Goal: Task Accomplishment & Management: Manage account settings

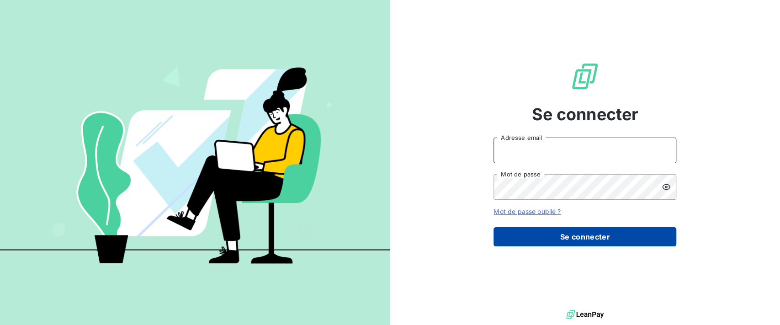
type input "[PERSON_NAME][EMAIL_ADDRESS][DOMAIN_NAME]"
click at [529, 234] on button "Se connecter" at bounding box center [584, 236] width 183 height 19
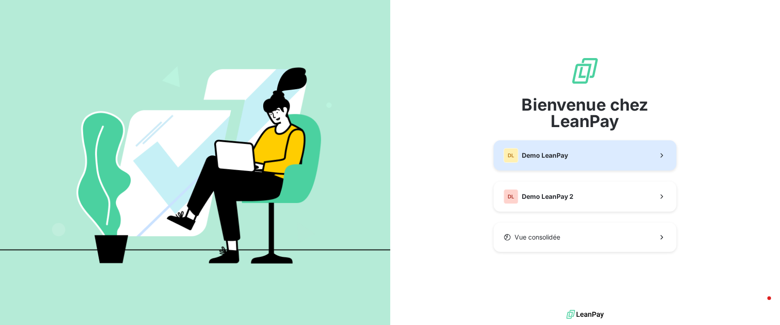
click at [537, 154] on span "Demo LeanPay" at bounding box center [545, 155] width 46 height 9
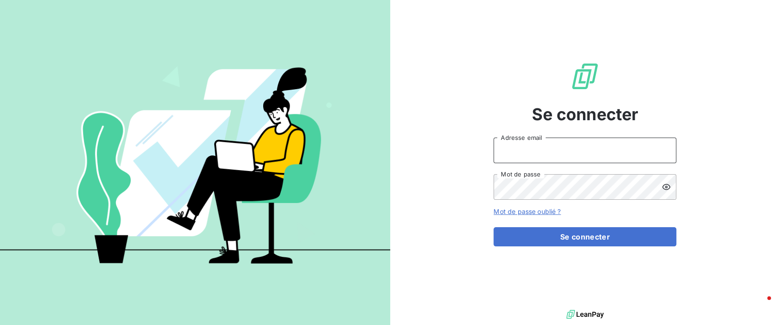
type input "[PERSON_NAME][EMAIL_ADDRESS][DOMAIN_NAME]"
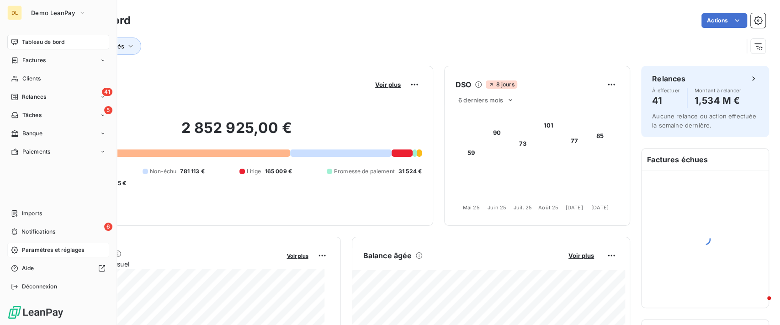
click at [21, 247] on div "Paramètres et réglages" at bounding box center [58, 250] width 102 height 15
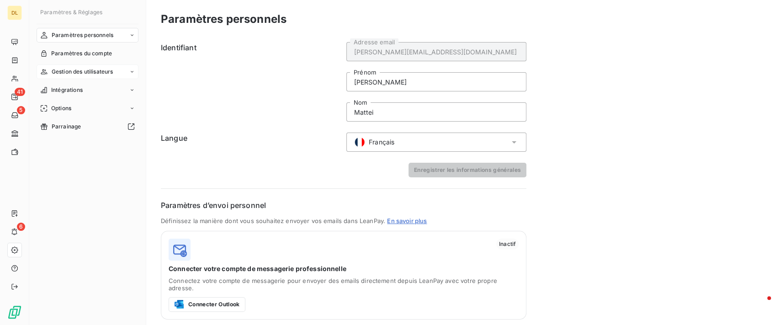
click at [108, 75] on span "Gestion des utilisateurs" at bounding box center [83, 72] width 62 height 8
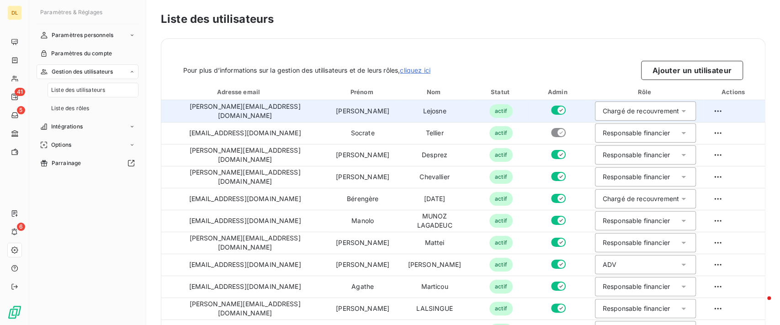
click at [624, 108] on div "Chargé de recouvrement" at bounding box center [641, 110] width 76 height 9
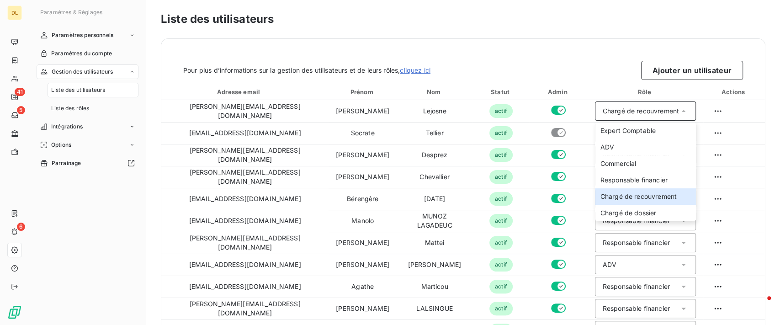
click at [396, 30] on div "Liste des utilisateurs Pour plus d’informations sur la gestion des utilisateurs…" at bounding box center [463, 162] width 634 height 325
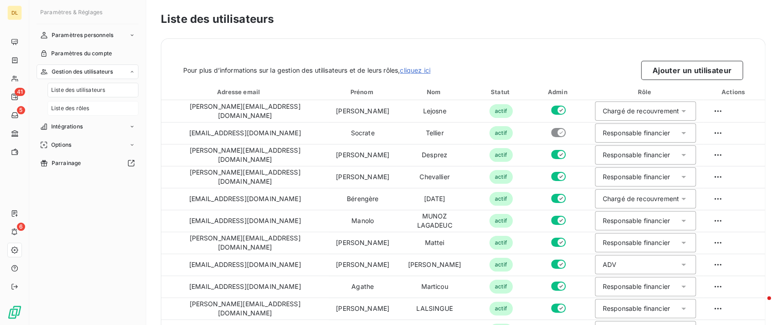
click at [121, 108] on div "Liste des rôles" at bounding box center [93, 108] width 91 height 15
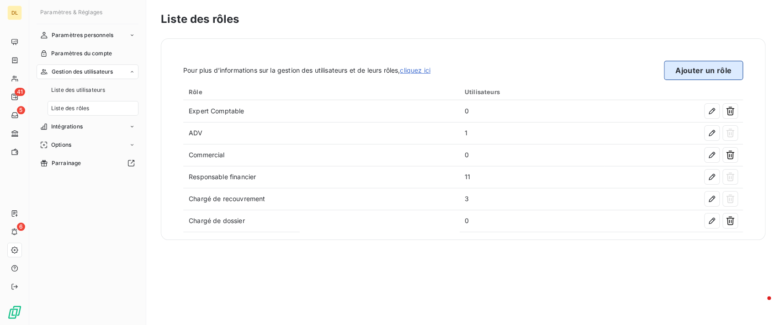
click at [692, 73] on button "Ajouter un rôle" at bounding box center [703, 70] width 79 height 19
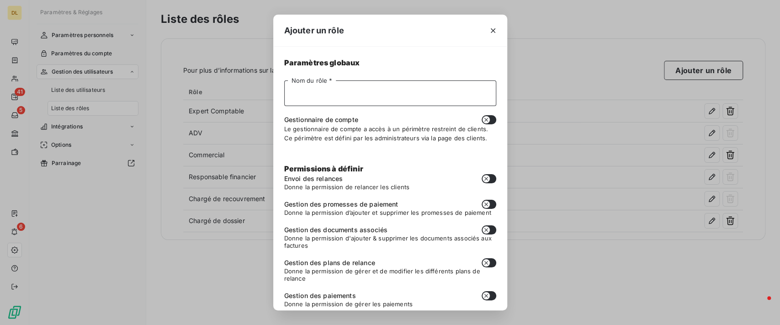
click at [374, 101] on input "Nom du rôle *" at bounding box center [390, 93] width 212 height 26
click at [451, 61] on span "Paramètres globaux" at bounding box center [390, 63] width 212 height 11
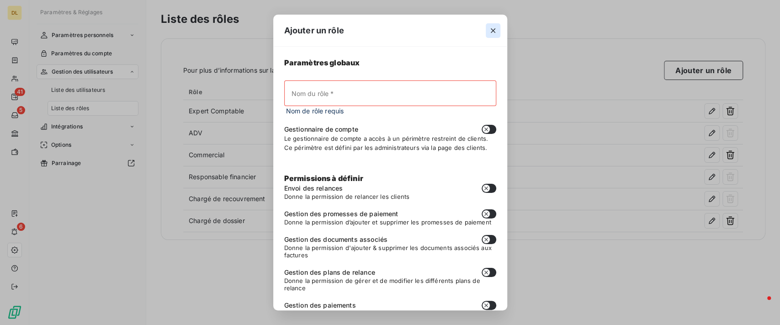
click at [495, 34] on icon "button" at bounding box center [492, 30] width 9 height 9
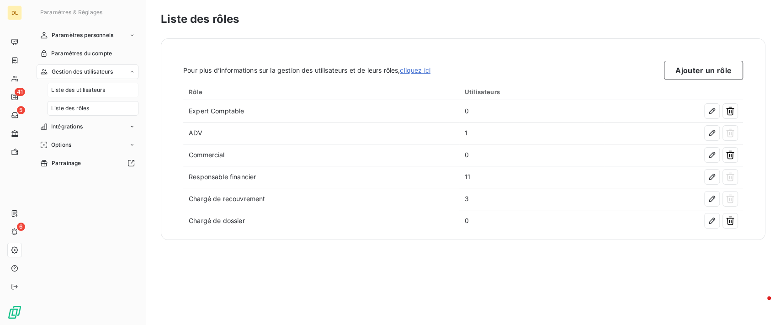
click at [117, 86] on div "Liste des utilisateurs" at bounding box center [93, 90] width 91 height 15
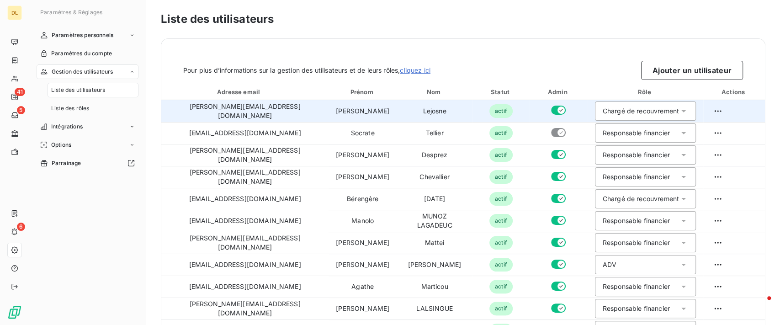
click at [606, 115] on div "Chargé de recouvrement" at bounding box center [641, 110] width 76 height 9
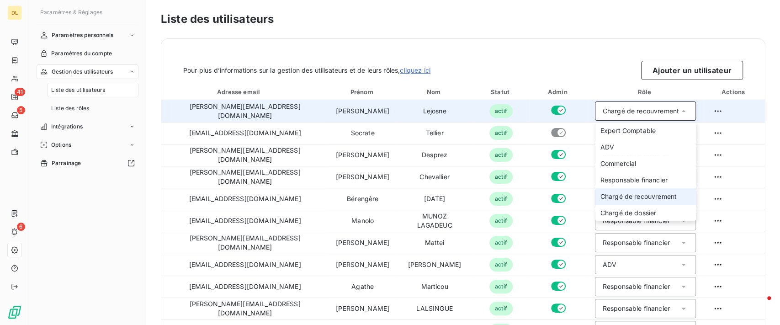
click at [606, 115] on div "Chargé de recouvrement" at bounding box center [641, 110] width 76 height 9
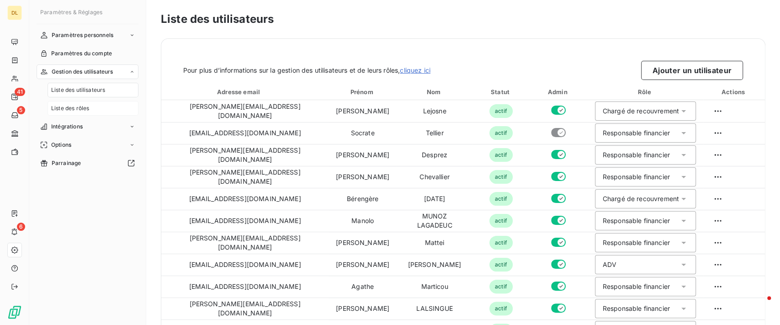
click at [77, 110] on span "Liste des rôles" at bounding box center [70, 108] width 38 height 8
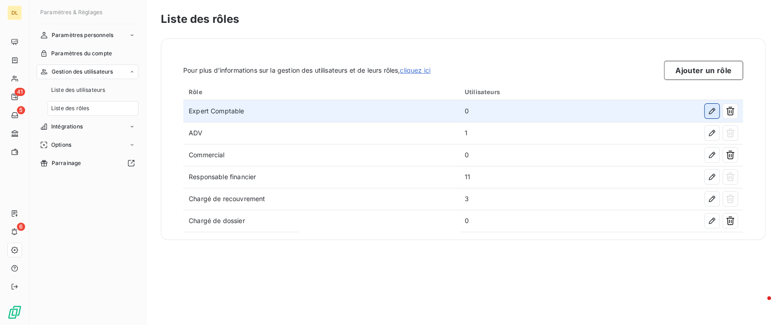
click at [712, 111] on icon "button" at bounding box center [712, 111] width 6 height 6
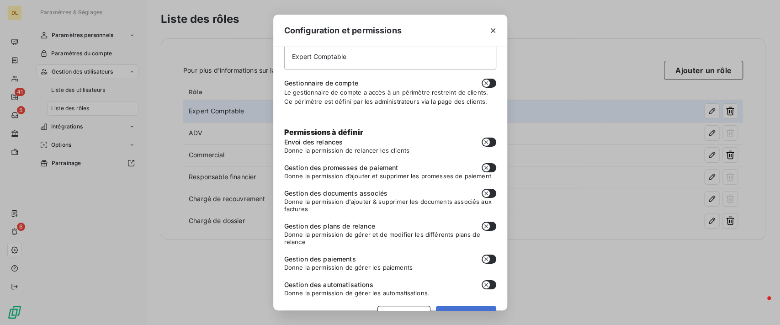
scroll to position [69, 0]
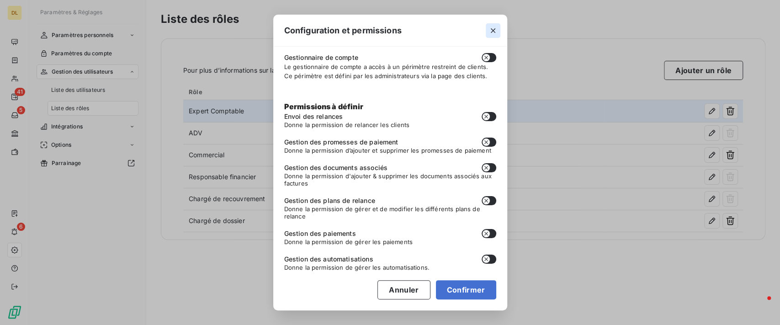
click at [494, 30] on icon "button" at bounding box center [492, 30] width 9 height 9
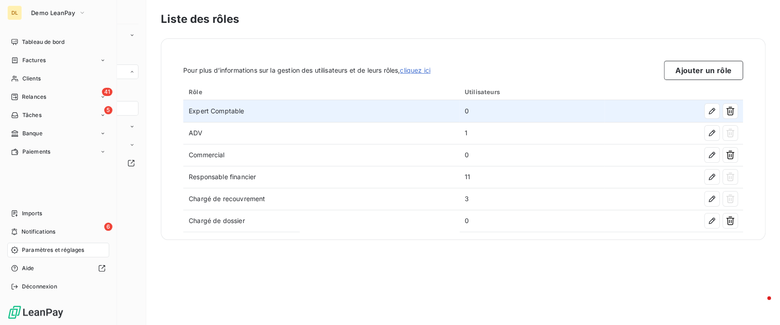
click at [55, 248] on span "Paramètres et réglages" at bounding box center [53, 250] width 62 height 8
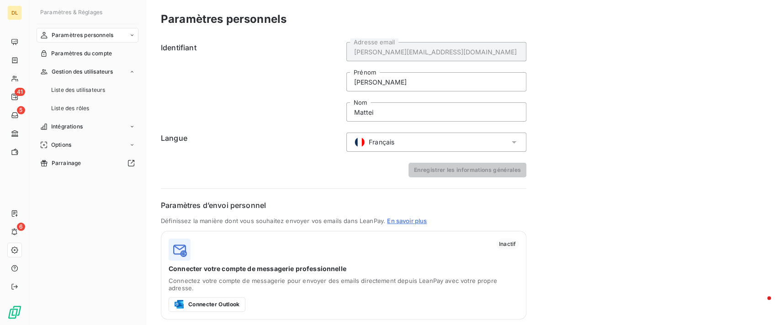
click at [118, 36] on div "Paramètres personnels" at bounding box center [88, 35] width 102 height 15
click at [105, 68] on span "Centre de notifications" at bounding box center [81, 72] width 60 height 8
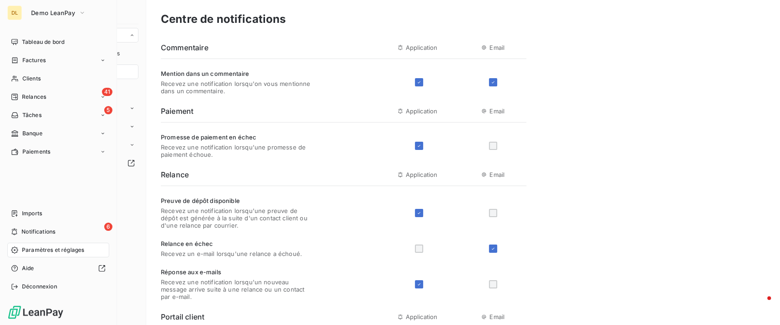
click at [58, 224] on nav "Imports 6 Notifications Paramètres et réglages Aide Déconnexion" at bounding box center [58, 250] width 102 height 88
click at [60, 229] on div "6 Notifications" at bounding box center [58, 231] width 102 height 15
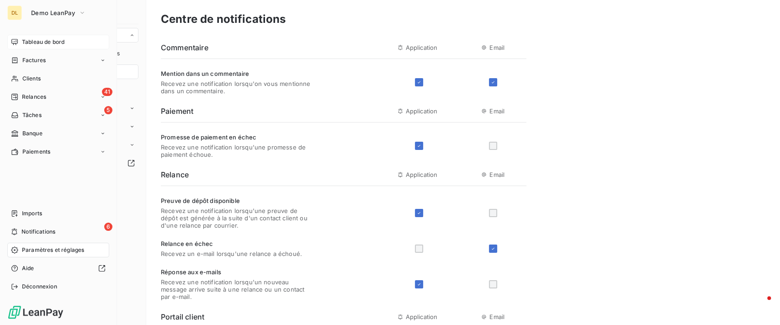
click at [44, 42] on span "Tableau de bord" at bounding box center [43, 42] width 42 height 8
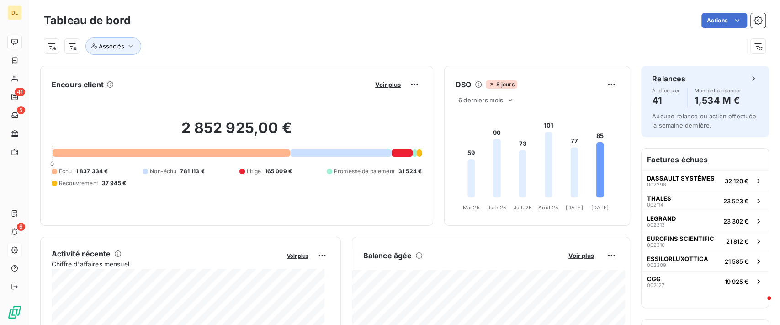
click at [244, 37] on div "Associés" at bounding box center [393, 45] width 699 height 17
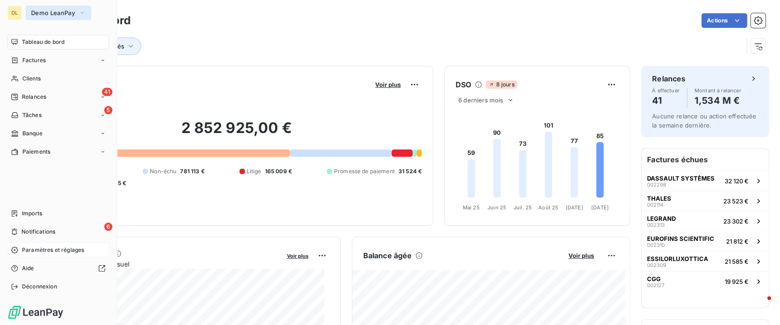
click at [53, 12] on span "Demo LeanPay" at bounding box center [53, 12] width 44 height 7
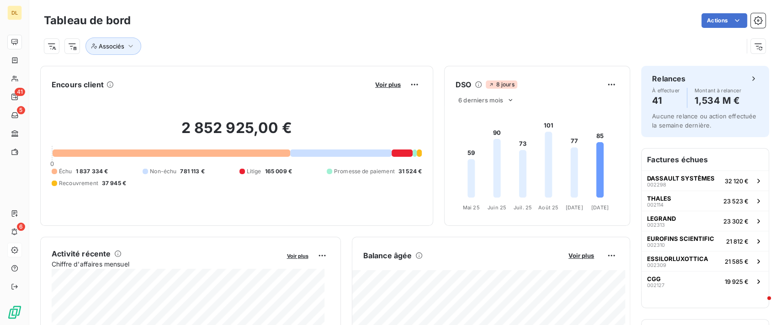
click at [328, 37] on div "Associés" at bounding box center [393, 45] width 699 height 17
click at [389, 85] on span "Voir plus" at bounding box center [388, 84] width 26 height 7
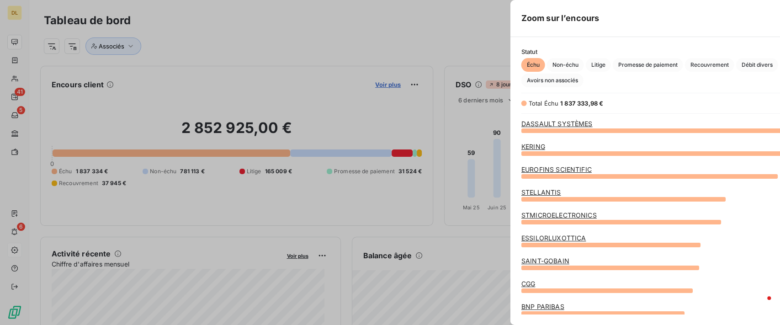
scroll to position [185, 341]
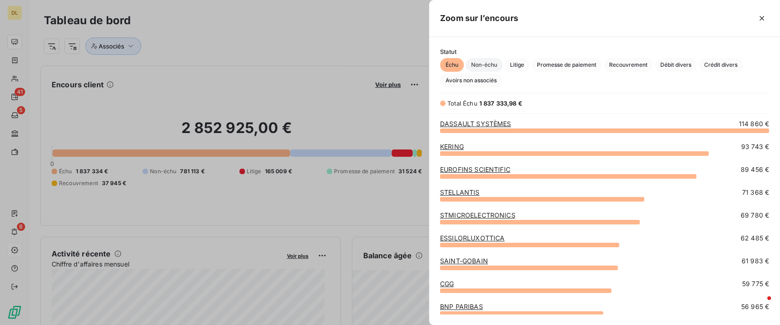
click at [492, 71] on span "Non-échu" at bounding box center [484, 65] width 37 height 14
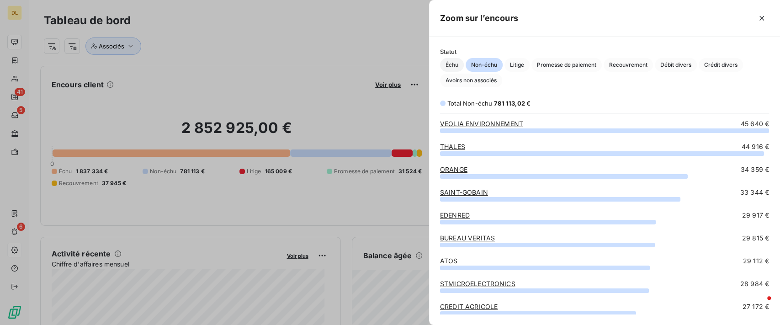
click at [443, 69] on span "Échu" at bounding box center [452, 65] width 24 height 14
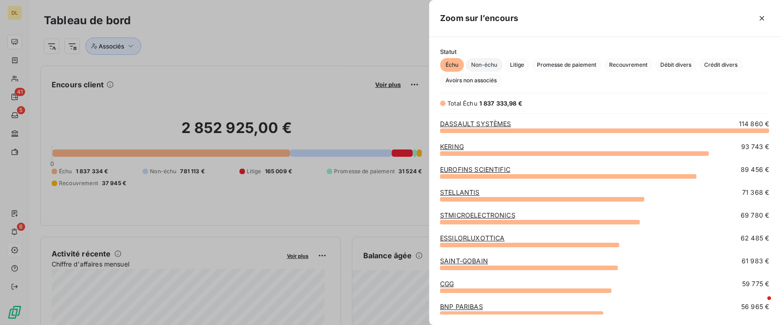
click at [487, 67] on span "Non-échu" at bounding box center [484, 65] width 37 height 14
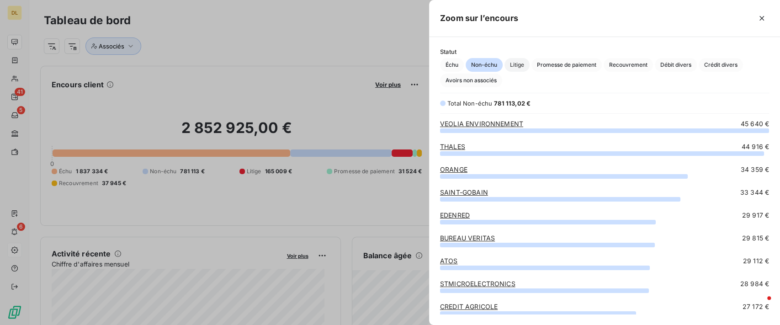
click at [522, 67] on span "Litige" at bounding box center [516, 65] width 25 height 14
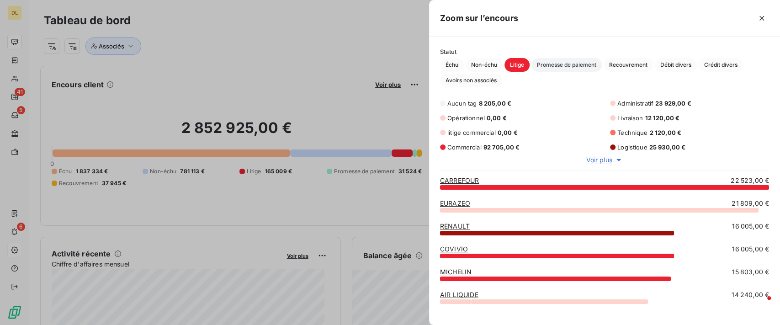
scroll to position [129, 341]
click at [553, 69] on span "Promesse de paiement" at bounding box center [566, 65] width 70 height 14
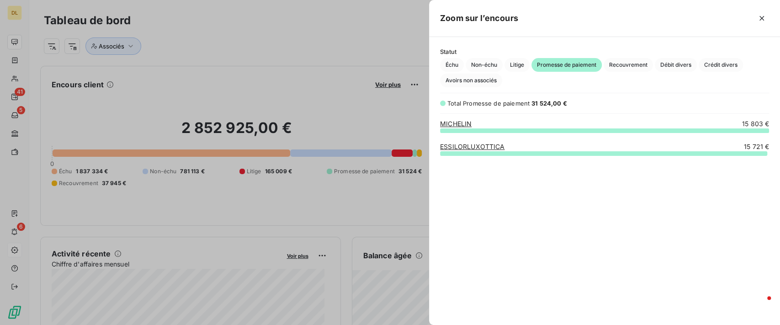
scroll to position [9, 10]
click at [615, 66] on span "Recouvrement" at bounding box center [628, 65] width 49 height 14
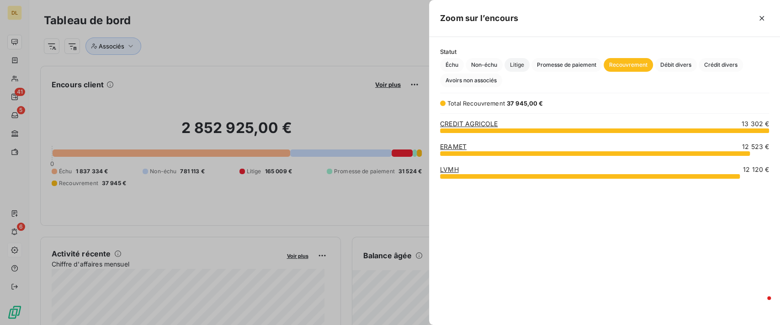
click at [513, 68] on span "Litige" at bounding box center [516, 65] width 25 height 14
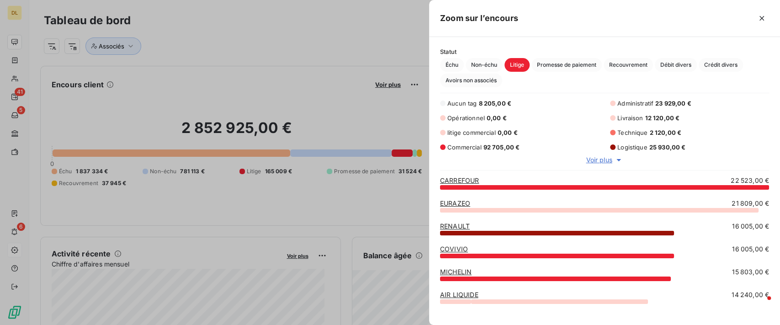
scroll to position [10, 10]
click at [757, 21] on icon "button" at bounding box center [761, 18] width 9 height 9
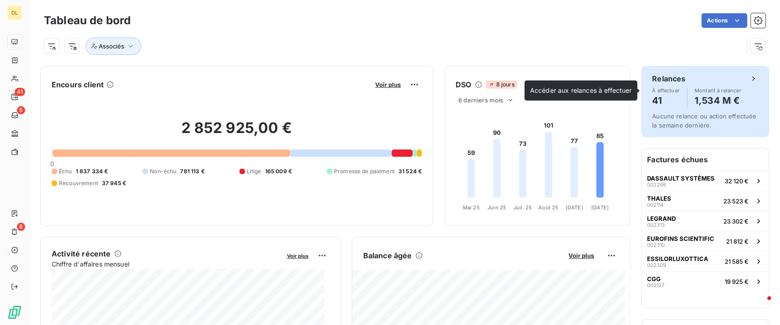
click at [672, 89] on div "À effectuer 41 Montant à relancer 1,534 M €" at bounding box center [705, 98] width 106 height 20
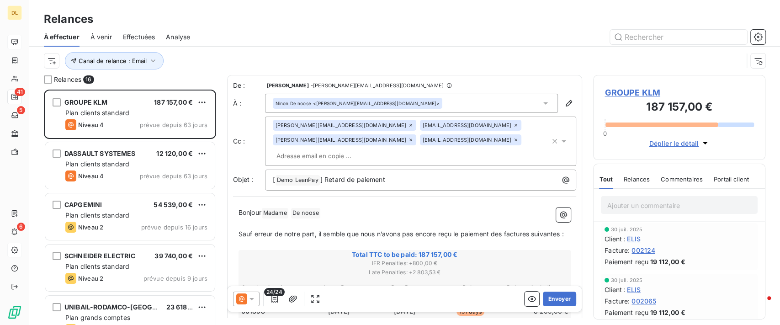
scroll to position [226, 163]
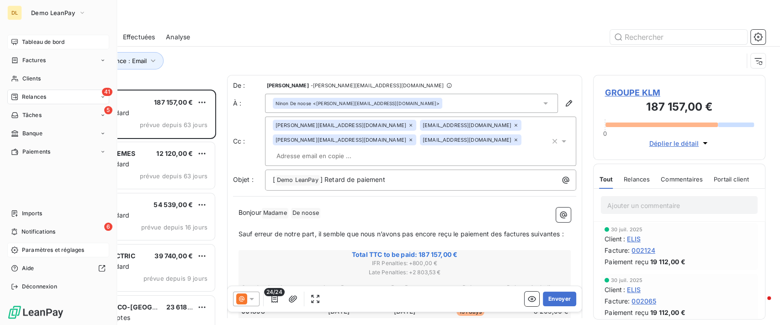
click at [27, 38] on span "Tableau de bord" at bounding box center [43, 42] width 42 height 8
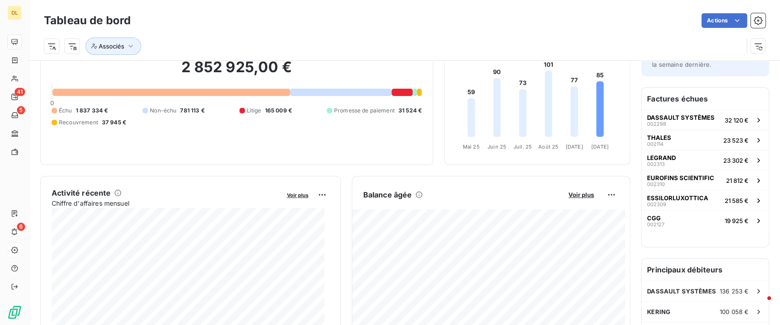
scroll to position [122, 0]
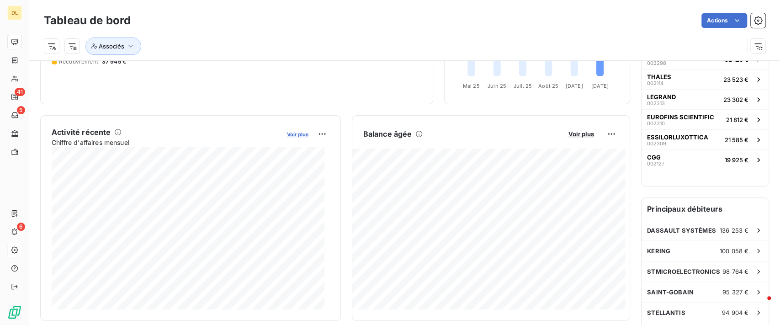
click at [293, 131] on span "Voir plus" at bounding box center [297, 134] width 21 height 6
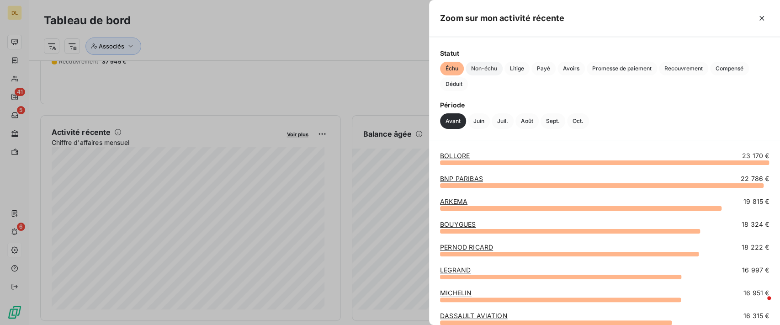
click at [479, 65] on span "Non-échu" at bounding box center [484, 69] width 37 height 14
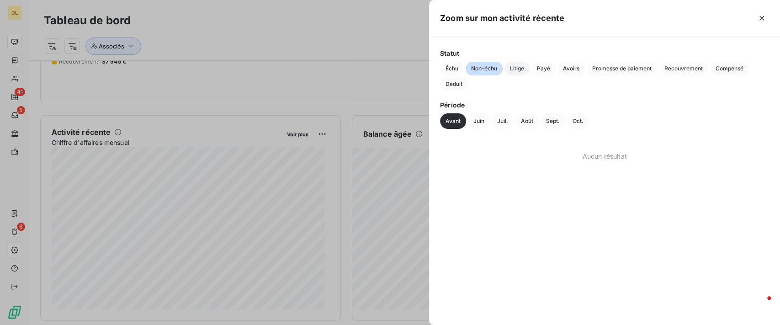
click at [522, 66] on span "Litige" at bounding box center [516, 69] width 25 height 14
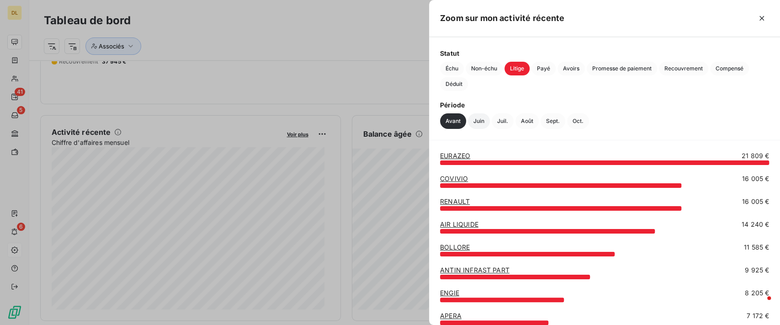
click at [480, 122] on button "Juin" at bounding box center [479, 121] width 22 height 16
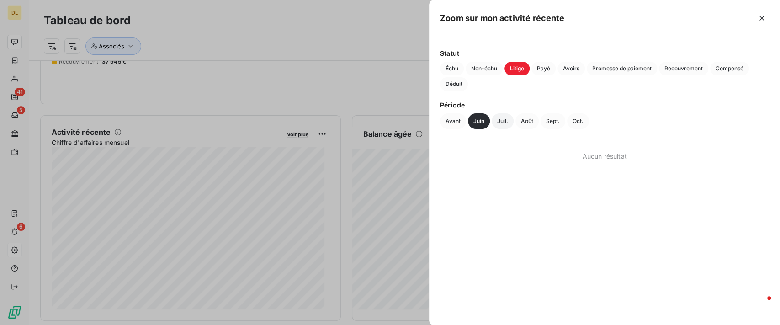
click at [502, 120] on button "Juil." at bounding box center [503, 121] width 22 height 16
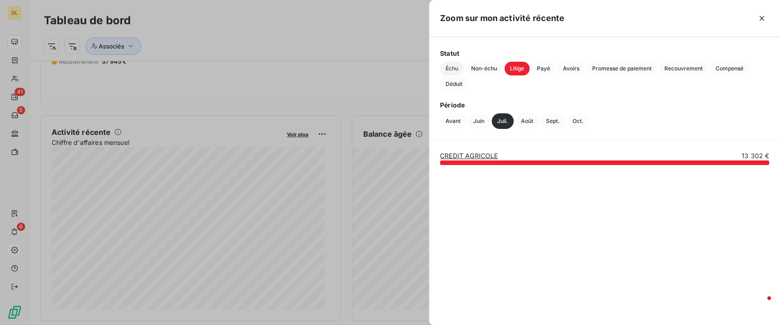
click at [458, 72] on span "Échu" at bounding box center [452, 69] width 24 height 14
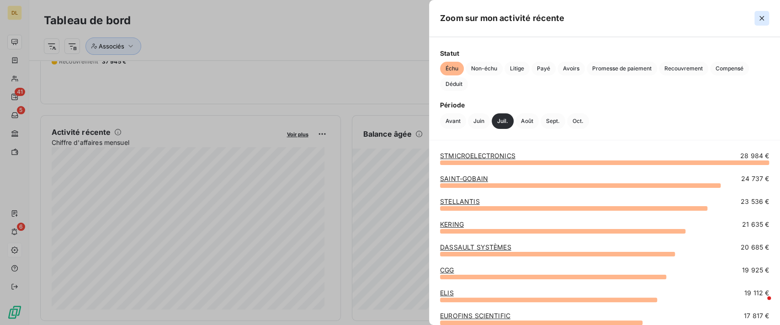
click at [759, 21] on icon "button" at bounding box center [761, 18] width 9 height 9
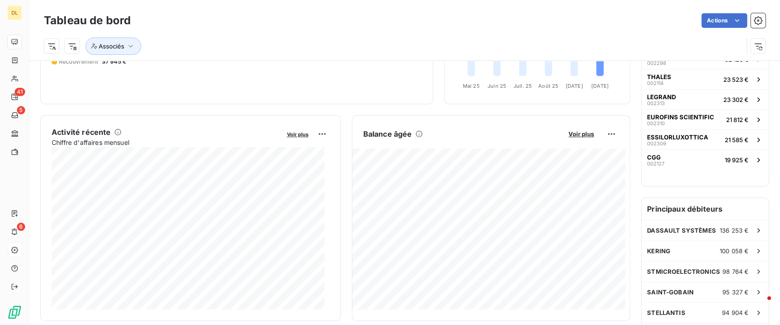
scroll to position [183, 0]
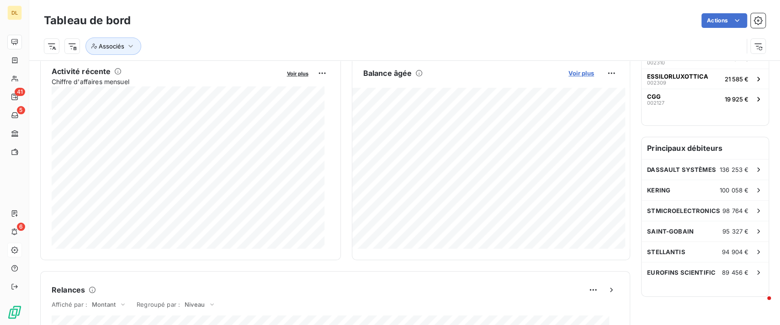
click at [568, 69] on span "Voir plus" at bounding box center [581, 72] width 26 height 7
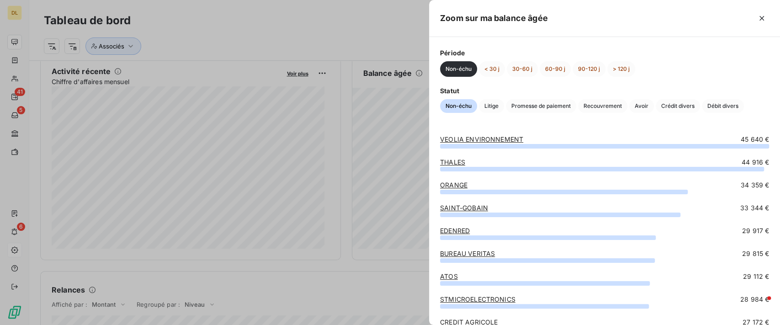
click at [763, 15] on icon "button" at bounding box center [761, 18] width 9 height 9
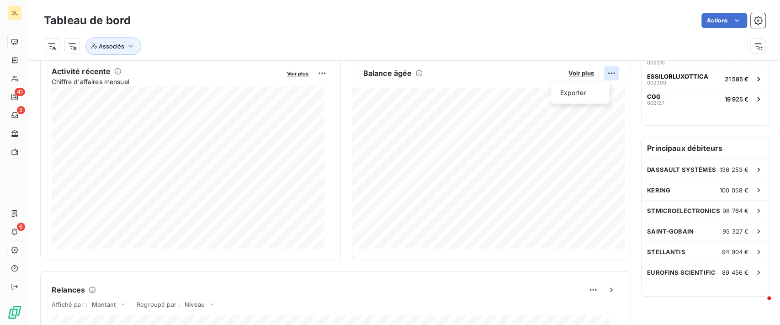
click at [604, 71] on html "DL 41 5 6 Tableau de bord Actions Associés Encours client Voir plus 2 852 925,0…" at bounding box center [390, 162] width 780 height 325
click at [576, 94] on div "Exporter" at bounding box center [579, 92] width 51 height 15
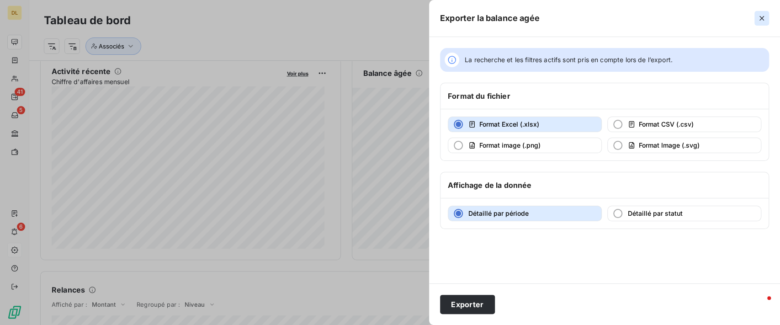
click at [763, 16] on icon "button" at bounding box center [761, 18] width 9 height 9
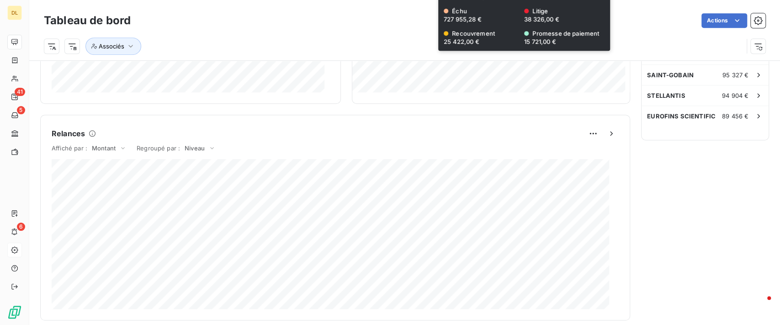
scroll to position [365, 0]
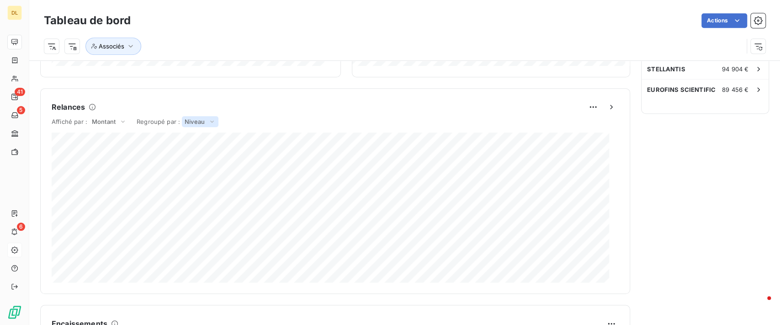
click at [206, 124] on div "Niveau" at bounding box center [200, 121] width 37 height 11
click at [190, 126] on li "Expéditeur de la relance" at bounding box center [178, 122] width 82 height 24
click at [219, 122] on span "Expéditeur de la relance" at bounding box center [220, 121] width 70 height 7
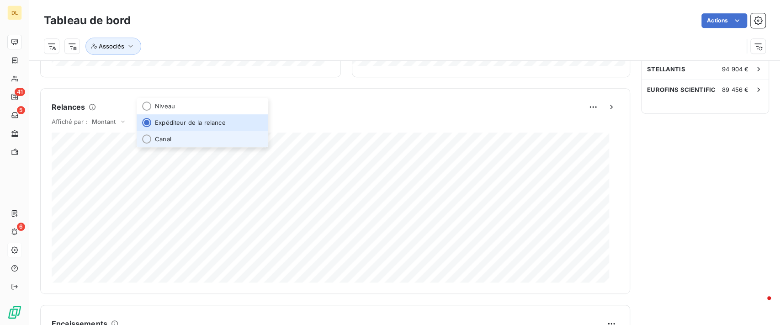
click at [205, 136] on li "Canal" at bounding box center [203, 139] width 132 height 16
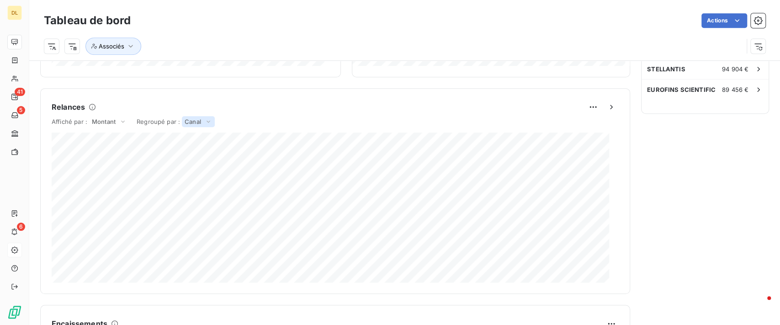
click at [202, 122] on div "Canal" at bounding box center [198, 121] width 33 height 11
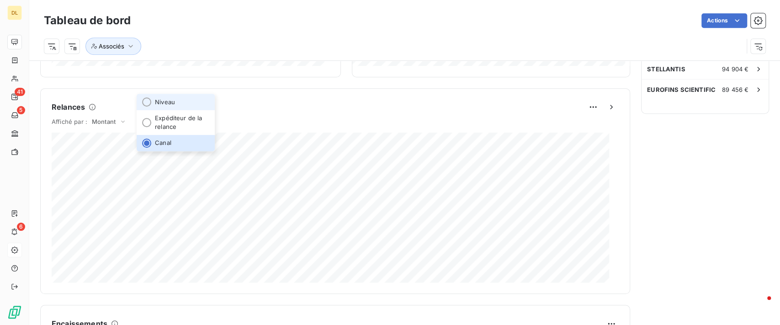
click at [194, 103] on li "Niveau" at bounding box center [176, 102] width 78 height 16
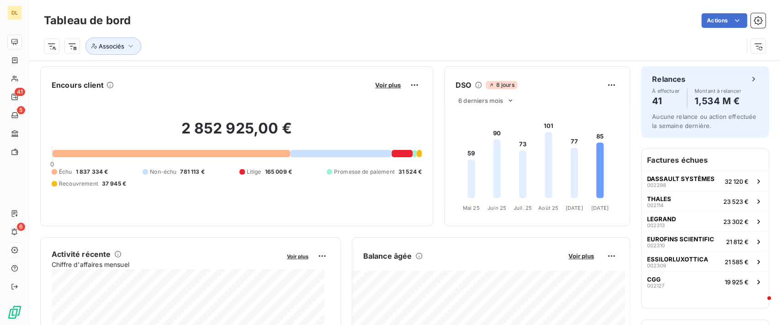
scroll to position [0, 0]
click at [58, 45] on html "DL 41 5 6 Tableau de bord Actions Associés Encours client Voir plus 2 852 925,0…" at bounding box center [390, 162] width 780 height 325
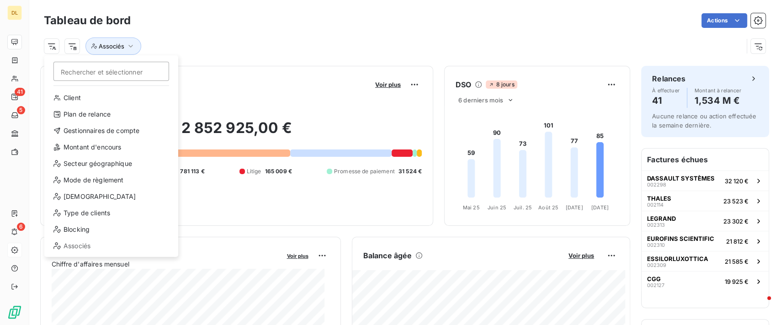
click at [336, 39] on html "DL 41 5 6 Tableau de bord Actions Rechercher et sélectionner Client Plan de rel…" at bounding box center [390, 162] width 780 height 325
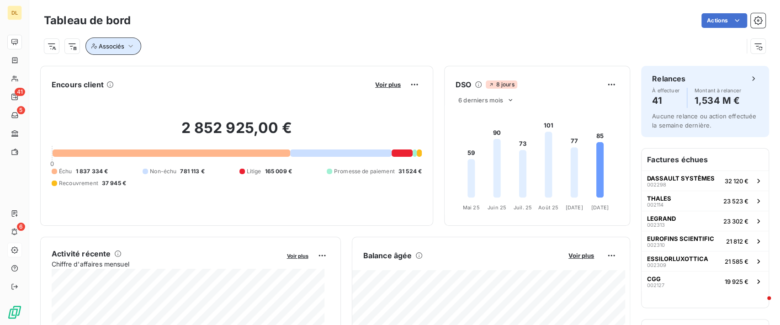
click at [128, 45] on icon "button" at bounding box center [130, 46] width 9 height 9
click at [260, 80] on div "Associés Contient is Propriétés clients Supprimer le filtre" at bounding box center [210, 83] width 250 height 56
click at [267, 79] on div at bounding box center [264, 69] width 132 height 19
click at [437, 102] on div "Encours client Voir plus 2 852 925,00 € 0 Échu 1 837 334 € Non-échu 781 113 € L…" at bounding box center [335, 146] width 590 height 160
click at [53, 49] on html "DL 41 5 6 Tableau de bord Actions Associés Encours client Voir plus 2 852 925,0…" at bounding box center [390, 162] width 780 height 325
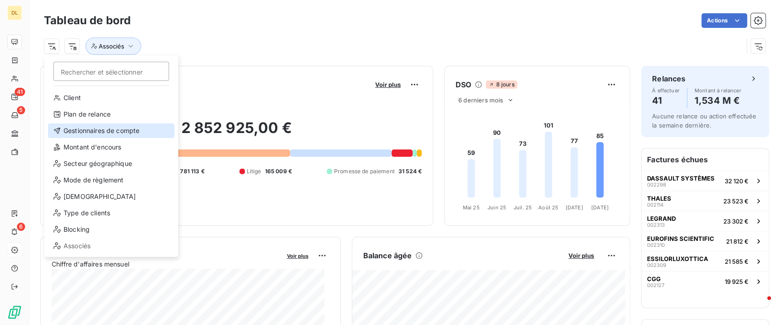
click at [104, 131] on div "Gestionnaires de compte" at bounding box center [111, 130] width 127 height 15
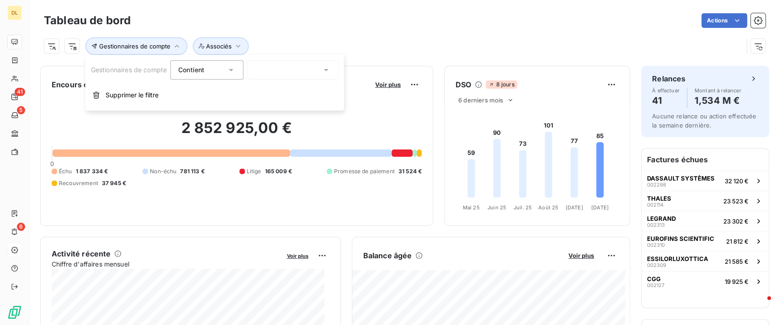
click at [373, 37] on div "Gestionnaires de compte Associés" at bounding box center [393, 45] width 699 height 17
click at [53, 47] on html "DL 41 5 6 Tableau de bord Actions Gestionnaires de compte Associés Encours clie…" at bounding box center [390, 162] width 780 height 325
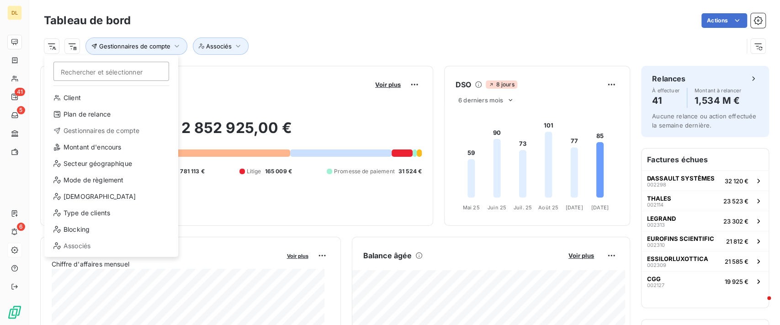
click at [304, 27] on html "DL 41 5 6 Tableau de bord Actions Rechercher et sélectionner Client Plan de rel…" at bounding box center [390, 162] width 780 height 325
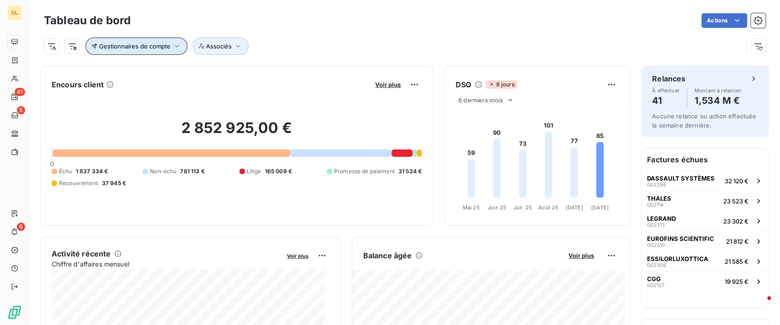
click at [175, 46] on icon "button" at bounding box center [177, 46] width 5 height 3
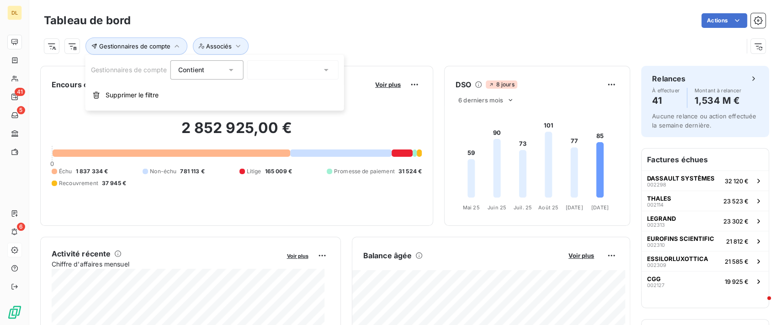
click at [281, 73] on div at bounding box center [292, 69] width 91 height 19
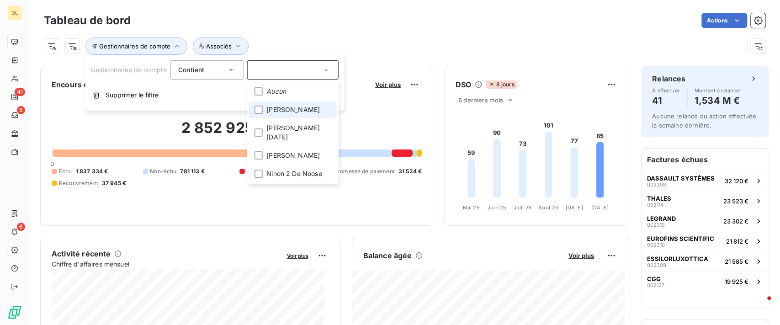
click at [296, 108] on span "[PERSON_NAME]" at bounding box center [292, 109] width 53 height 9
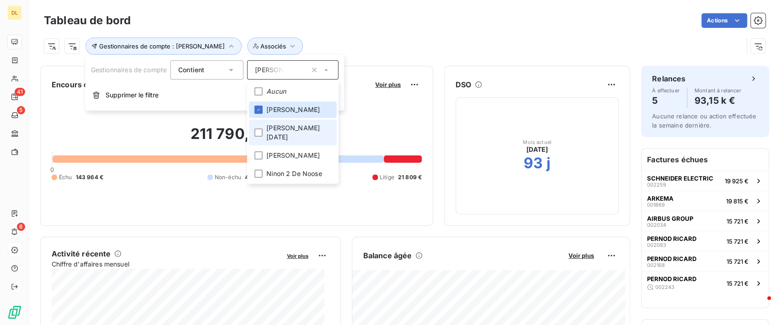
click at [291, 125] on span "[PERSON_NAME][DATE]" at bounding box center [298, 132] width 65 height 18
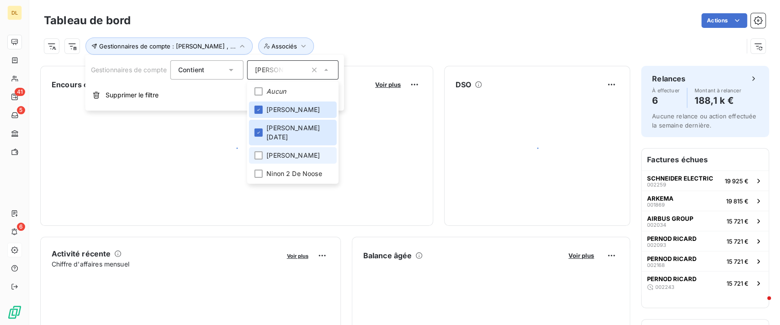
click at [276, 151] on span "[PERSON_NAME]" at bounding box center [292, 155] width 53 height 9
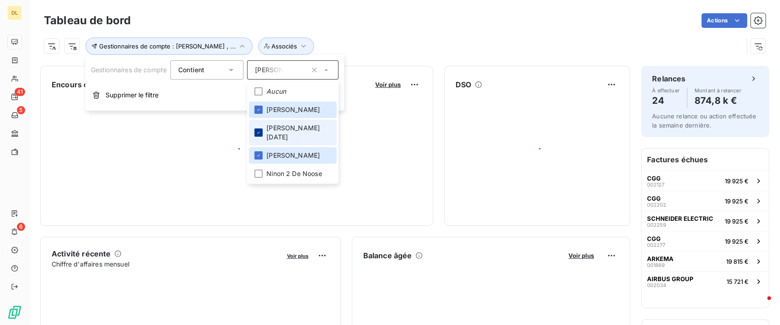
click at [260, 130] on icon at bounding box center [258, 132] width 5 height 5
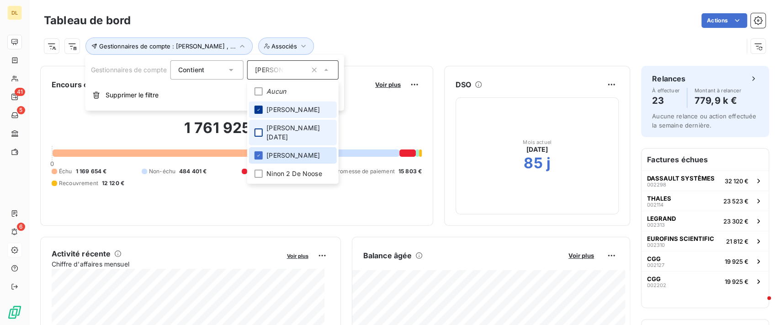
click at [259, 111] on icon at bounding box center [258, 109] width 5 height 5
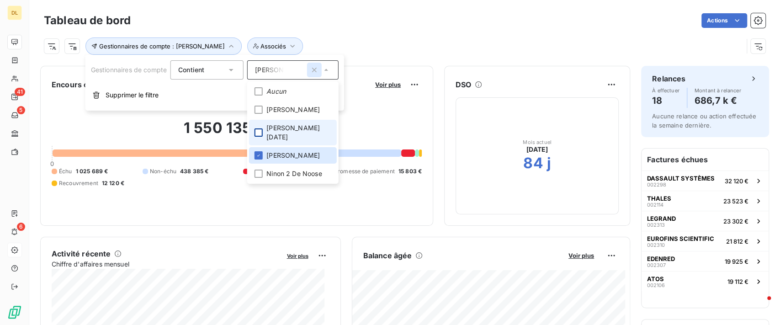
click at [312, 68] on icon "button" at bounding box center [314, 69] width 9 height 9
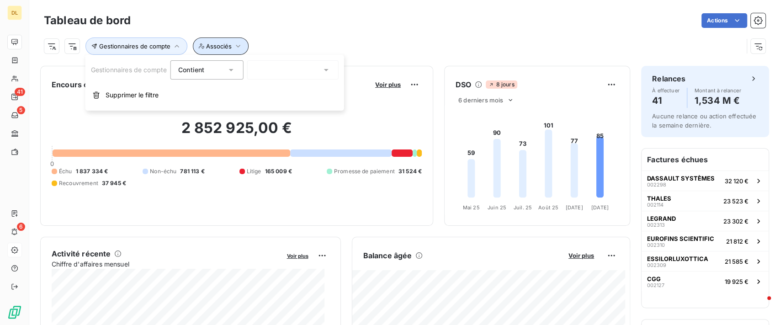
click at [241, 48] on button "Associés" at bounding box center [221, 45] width 56 height 17
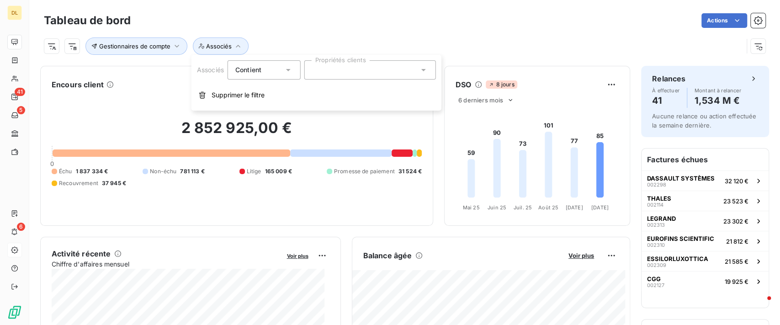
click at [355, 77] on div at bounding box center [370, 69] width 132 height 19
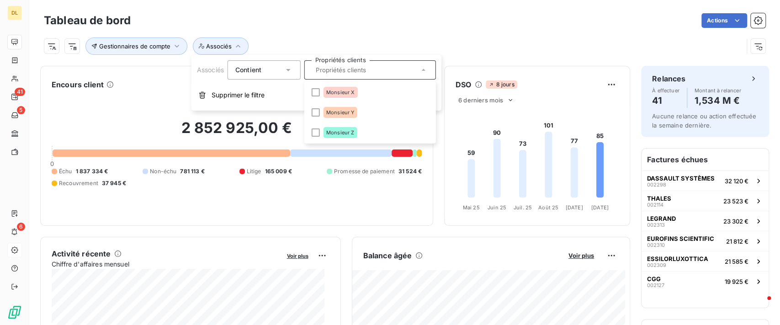
click at [507, 51] on div "Gestionnaires de compte Associés" at bounding box center [393, 45] width 699 height 17
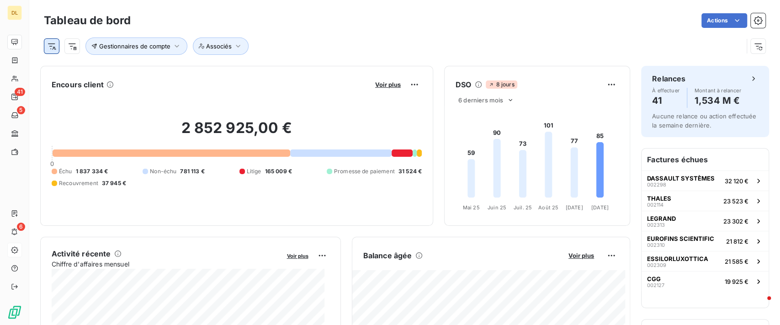
click at [55, 48] on html "DL 41 5 6 Tableau de bord Actions Gestionnaires de compte Associés Encours clie…" at bounding box center [390, 162] width 780 height 325
click at [357, 44] on html "DL 41 5 6 Tableau de bord Actions Gestionnaires de compte Associés Encours clie…" at bounding box center [390, 162] width 780 height 325
click at [79, 46] on html "DL 41 5 6 Tableau de bord Actions Gestionnaires de compte Associés Encours clie…" at bounding box center [390, 162] width 780 height 325
click at [373, 50] on html "DL 41 5 6 Tableau de bord Actions Gestionnaires de compte Associés Encours clie…" at bounding box center [390, 162] width 780 height 325
click at [710, 20] on html "DL 41 5 6 Tableau de bord Actions Gestionnaires de compte Associés Encours clie…" at bounding box center [390, 162] width 780 height 325
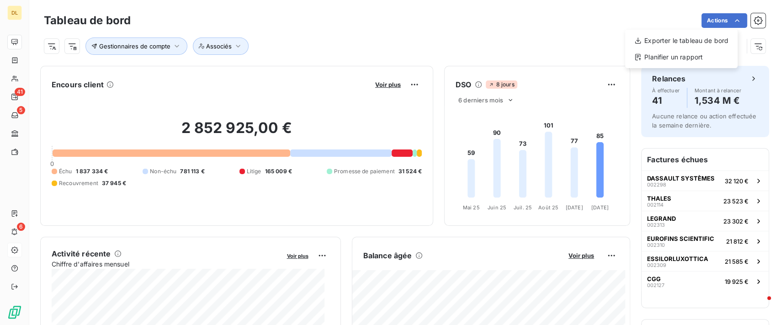
click at [46, 50] on html "DL 41 5 6 Tableau de bord Actions Exporter le tableau de bord Planifier un rapp…" at bounding box center [390, 162] width 780 height 325
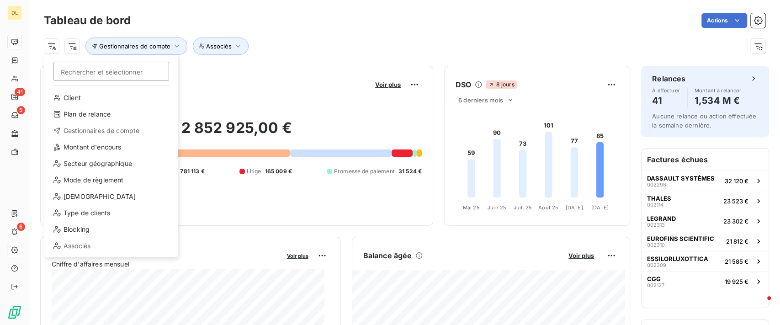
click at [46, 50] on html "DL 41 5 6 Tableau de bord Actions Rechercher et sélectionner Client Plan de rel…" at bounding box center [390, 162] width 780 height 325
click at [288, 30] on html "DL 41 5 6 Tableau de bord Actions Rechercher et sélectionner Client Plan de rel…" at bounding box center [390, 162] width 780 height 325
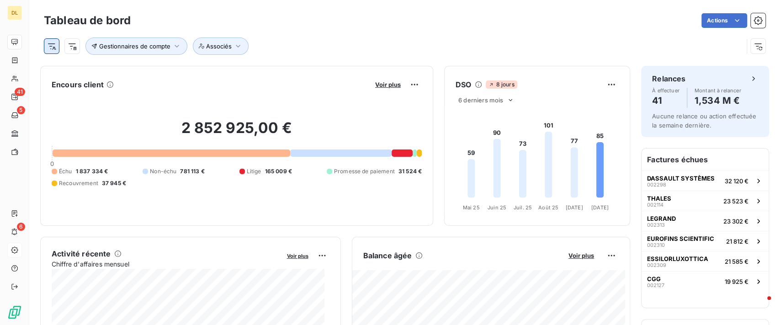
click at [45, 48] on html "DL 41 5 6 Tableau de bord Actions Gestionnaires de compte Associés Encours clie…" at bounding box center [390, 162] width 780 height 325
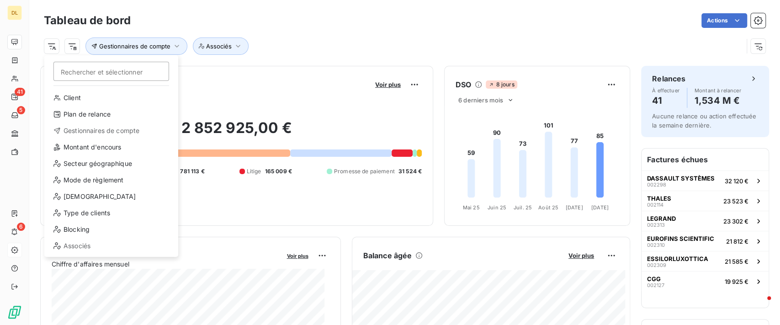
click at [397, 37] on html "DL 41 5 6 Tableau de bord Actions Rechercher et sélectionner Client Plan de rel…" at bounding box center [390, 162] width 780 height 325
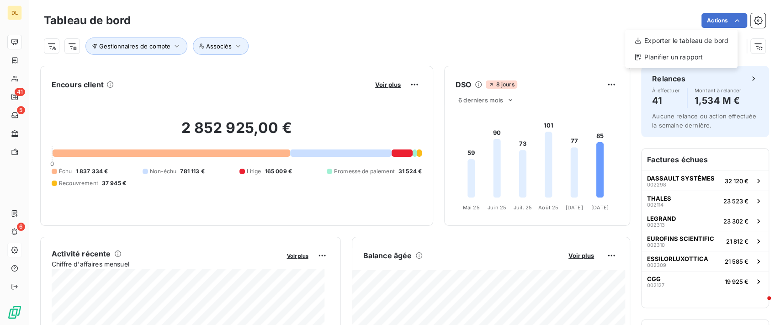
click at [345, 45] on html "DL 41 5 6 Tableau de bord Actions Exporter le tableau de bord Planifier un rapp…" at bounding box center [390, 162] width 780 height 325
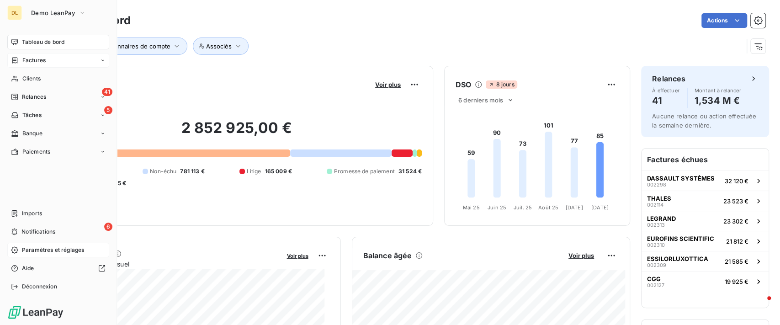
click at [51, 64] on div "Factures" at bounding box center [58, 60] width 102 height 15
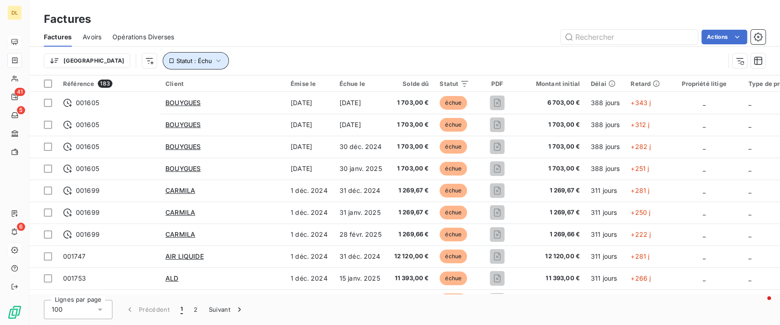
click at [176, 57] on span "Statut : Échu" at bounding box center [194, 60] width 36 height 7
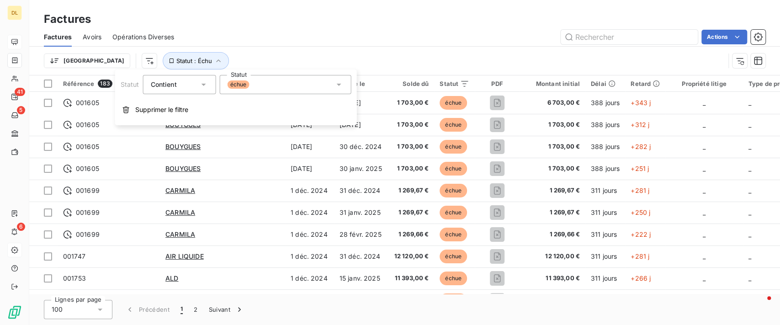
click at [264, 81] on div "échue" at bounding box center [285, 84] width 132 height 19
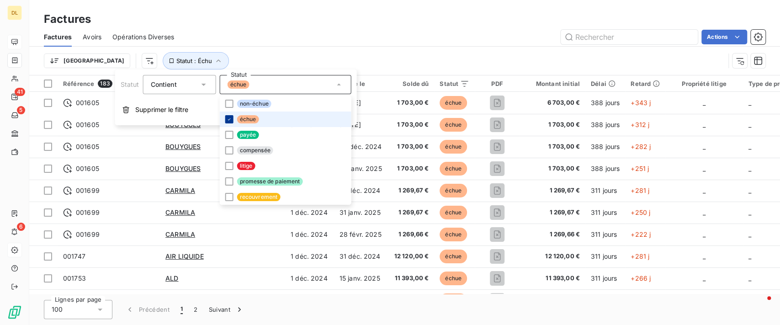
click at [228, 119] on icon at bounding box center [228, 118] width 5 height 5
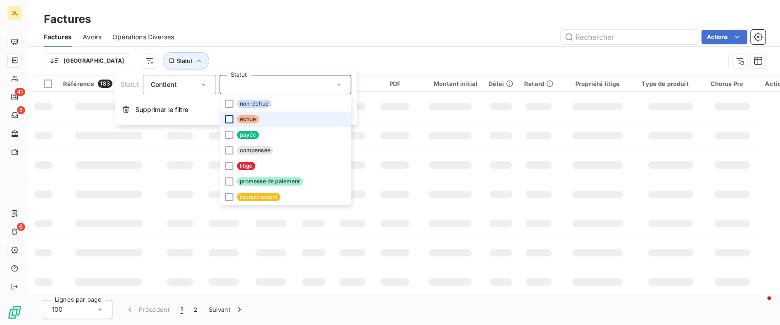
click at [284, 35] on div "Actions" at bounding box center [475, 37] width 580 height 15
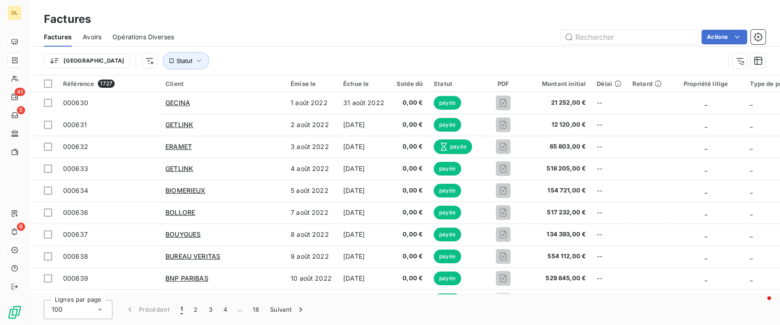
click at [336, 25] on div "Factures" at bounding box center [404, 19] width 751 height 16
click at [163, 63] on button "Statut" at bounding box center [186, 60] width 47 height 17
click at [238, 42] on div "Actions" at bounding box center [475, 37] width 580 height 15
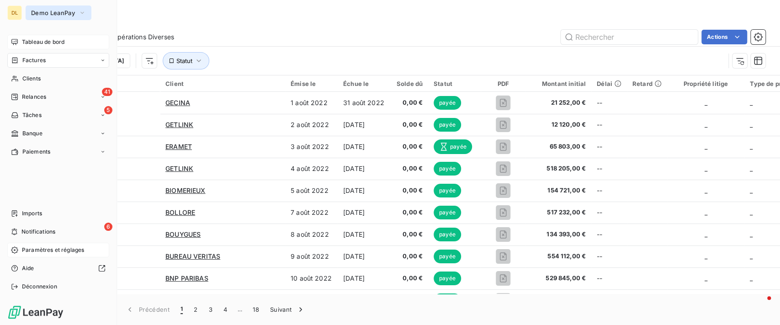
click at [50, 11] on span "Demo LeanPay" at bounding box center [53, 12] width 44 height 7
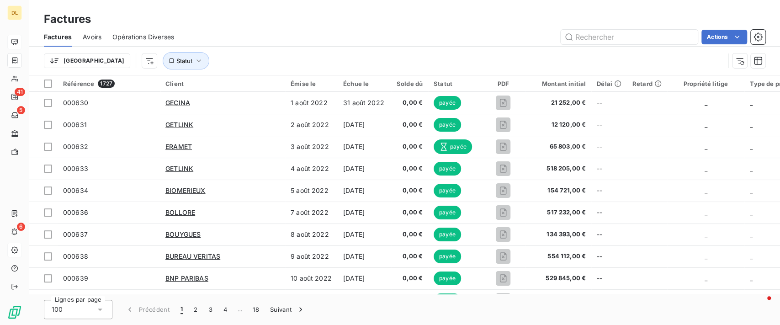
click at [334, 26] on div "Factures" at bounding box center [404, 19] width 751 height 16
click at [194, 56] on icon "button" at bounding box center [198, 60] width 9 height 9
click at [326, 84] on div at bounding box center [285, 84] width 132 height 19
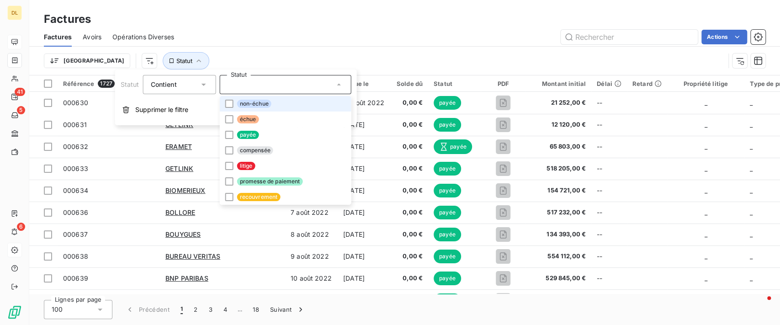
click at [416, 60] on div "Trier Statut" at bounding box center [384, 60] width 681 height 17
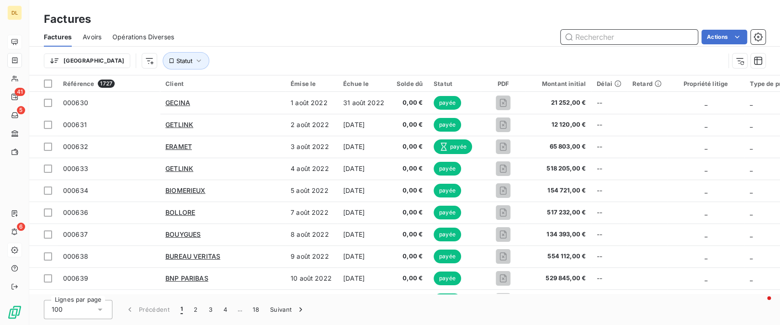
click at [603, 41] on input "text" at bounding box center [629, 37] width 137 height 15
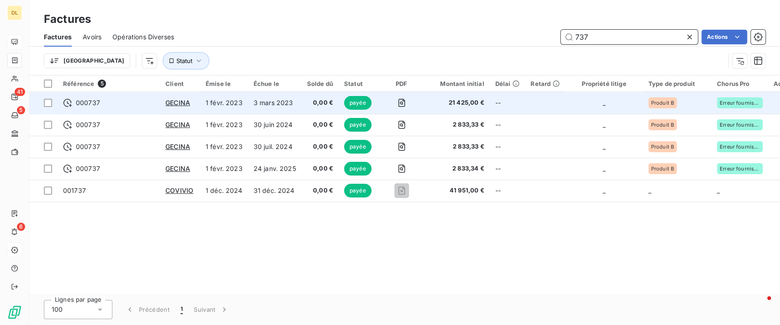
type input "737"
click at [414, 98] on td at bounding box center [401, 103] width 44 height 22
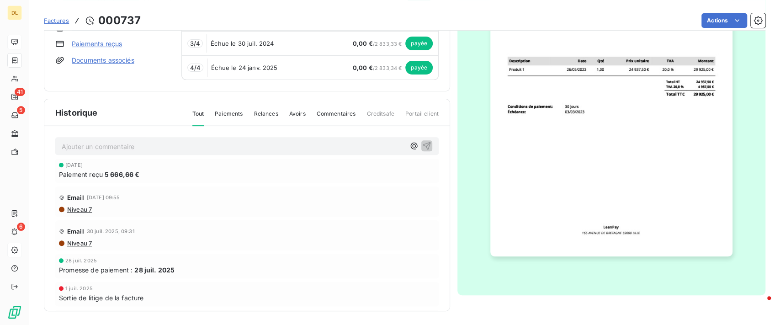
click at [231, 112] on span "Paiements" at bounding box center [229, 118] width 28 height 16
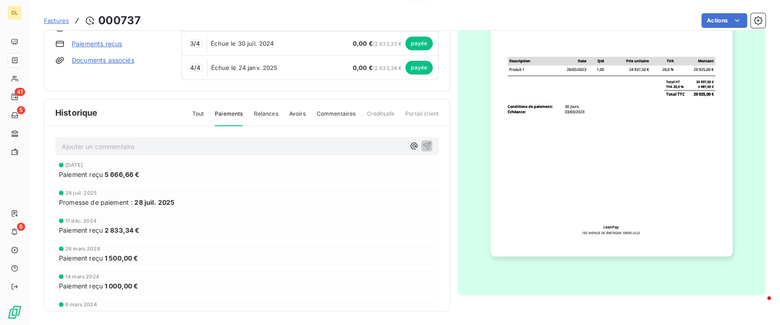
click at [265, 114] on span "Relances" at bounding box center [266, 118] width 24 height 16
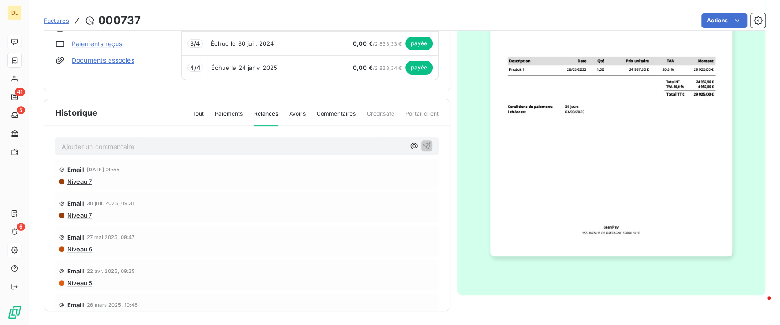
click at [297, 112] on span "Avoirs" at bounding box center [297, 118] width 16 height 16
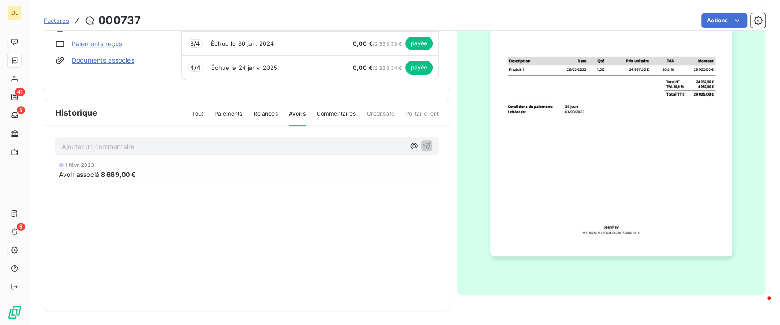
click at [328, 111] on span "Commentaires" at bounding box center [336, 118] width 39 height 16
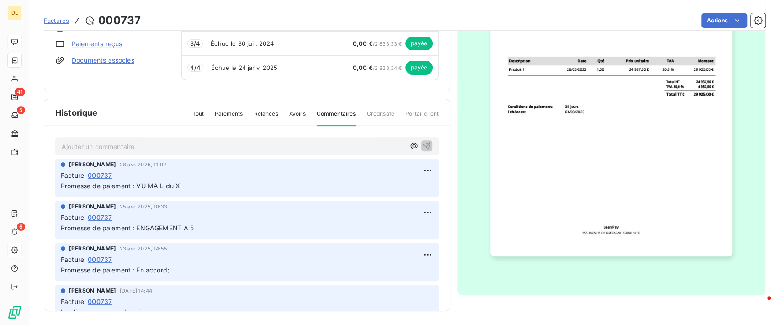
click at [256, 111] on span "Relances" at bounding box center [266, 118] width 24 height 16
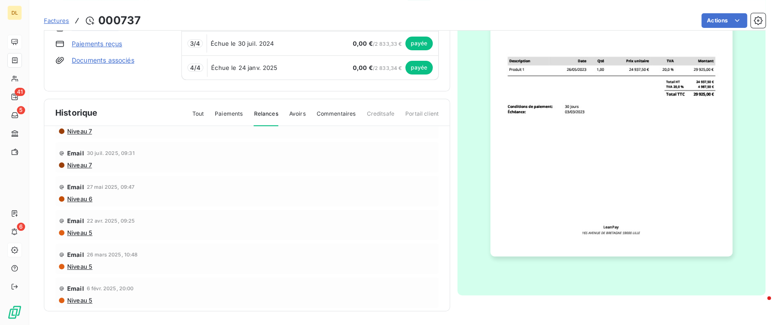
scroll to position [2, 0]
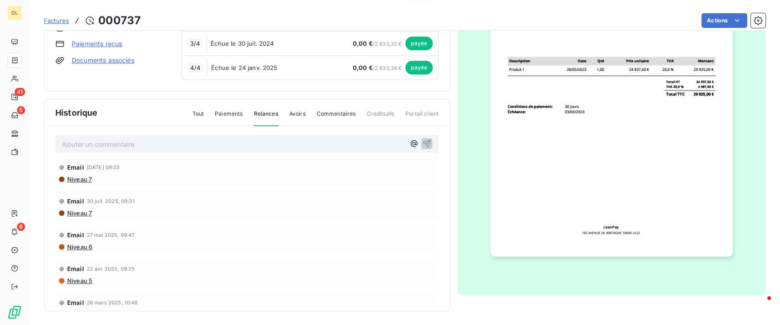
click at [78, 213] on span "Niveau 7" at bounding box center [79, 212] width 26 height 7
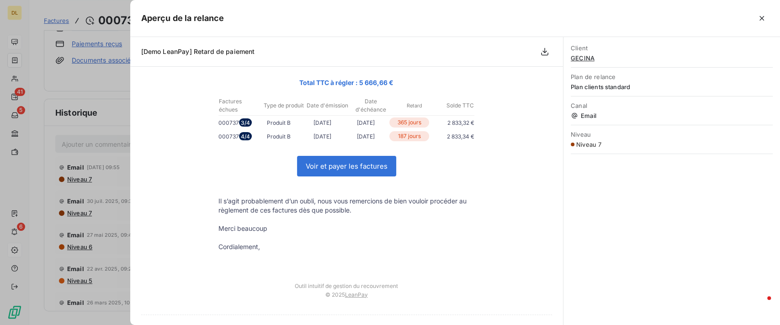
scroll to position [121, 0]
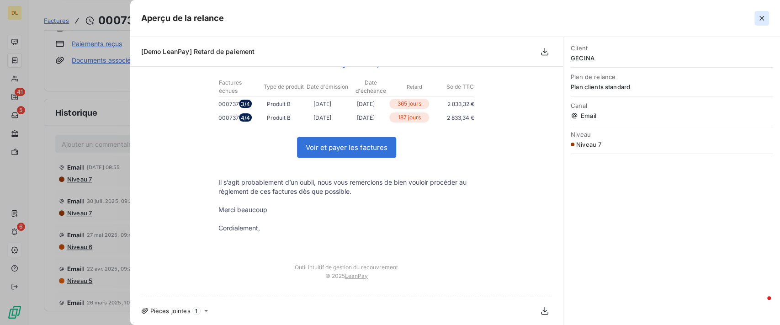
click at [758, 19] on icon "button" at bounding box center [761, 18] width 9 height 9
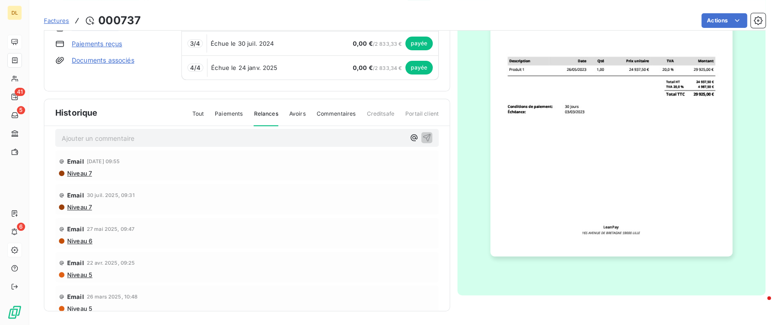
scroll to position [2, 0]
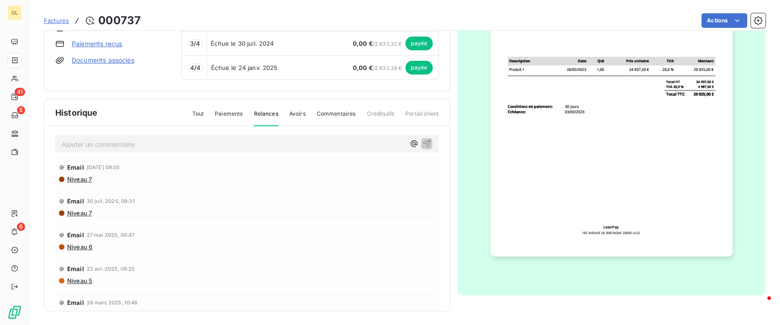
click at [325, 113] on span "Commentaires" at bounding box center [336, 118] width 39 height 16
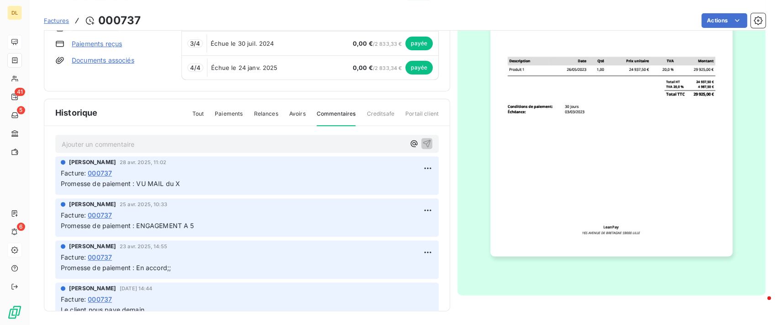
click at [216, 144] on p "Ajouter un commentaire ﻿" at bounding box center [233, 143] width 343 height 11
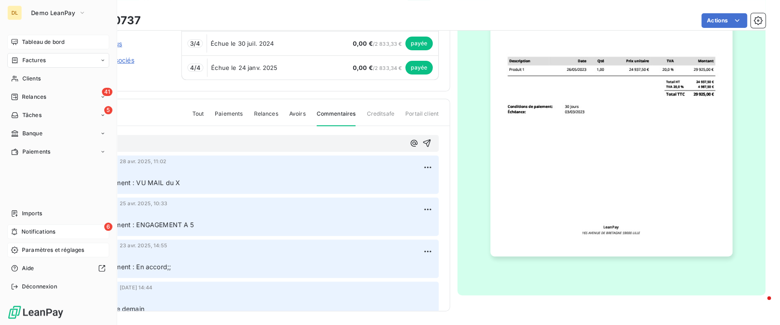
click at [18, 230] on icon at bounding box center [14, 231] width 7 height 7
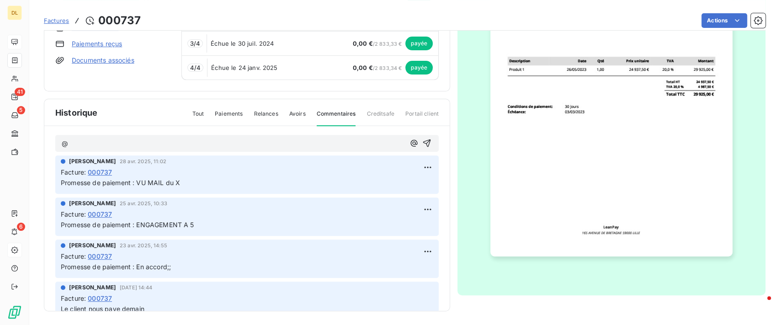
click at [325, 138] on p "@" at bounding box center [233, 143] width 343 height 11
click at [308, 132] on div "@ [PERSON_NAME] [DATE] 11:02 Facture : 000737 Promesse de paiement : VU MAIL du…" at bounding box center [246, 232] width 405 height 212
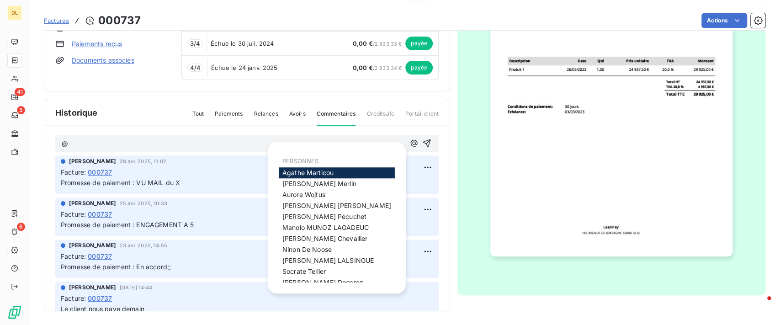
click at [296, 139] on p "@" at bounding box center [233, 143] width 343 height 11
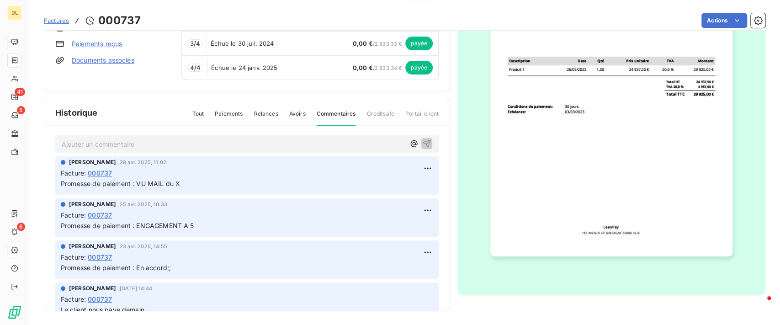
click at [281, 138] on p "Ajouter un commentaire ﻿" at bounding box center [233, 143] width 343 height 11
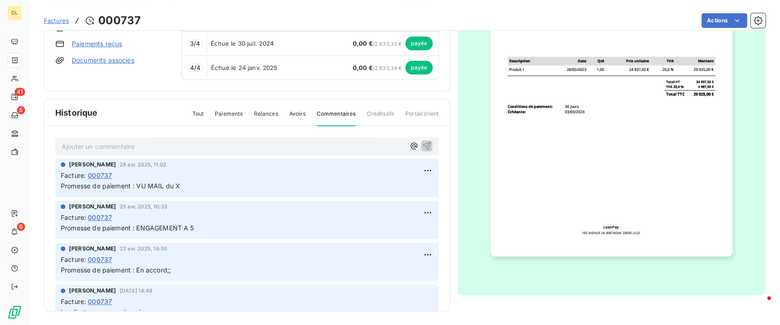
scroll to position [0, 0]
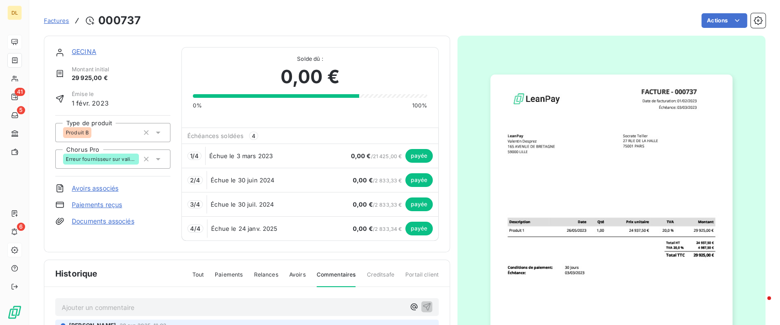
click at [691, 26] on html "DL 41 5 6 Factures [DRIVERS_LICENSE_NUMBER] Actions GECINA Montant initial 29 9…" at bounding box center [390, 162] width 780 height 325
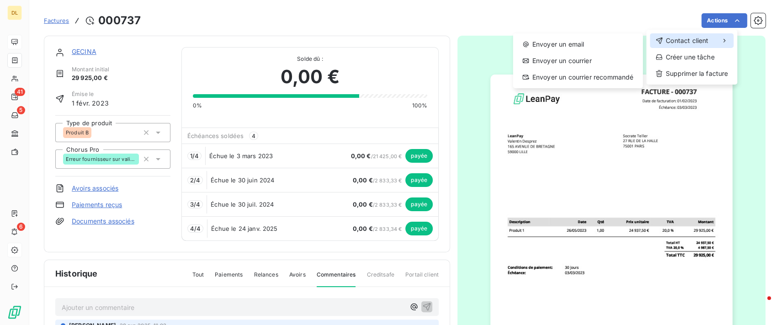
click at [676, 36] on span "Contact client" at bounding box center [687, 40] width 42 height 9
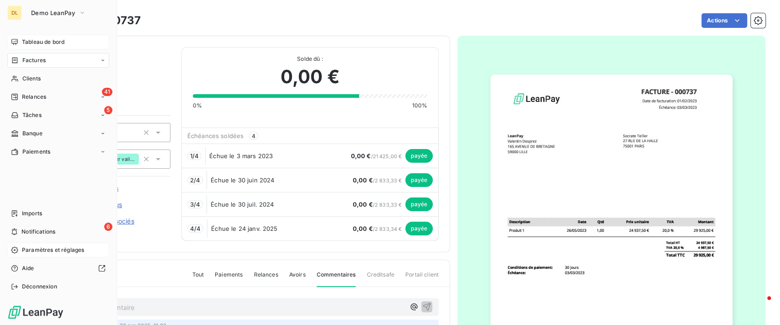
click at [16, 61] on html "DL Demo LeanPay Tableau de bord Factures Clients 41 Relances 5 Tâches Banque Pa…" at bounding box center [390, 162] width 780 height 325
click at [16, 61] on icon at bounding box center [15, 60] width 8 height 7
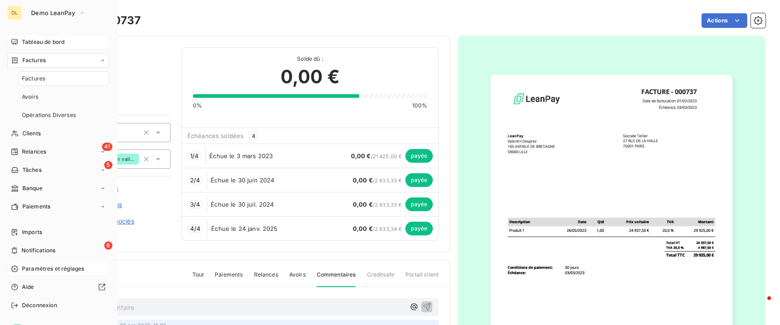
click at [45, 79] on div "Factures" at bounding box center [63, 78] width 91 height 15
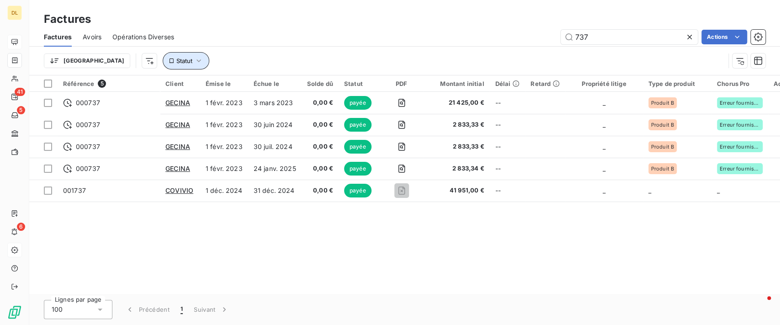
click at [196, 60] on icon "button" at bounding box center [198, 60] width 5 height 3
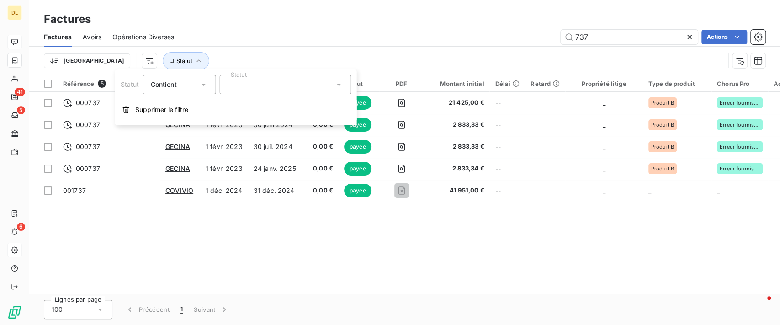
click at [236, 83] on div at bounding box center [285, 84] width 132 height 19
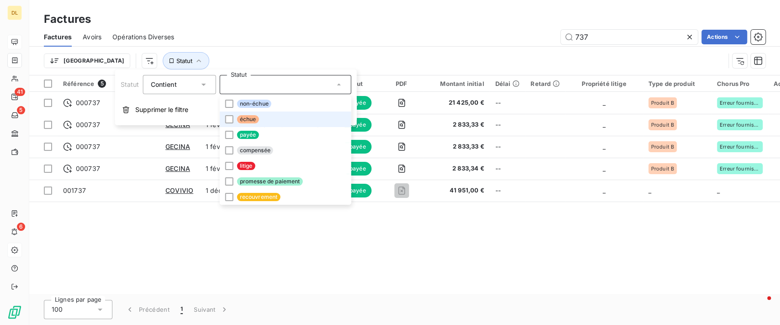
click at [245, 121] on span "échue" at bounding box center [248, 119] width 22 height 8
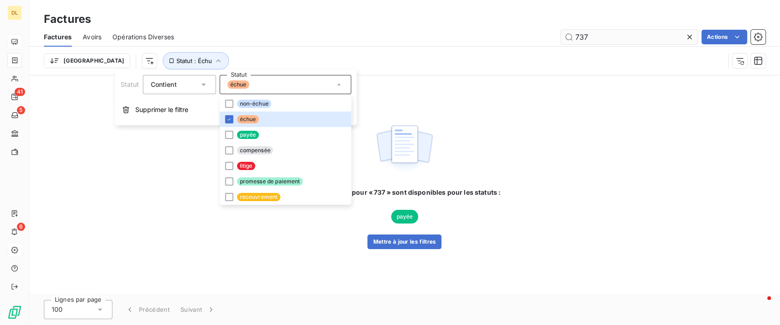
click at [688, 35] on icon at bounding box center [689, 36] width 9 height 9
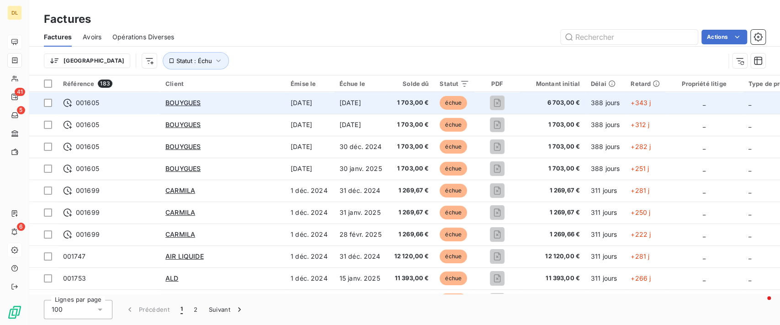
click at [334, 106] on td "[DATE]" at bounding box center [360, 103] width 53 height 22
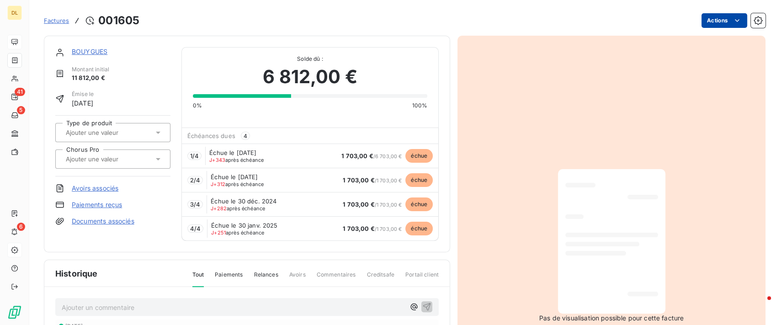
click at [712, 19] on html "DL 41 5 6 Factures [DRIVERS_LICENSE_NUMBER] Actions BOUYGUES Montant initial 11…" at bounding box center [390, 162] width 780 height 325
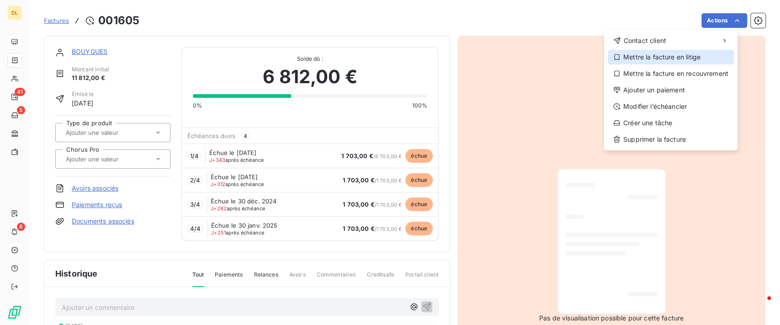
click at [635, 58] on div "Mettre la facture en litige" at bounding box center [671, 57] width 126 height 15
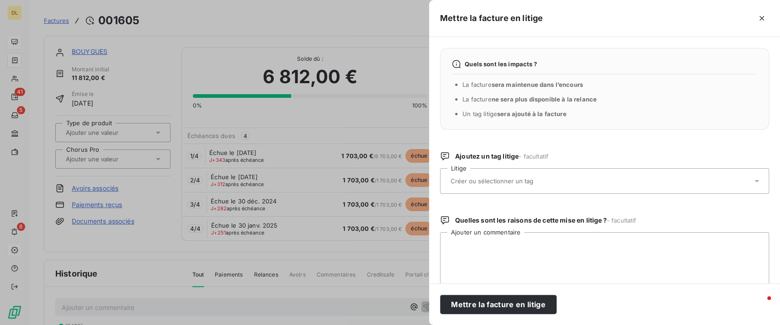
click at [566, 180] on div at bounding box center [600, 180] width 304 height 19
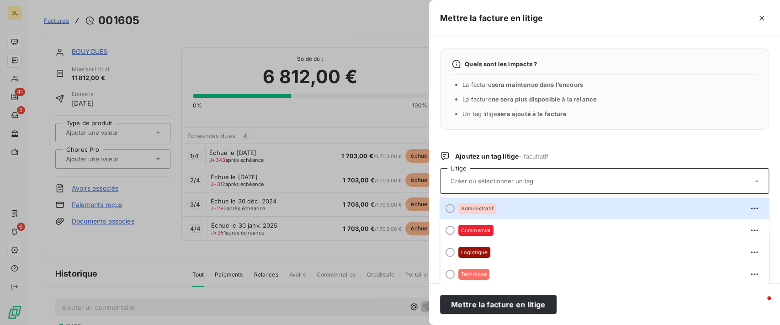
scroll to position [54, 0]
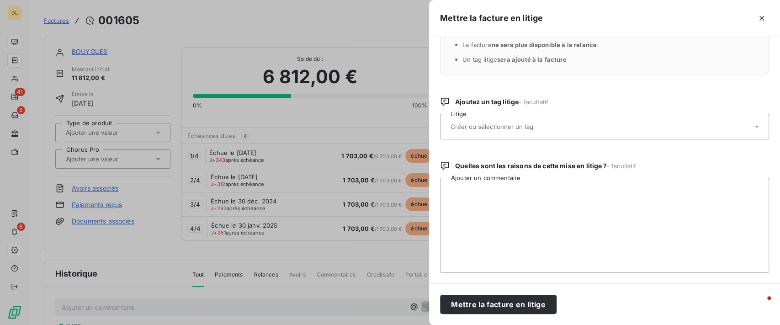
click at [580, 87] on div "Quels sont les impacts ? La facture sera maintenue dans l’encours La facture ne…" at bounding box center [604, 160] width 351 height 246
click at [530, 189] on textarea "Ajouter un commentaire" at bounding box center [604, 225] width 329 height 95
click at [762, 14] on icon "button" at bounding box center [761, 18] width 9 height 9
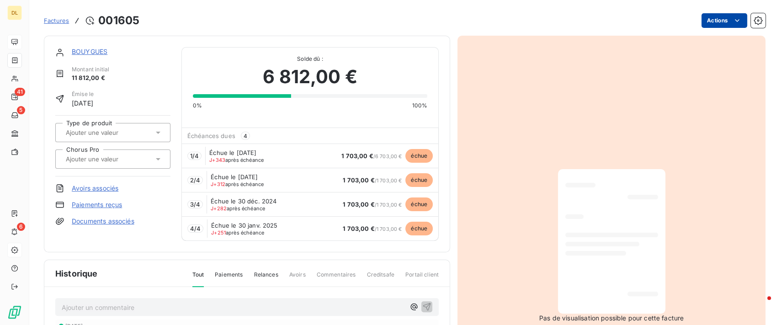
click at [715, 18] on html "DL 41 5 6 Factures [DRIVERS_LICENSE_NUMBER] Actions BOUYGUES Montant initial 11…" at bounding box center [390, 162] width 780 height 325
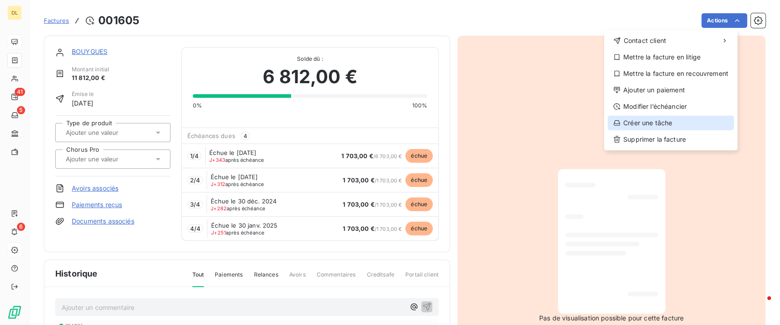
click at [657, 125] on div "Créer une tâche" at bounding box center [671, 123] width 126 height 15
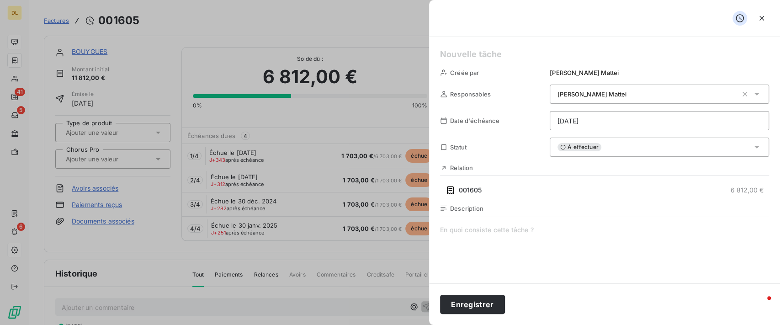
click at [593, 93] on span "[PERSON_NAME]" at bounding box center [591, 93] width 69 height 7
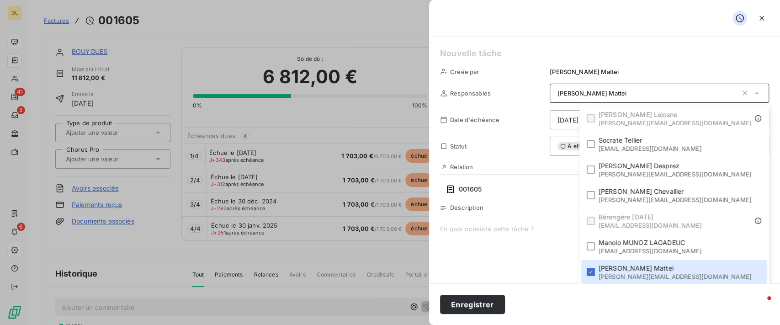
click at [594, 144] on span "À effectuer" at bounding box center [579, 146] width 44 height 8
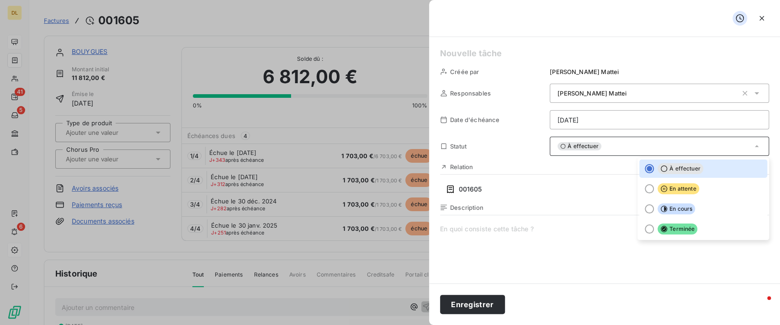
click at [529, 225] on span at bounding box center [604, 311] width 329 height 175
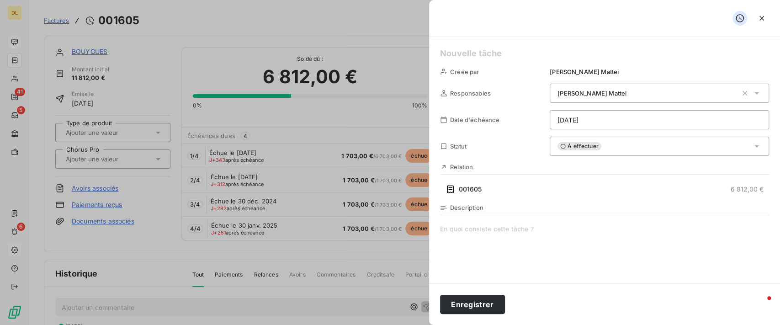
click at [479, 230] on span at bounding box center [604, 311] width 329 height 175
click at [754, 21] on button "button" at bounding box center [761, 18] width 15 height 15
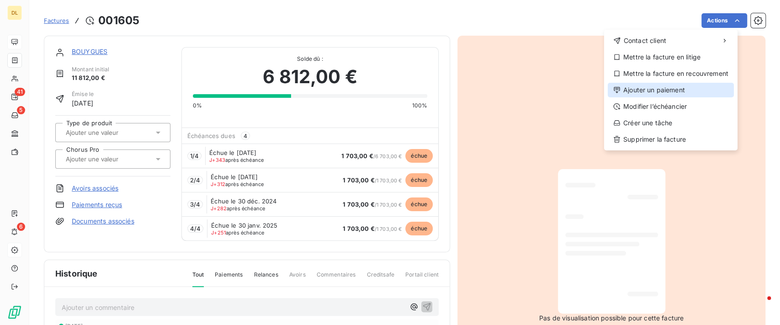
click at [673, 87] on div "Ajouter un paiement" at bounding box center [671, 90] width 126 height 15
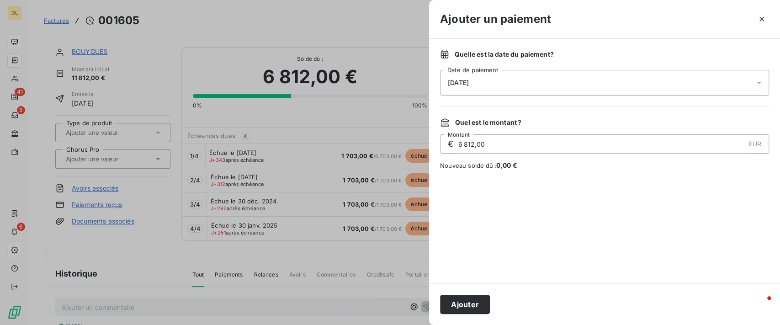
click at [694, 87] on div "[DATE]" at bounding box center [604, 83] width 329 height 26
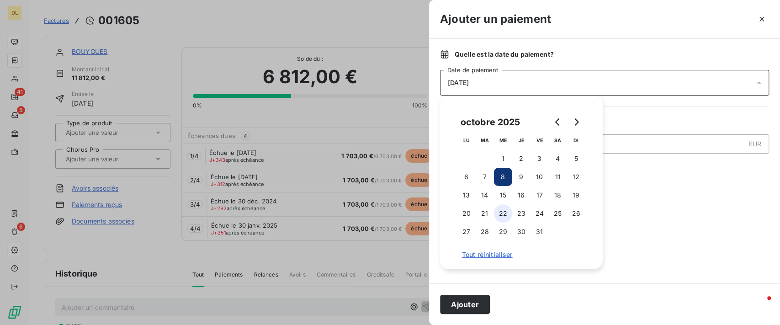
click at [503, 213] on button "22" at bounding box center [503, 213] width 18 height 18
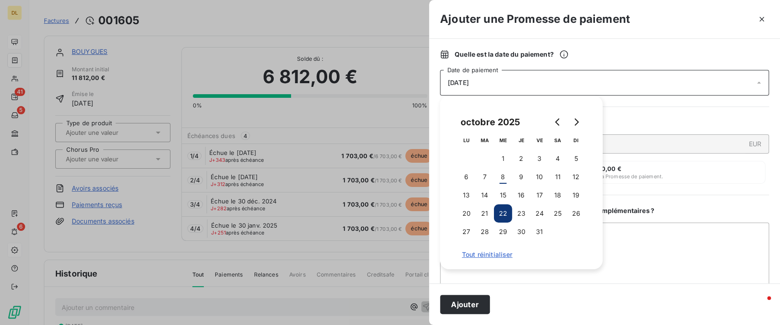
click at [637, 119] on div "Quel est le montant ?" at bounding box center [604, 122] width 329 height 9
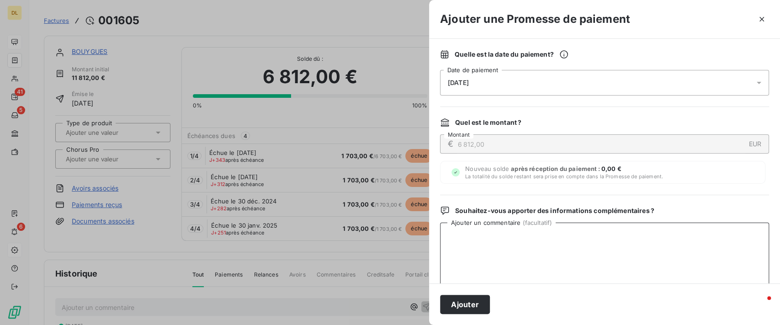
click at [497, 246] on textarea "Ajouter un commentaire ( facultatif )" at bounding box center [604, 269] width 329 height 95
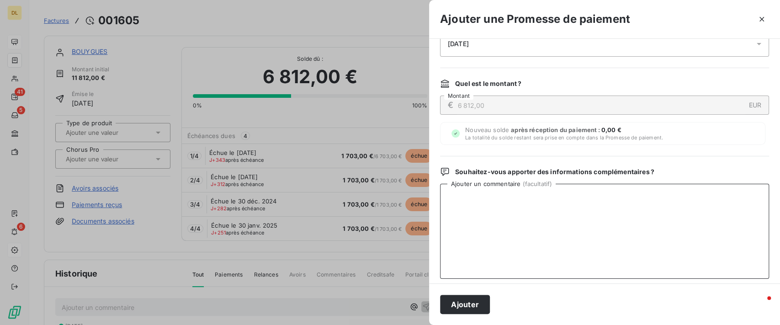
scroll to position [56, 0]
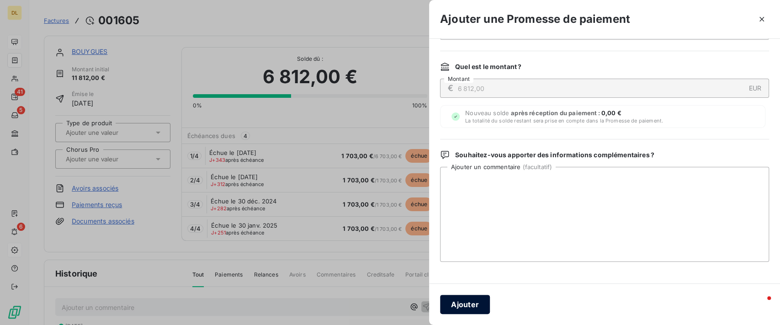
click at [468, 302] on button "Ajouter" at bounding box center [465, 304] width 50 height 19
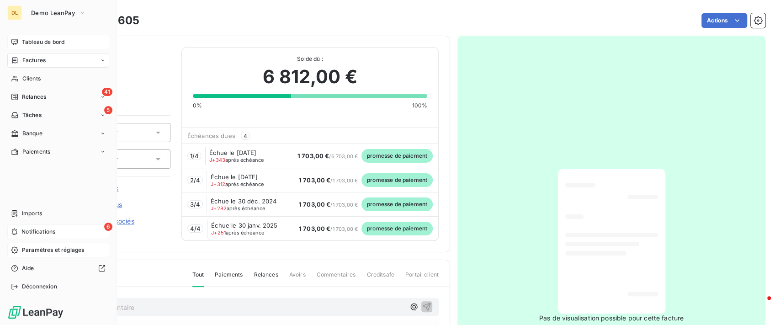
click at [15, 230] on icon at bounding box center [14, 231] width 5 height 7
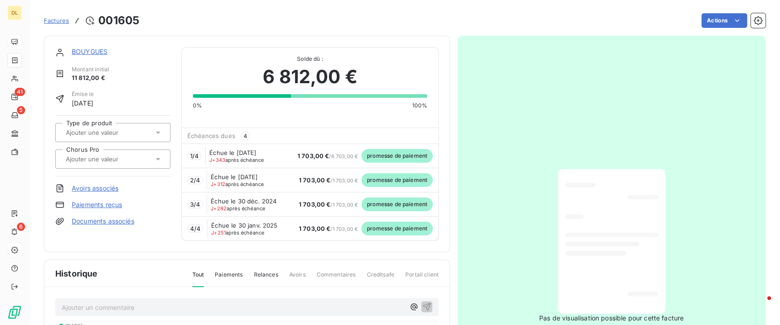
click at [387, 134] on div "Échéances dues 4" at bounding box center [310, 136] width 256 height 16
click at [101, 205] on link "Paiements reçus" at bounding box center [97, 204] width 50 height 9
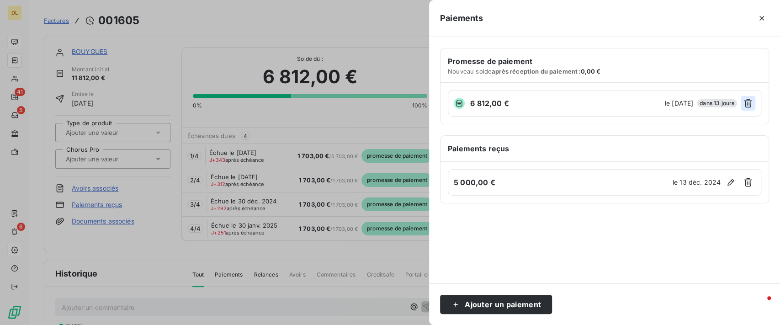
click at [742, 103] on button "button" at bounding box center [748, 103] width 15 height 15
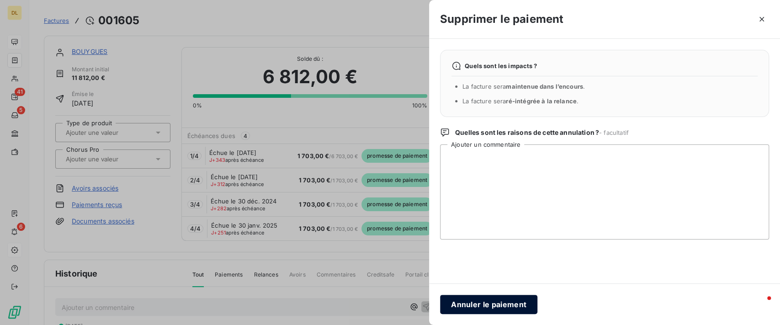
click at [471, 301] on button "Annuler le paiement" at bounding box center [488, 304] width 97 height 19
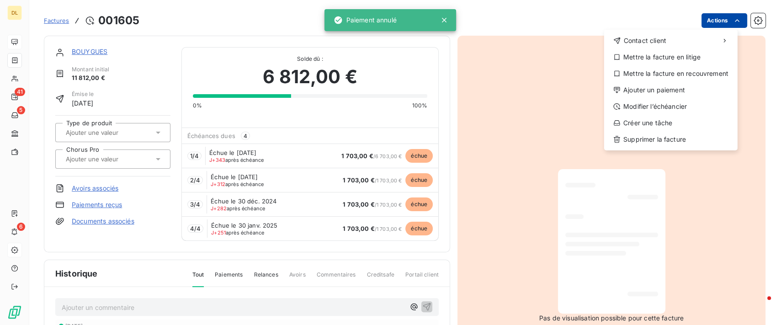
click at [720, 21] on html "DL 41 5 6 Factures [DRIVERS_LICENSE_NUMBER] Actions Contact client Mettre la fa…" at bounding box center [390, 162] width 780 height 325
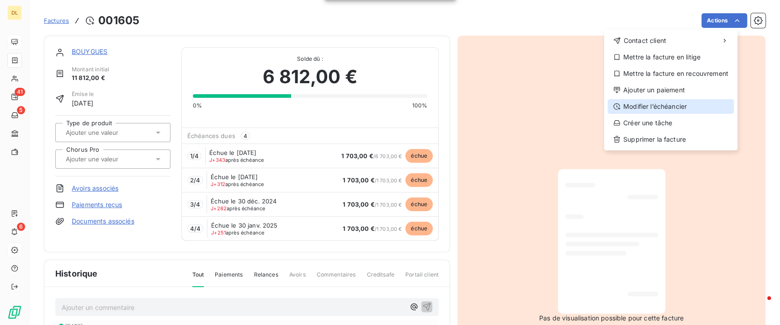
click at [679, 102] on div "Modifier l’échéancier" at bounding box center [671, 106] width 126 height 15
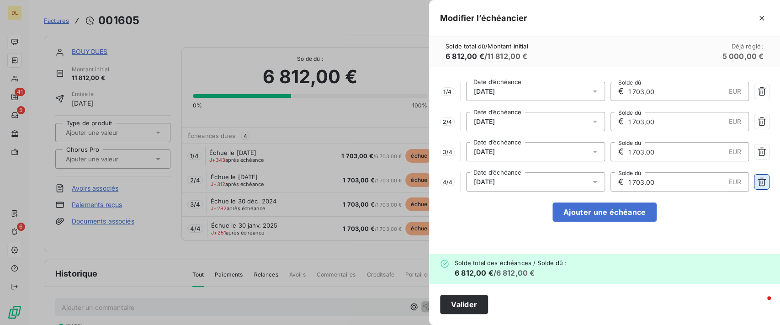
click at [762, 178] on icon "button" at bounding box center [761, 181] width 9 height 9
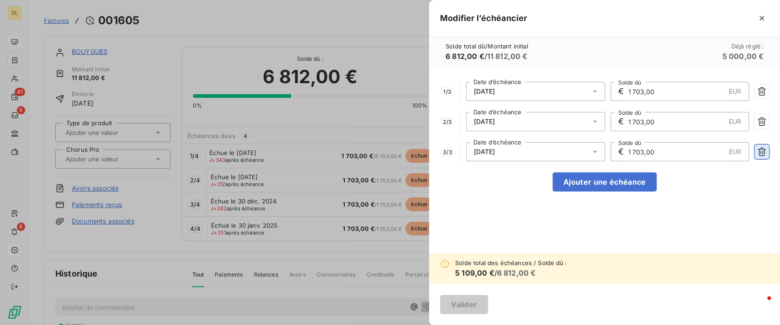
click at [762, 144] on button "button" at bounding box center [761, 151] width 15 height 15
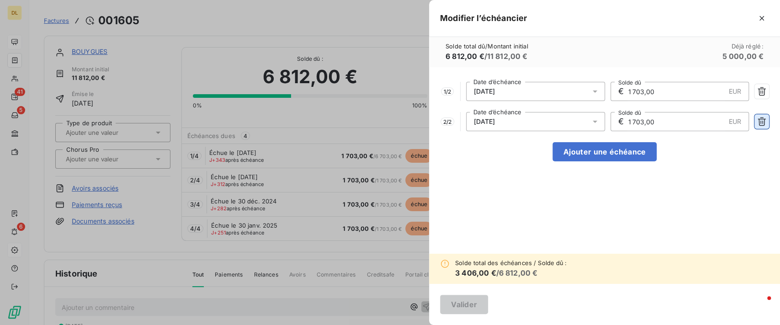
click at [764, 117] on icon "button" at bounding box center [761, 121] width 9 height 9
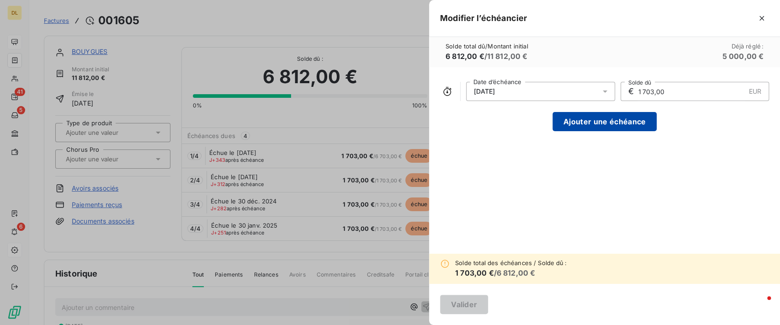
click at [625, 122] on button "Ajouter une échéance" at bounding box center [604, 121] width 104 height 19
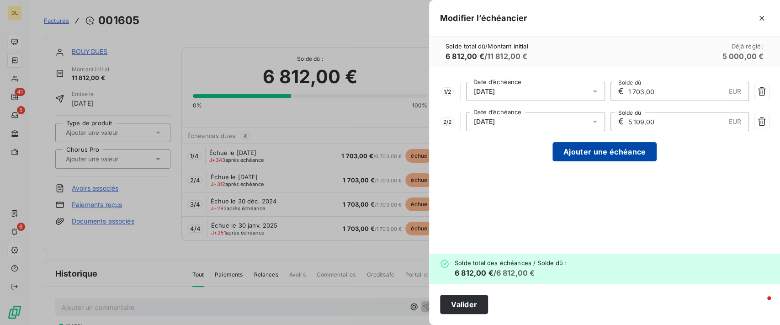
click at [617, 155] on button "Ajouter une échéance" at bounding box center [604, 151] width 104 height 19
type input "2 270,67"
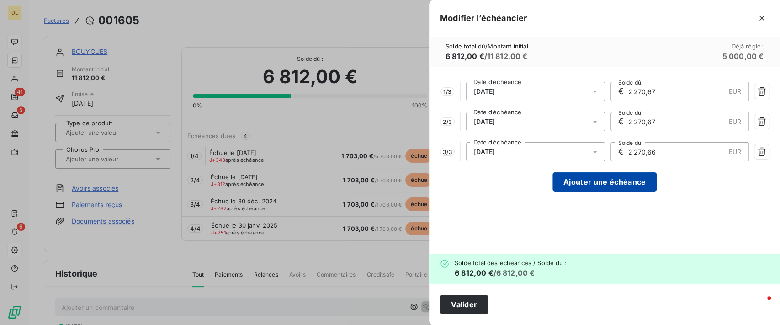
click at [581, 179] on button "Ajouter une échéance" at bounding box center [604, 181] width 104 height 19
type input "1 703,00"
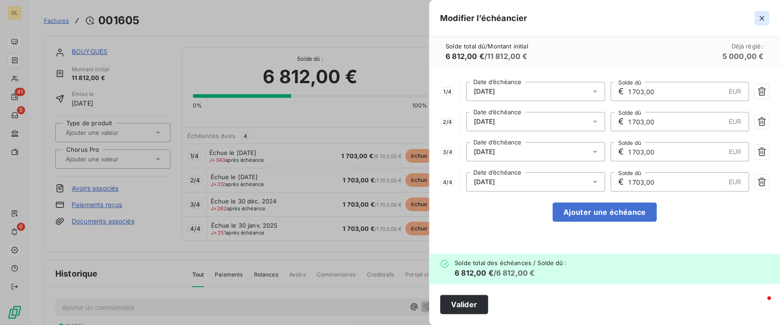
click at [764, 19] on icon "button" at bounding box center [761, 18] width 9 height 9
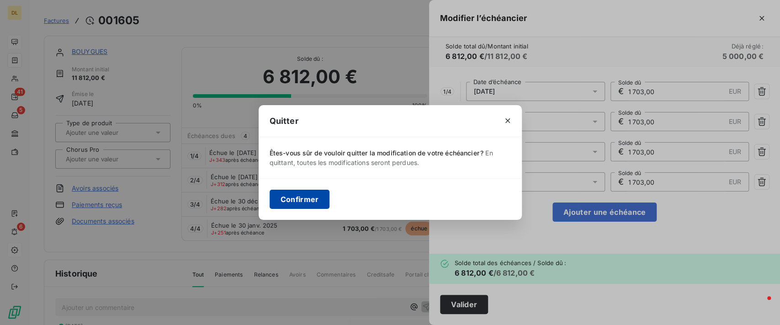
click at [306, 195] on button "Confirmer" at bounding box center [300, 199] width 60 height 19
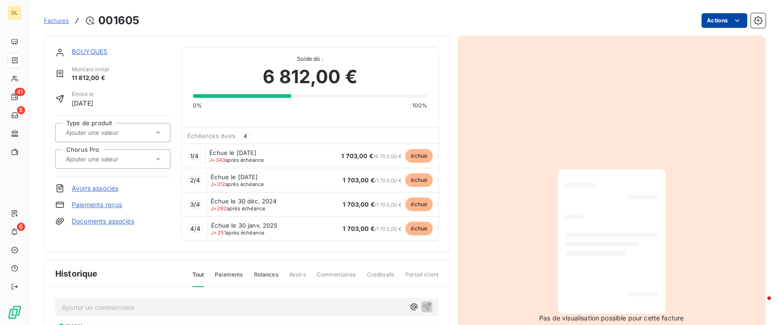
click at [720, 16] on html "DL 41 5 6 Factures [DRIVERS_LICENSE_NUMBER] Actions BOUYGUES Montant initial 11…" at bounding box center [390, 162] width 780 height 325
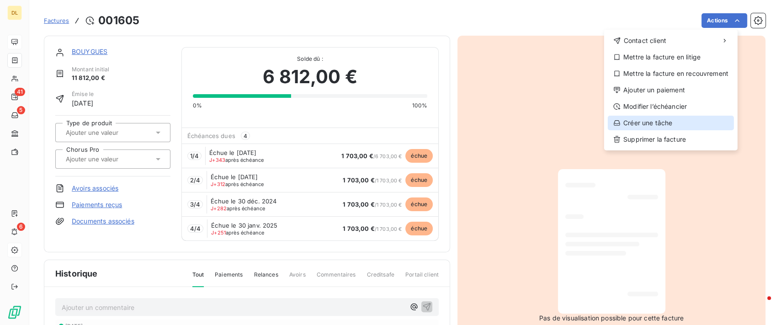
click at [670, 117] on div "Créer une tâche" at bounding box center [671, 123] width 126 height 15
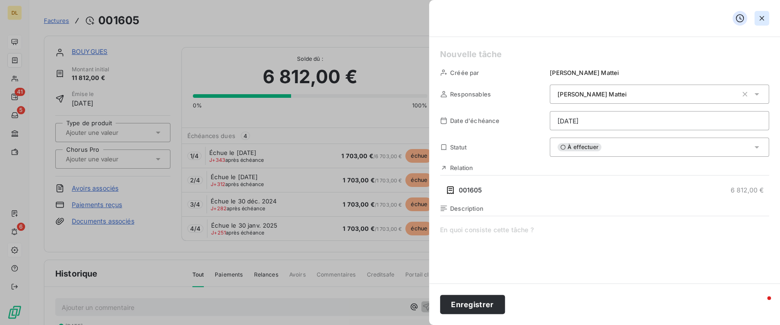
click at [757, 22] on icon "button" at bounding box center [761, 18] width 9 height 9
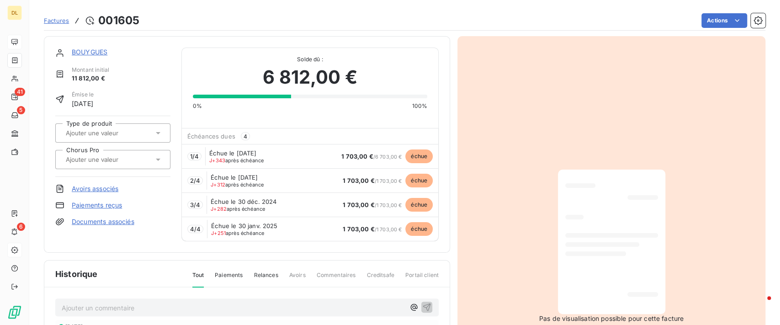
scroll to position [0, 0]
click at [709, 23] on html "DL 41 5 6 Factures [DRIVERS_LICENSE_NUMBER] Actions BOUYGUES Montant initial 11…" at bounding box center [390, 162] width 780 height 325
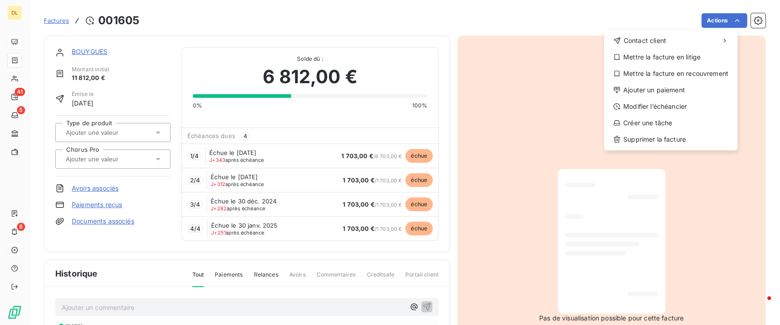
click at [535, 22] on html "DL 41 5 6 Factures [DRIVERS_LICENSE_NUMBER] Actions Contact client Mettre la fa…" at bounding box center [390, 162] width 780 height 325
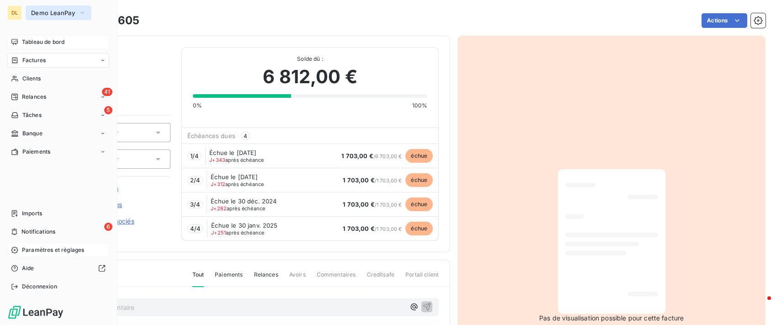
click at [55, 16] on button "Demo LeanPay" at bounding box center [59, 12] width 66 height 15
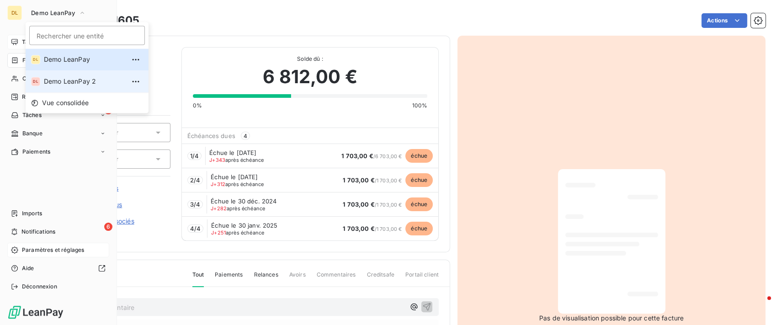
click at [77, 85] on span "Demo LeanPay 2" at bounding box center [84, 81] width 81 height 9
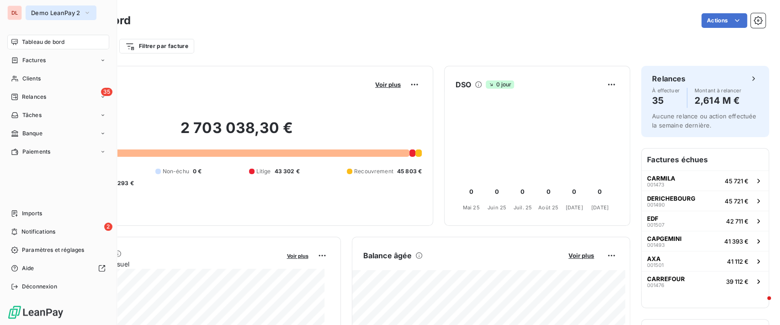
click at [51, 15] on span "Demo LeanPay 2" at bounding box center [55, 12] width 49 height 7
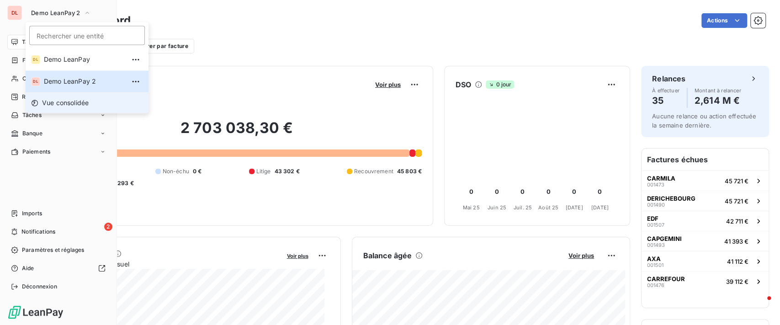
click at [64, 104] on span "Vue consolidée" at bounding box center [65, 102] width 47 height 9
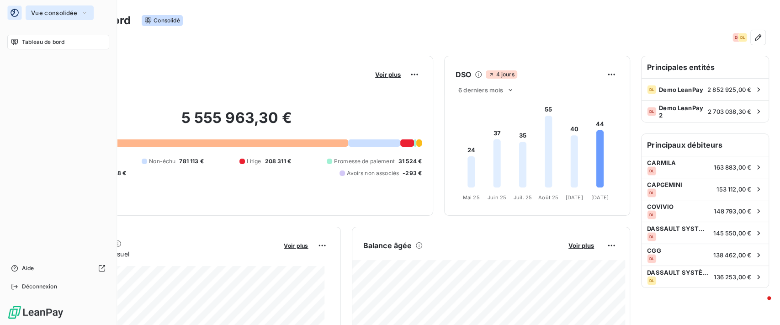
click at [33, 10] on span "Vue consolidée" at bounding box center [54, 12] width 46 height 7
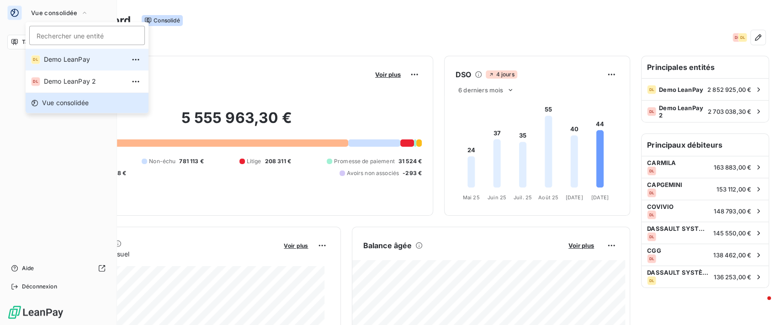
click at [73, 58] on span "Demo LeanPay" at bounding box center [84, 59] width 81 height 9
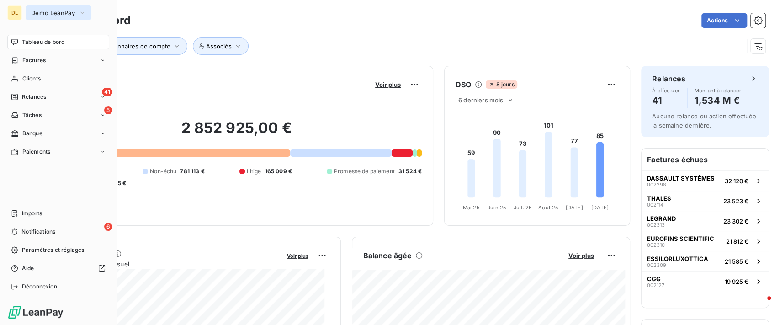
click at [48, 13] on span "Demo LeanPay" at bounding box center [53, 12] width 44 height 7
click at [17, 60] on icon at bounding box center [15, 60] width 8 height 7
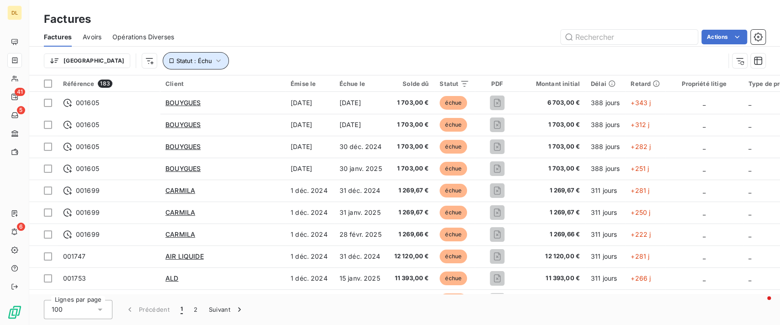
click at [214, 57] on icon "button" at bounding box center [218, 60] width 9 height 9
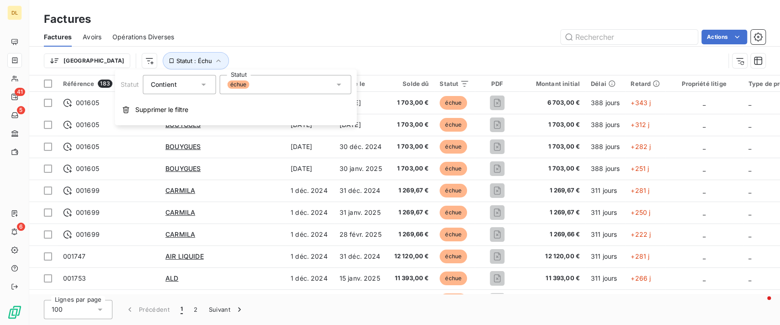
click at [288, 86] on div "échue" at bounding box center [285, 84] width 132 height 19
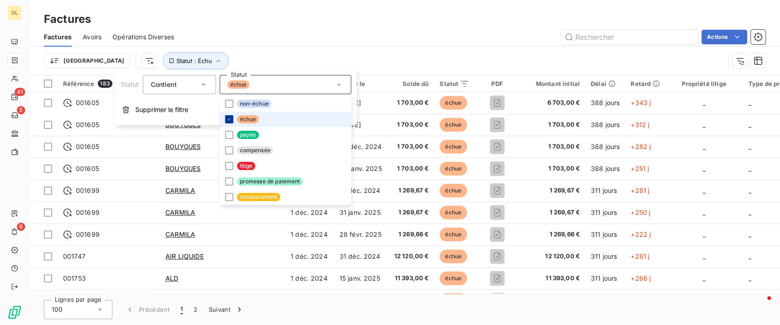
click at [231, 119] on icon at bounding box center [228, 118] width 5 height 5
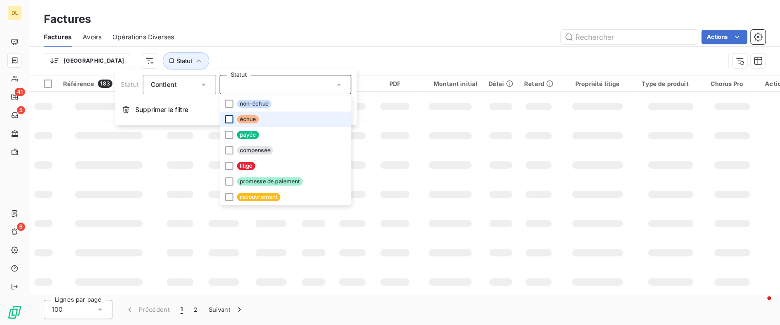
click at [377, 55] on div "Trier Statut" at bounding box center [384, 60] width 681 height 17
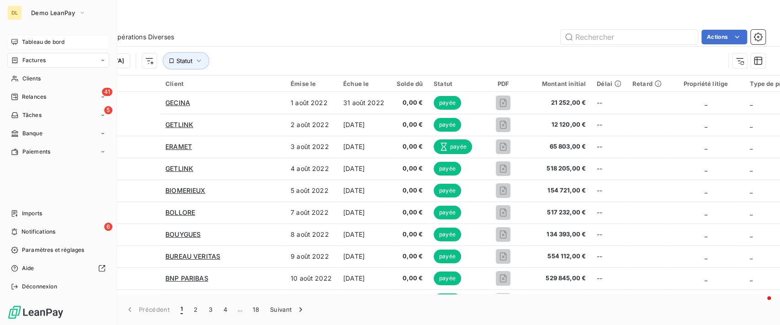
click at [41, 40] on span "Tableau de bord" at bounding box center [43, 42] width 42 height 8
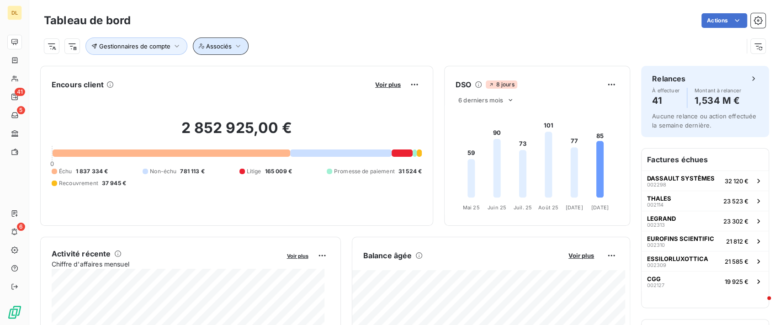
click at [235, 53] on button "Associés" at bounding box center [221, 45] width 56 height 17
click at [321, 68] on div at bounding box center [370, 69] width 132 height 19
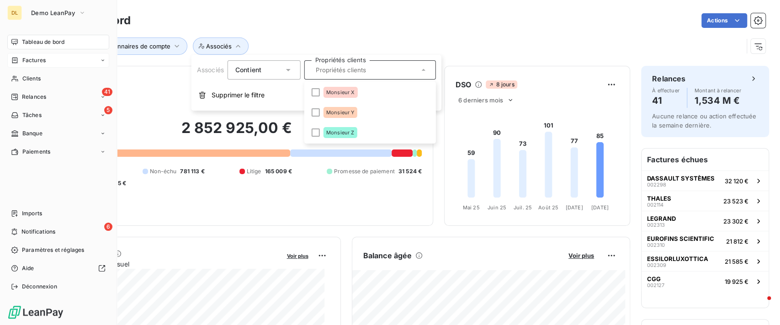
click at [24, 58] on span "Factures" at bounding box center [33, 60] width 23 height 8
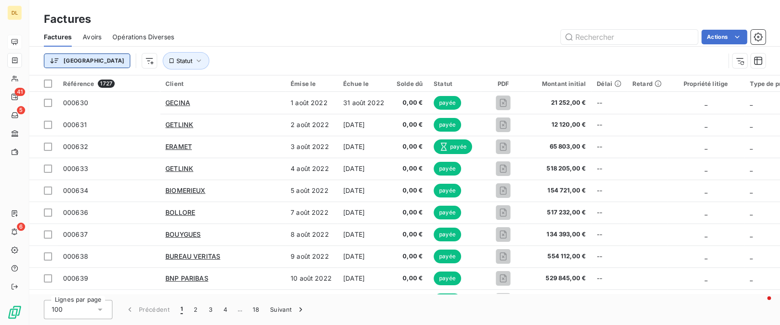
click at [64, 58] on html "DL 41 5 6 Factures Factures Avoirs Opérations Diverses Actions Trier Statut Réf…" at bounding box center [390, 162] width 780 height 325
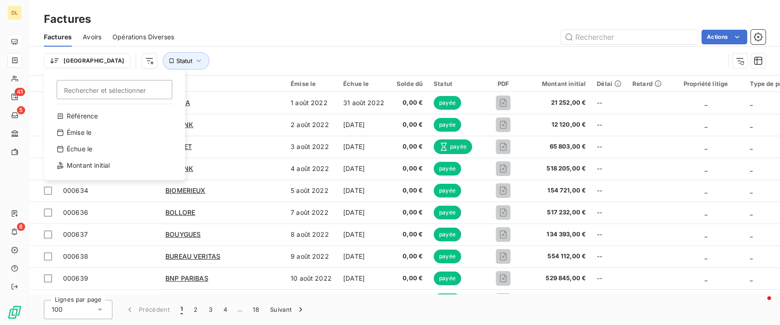
click at [98, 61] on html "DL 41 5 6 Factures Factures Avoirs Opérations Diverses Actions Trier Rechercher…" at bounding box center [390, 162] width 780 height 325
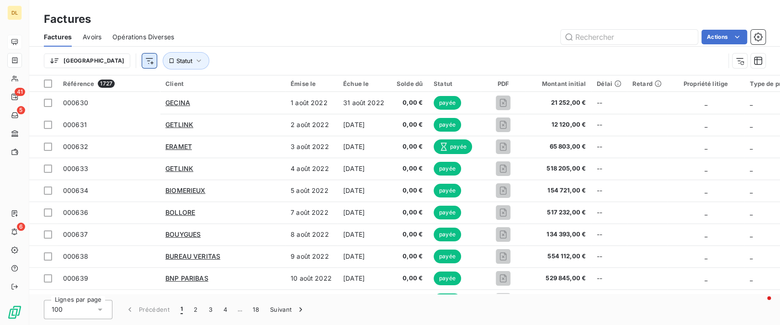
click at [100, 63] on html "DL 41 5 6 Factures Factures Avoirs Opérations Diverses Actions Trier Statut Réf…" at bounding box center [390, 162] width 780 height 325
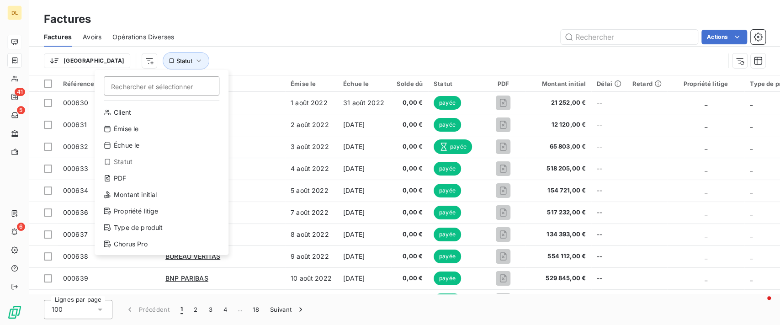
click at [605, 42] on html "DL 41 5 6 Factures Factures Avoirs Opérations Diverses Actions Trier Rechercher…" at bounding box center [390, 162] width 780 height 325
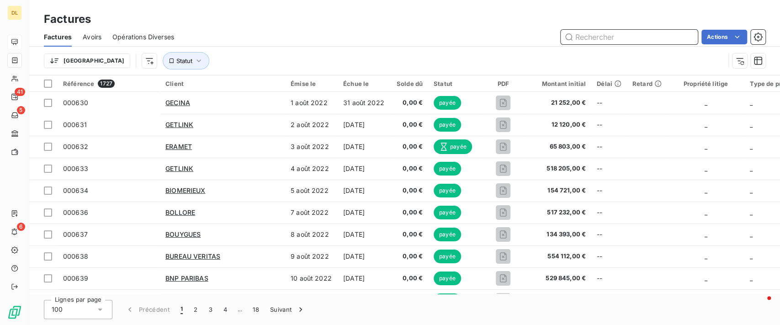
click at [604, 40] on input "text" at bounding box center [629, 37] width 137 height 15
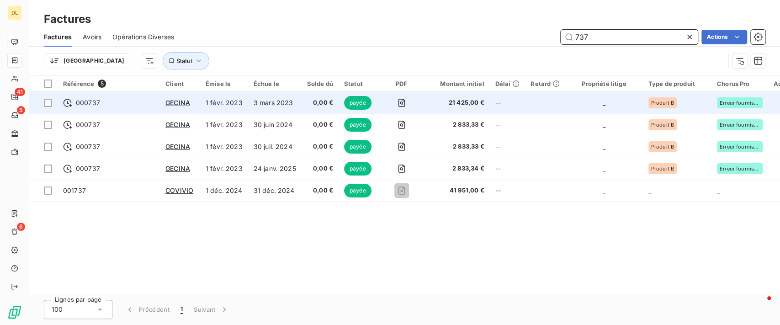
type input "737"
click at [296, 100] on td "3 mars 2023" at bounding box center [274, 103] width 53 height 22
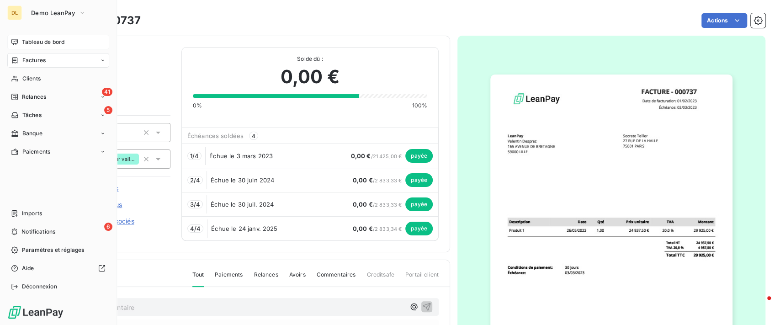
click at [20, 60] on div "Factures" at bounding box center [28, 60] width 35 height 8
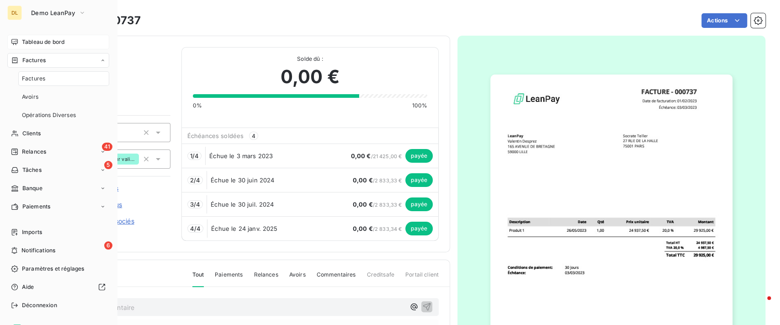
click at [58, 86] on nav "Factures Avoirs Opérations Diverses" at bounding box center [63, 96] width 91 height 51
click at [66, 75] on div "Factures" at bounding box center [63, 78] width 91 height 15
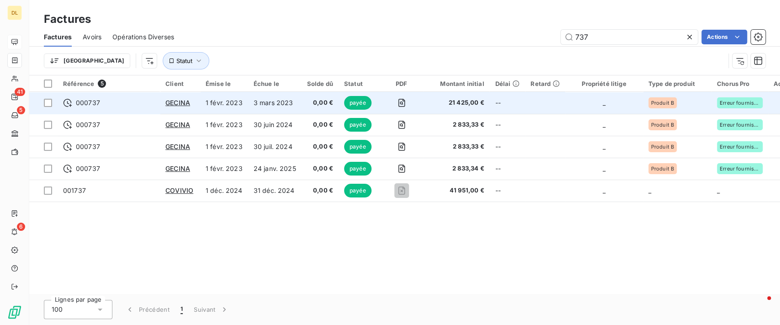
click at [526, 104] on td at bounding box center [545, 103] width 40 height 22
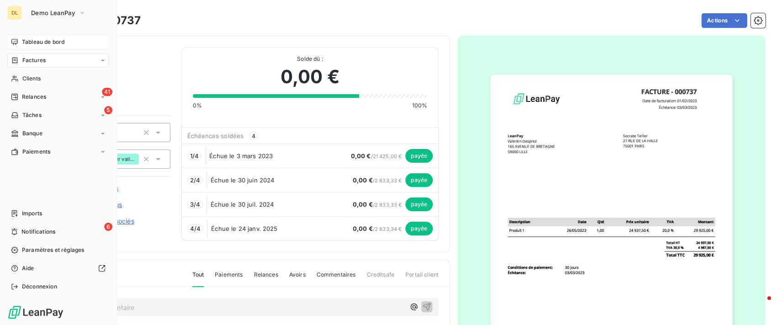
click at [0, 60] on div "DL Demo LeanPay Tableau de bord Factures Clients 41 Relances 5 Tâches Banque Pa…" at bounding box center [58, 162] width 117 height 325
click at [25, 63] on span "Factures" at bounding box center [33, 60] width 23 height 8
click at [45, 57] on span "Factures" at bounding box center [33, 60] width 23 height 8
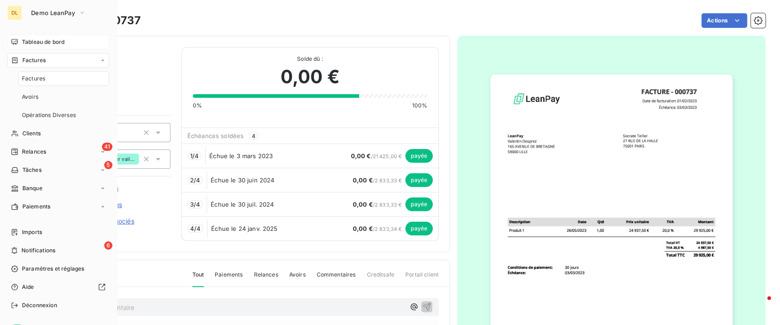
click at [44, 78] on span "Factures" at bounding box center [33, 78] width 23 height 8
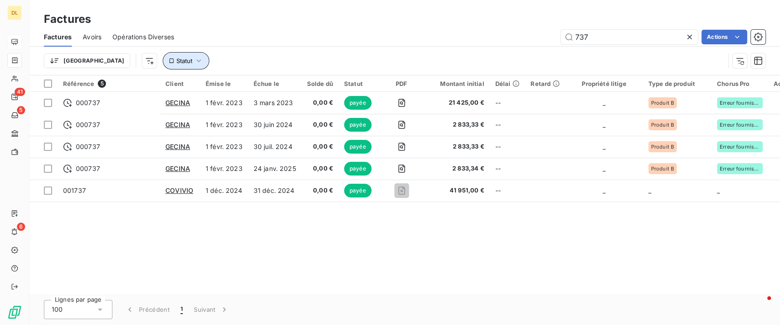
click at [194, 61] on icon "button" at bounding box center [198, 60] width 9 height 9
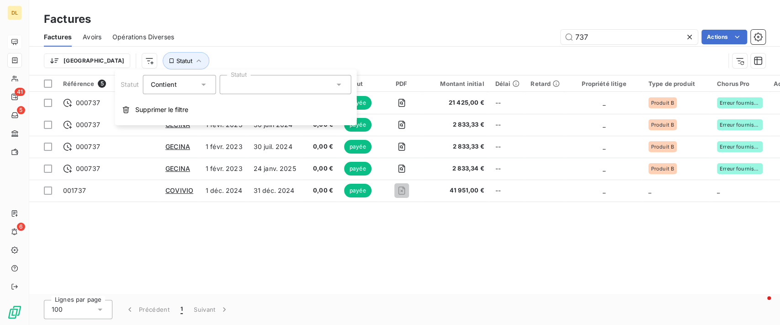
click at [286, 90] on div at bounding box center [285, 84] width 132 height 19
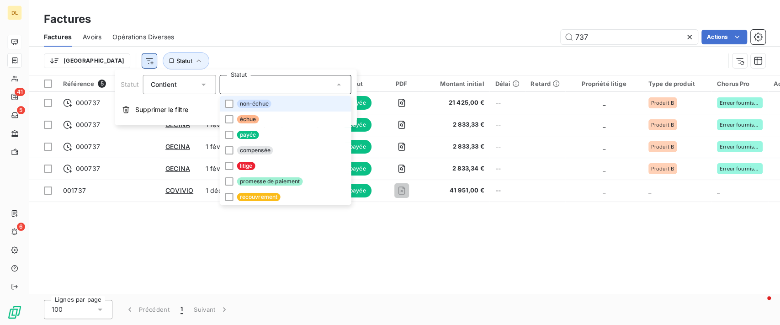
click at [100, 60] on html "DL 41 5 6 Factures Factures Avoirs Opérations Diverses 737 Actions Trier Statut…" at bounding box center [390, 162] width 780 height 325
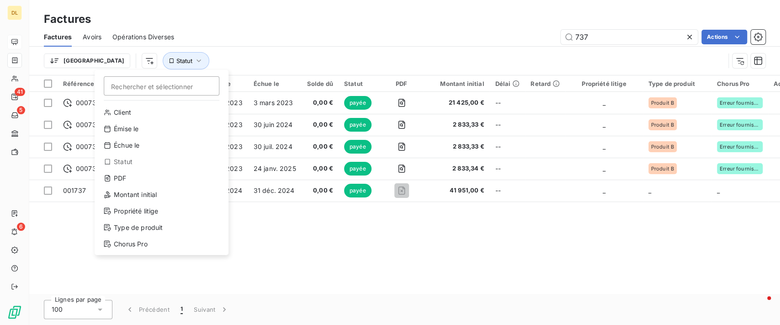
click at [323, 244] on html "DL 41 5 6 Factures Factures Avoirs Opérations Diverses 737 Actions Trier Recher…" at bounding box center [390, 162] width 780 height 325
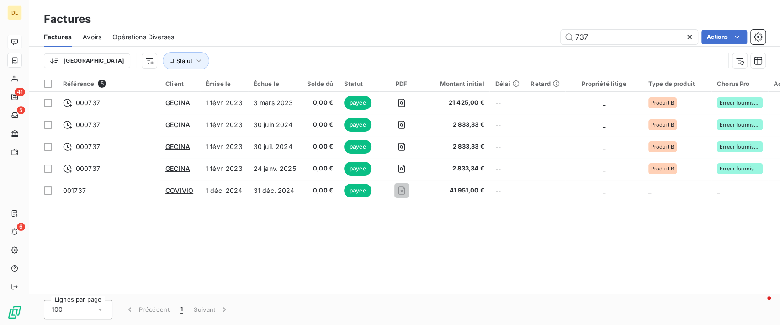
click at [157, 39] on span "Opérations Diverses" at bounding box center [143, 36] width 62 height 9
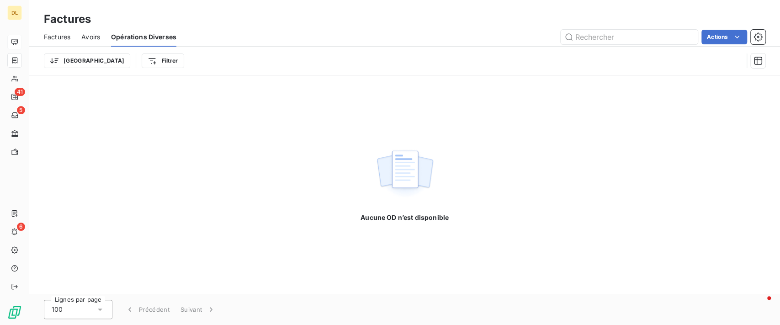
click at [92, 37] on span "Avoirs" at bounding box center [90, 36] width 19 height 9
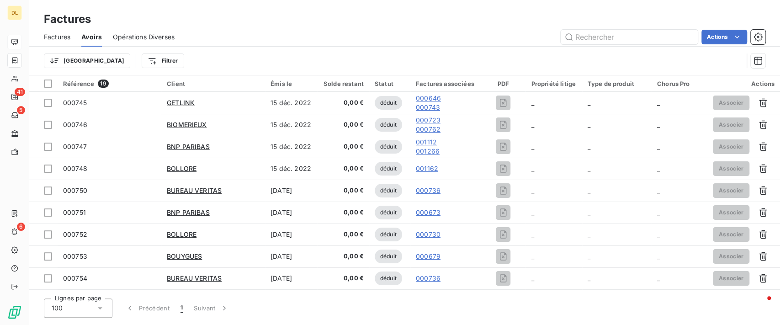
click at [58, 36] on span "Factures" at bounding box center [57, 36] width 26 height 9
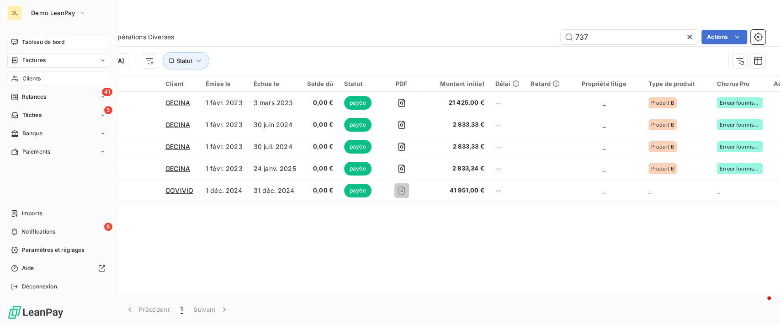
click at [21, 78] on div "Clients" at bounding box center [58, 78] width 102 height 15
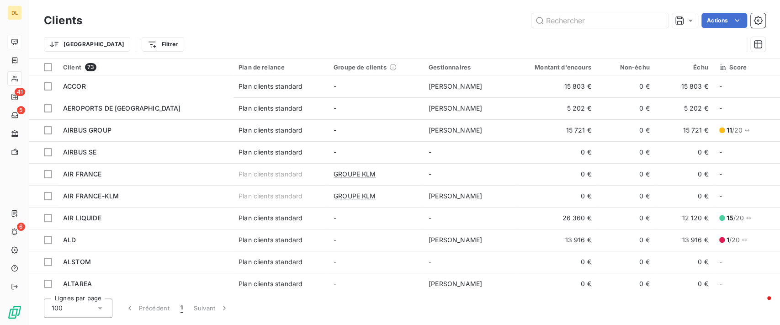
click at [346, 13] on div "Actions" at bounding box center [429, 20] width 672 height 15
click at [114, 41] on html "DL 41 5 6 Clients Actions Trier Filtrer Client 73 Plan de relance Groupe de cli…" at bounding box center [390, 162] width 780 height 325
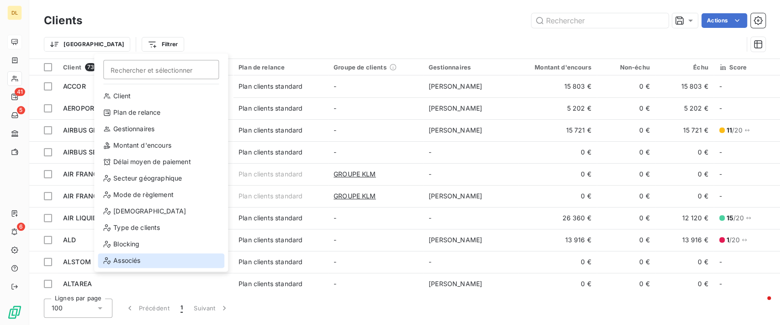
click at [142, 256] on div "Associés" at bounding box center [161, 260] width 127 height 15
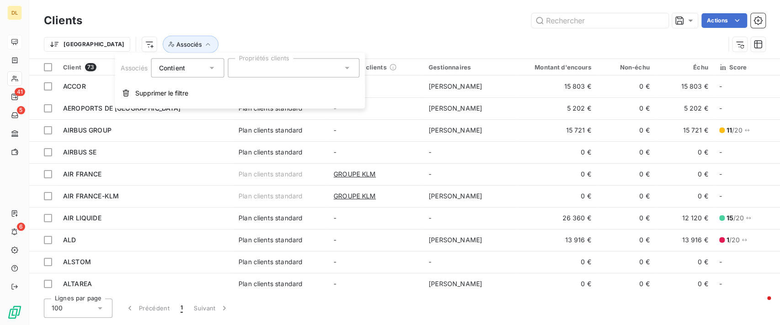
click at [267, 67] on div at bounding box center [294, 67] width 132 height 19
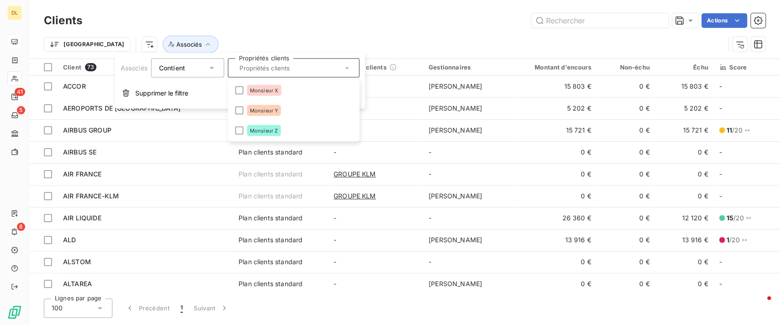
click at [329, 22] on div "Actions" at bounding box center [429, 20] width 672 height 15
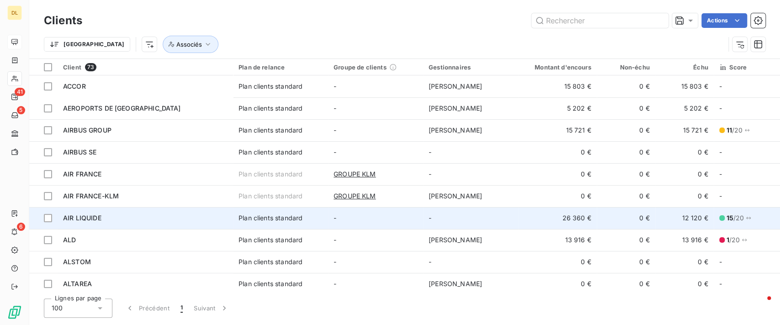
click at [247, 212] on td "Plan clients standard" at bounding box center [280, 218] width 95 height 22
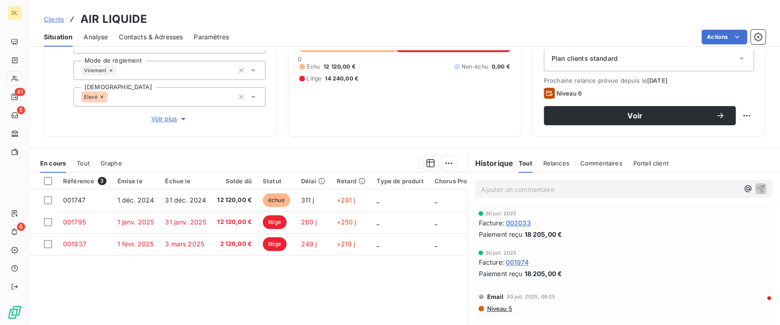
scroll to position [157, 0]
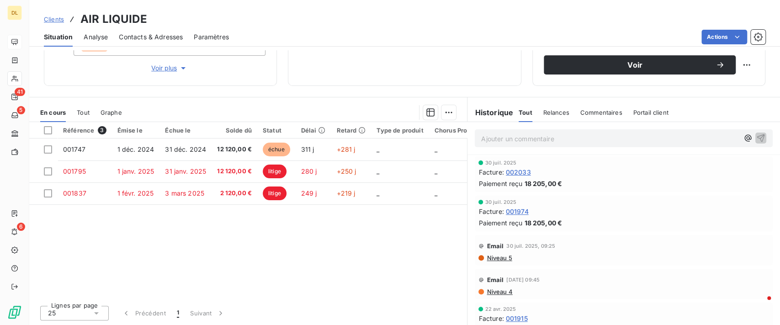
click at [87, 115] on span "Tout" at bounding box center [83, 112] width 13 height 7
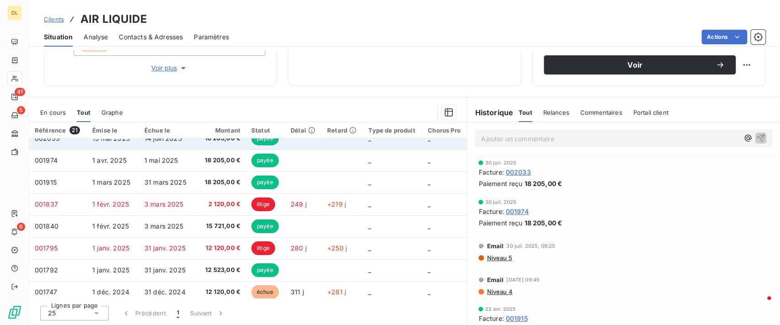
scroll to position [0, 0]
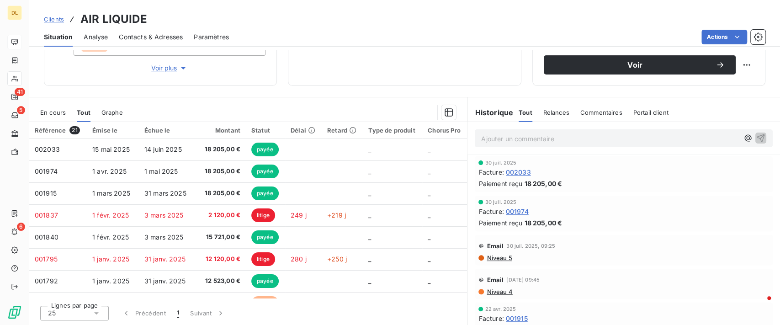
click at [119, 111] on span "Graphe" at bounding box center [111, 112] width 21 height 7
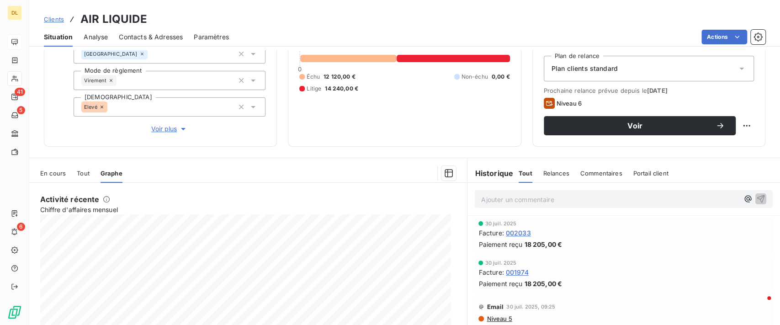
scroll to position [157, 0]
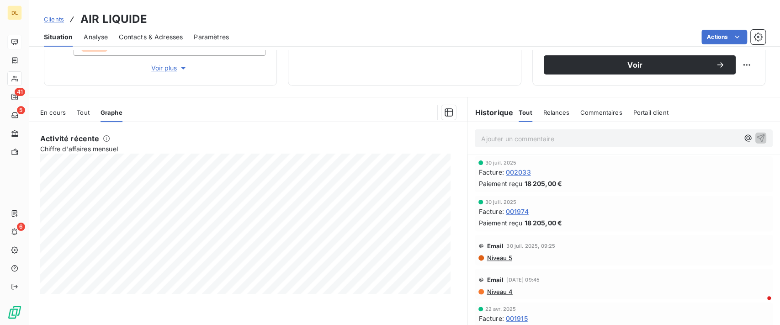
click at [552, 116] on div "Relances" at bounding box center [556, 112] width 26 height 19
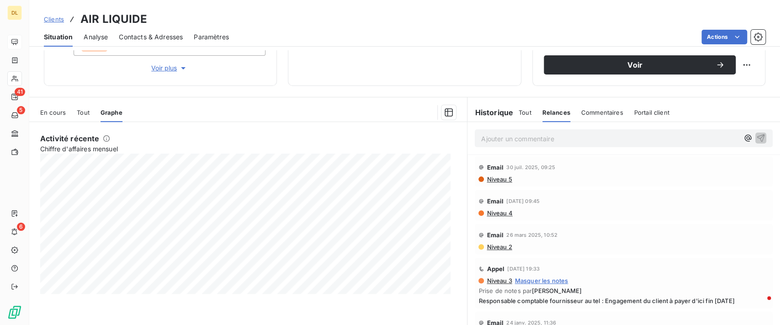
click at [594, 114] on span "Commentaires" at bounding box center [602, 112] width 42 height 7
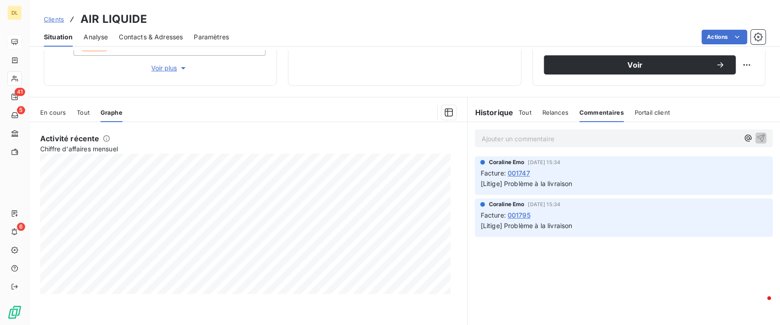
click at [648, 114] on span "Portail client" at bounding box center [652, 112] width 35 height 7
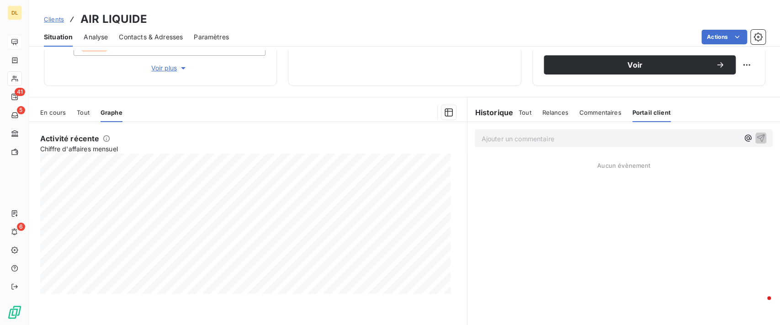
click at [519, 109] on span "Tout" at bounding box center [525, 112] width 13 height 7
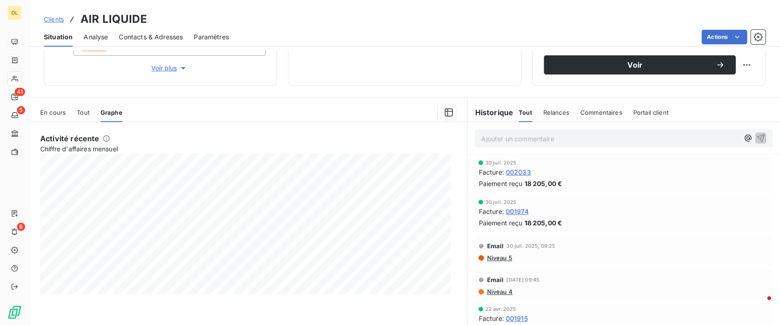
click at [503, 143] on p "Ajouter un commentaire ﻿" at bounding box center [610, 138] width 258 height 11
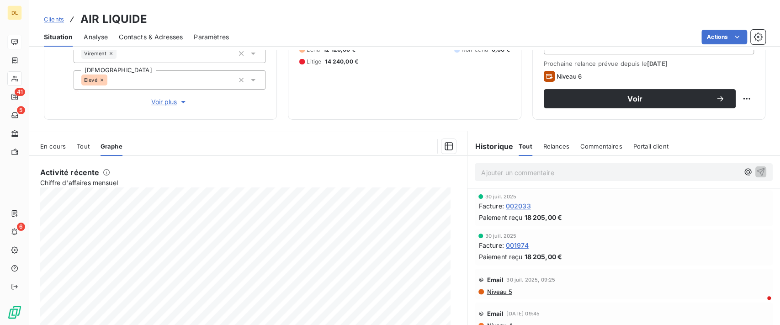
scroll to position [36, 0]
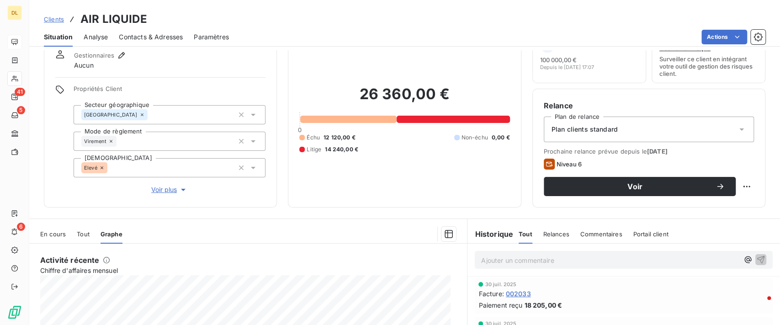
click at [171, 189] on span "Voir plus" at bounding box center [169, 189] width 37 height 9
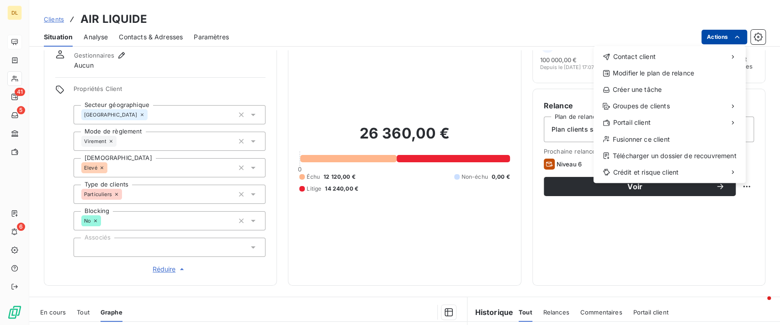
click at [736, 31] on html "DL 41 5 6 Clients AIR LIQUIDE Situation Analyse Contacts & Adresses Paramètres …" at bounding box center [390, 162] width 780 height 325
click at [678, 88] on div "Créer une tâche" at bounding box center [669, 89] width 145 height 15
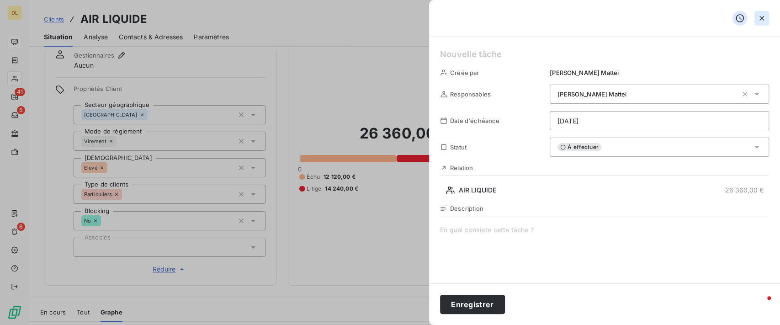
click at [757, 21] on icon "button" at bounding box center [761, 18] width 9 height 9
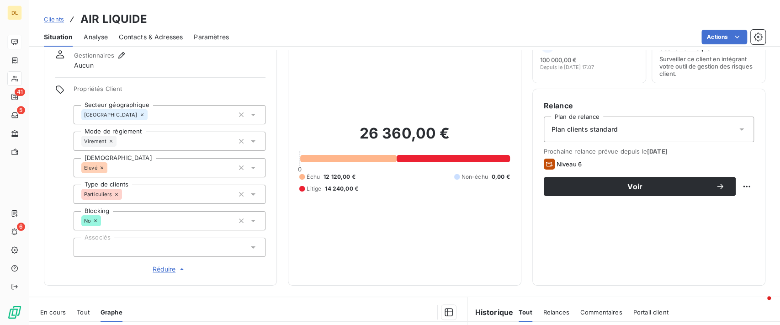
click at [98, 38] on span "Analyse" at bounding box center [96, 36] width 24 height 9
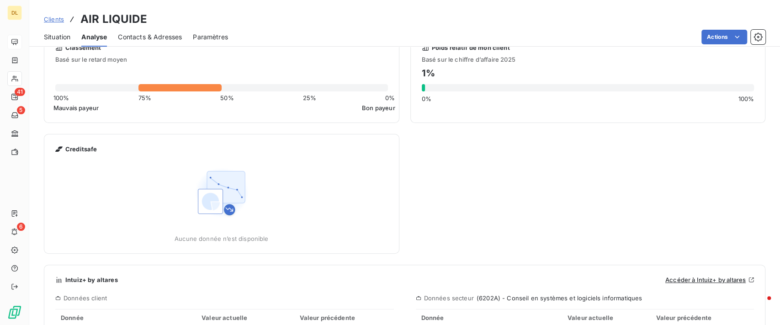
scroll to position [102, 0]
click at [145, 31] on div "Contacts & Adresses" at bounding box center [150, 36] width 64 height 19
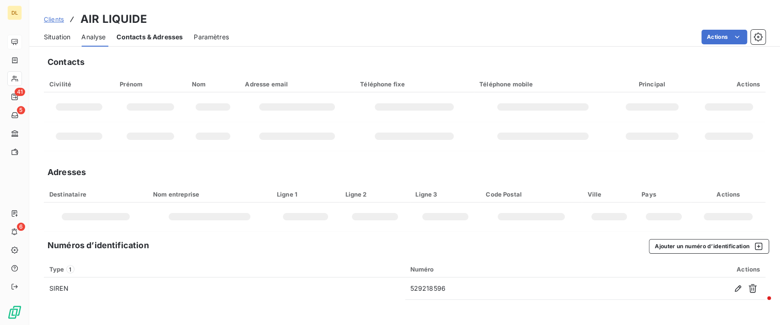
scroll to position [0, 0]
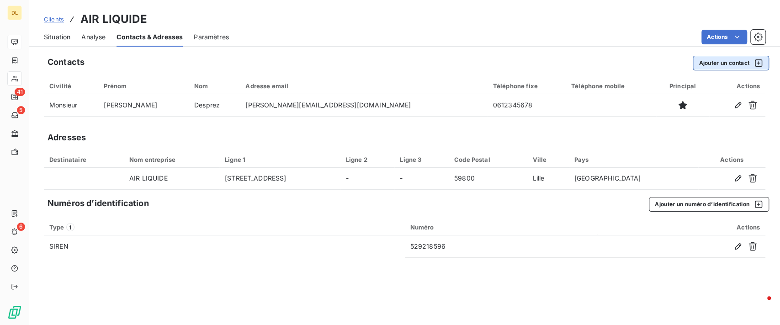
click at [728, 66] on button "Ajouter un contact" at bounding box center [731, 63] width 76 height 15
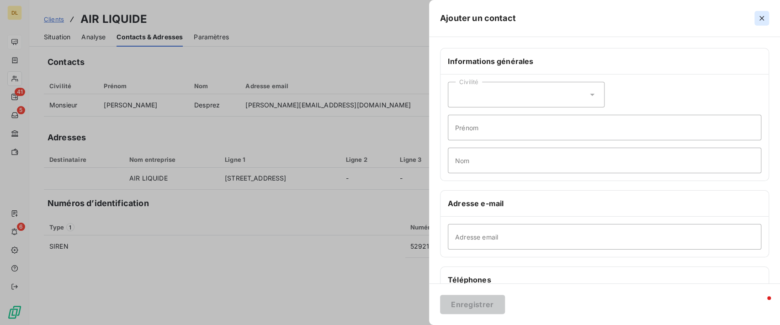
click at [757, 19] on icon "button" at bounding box center [761, 18] width 9 height 9
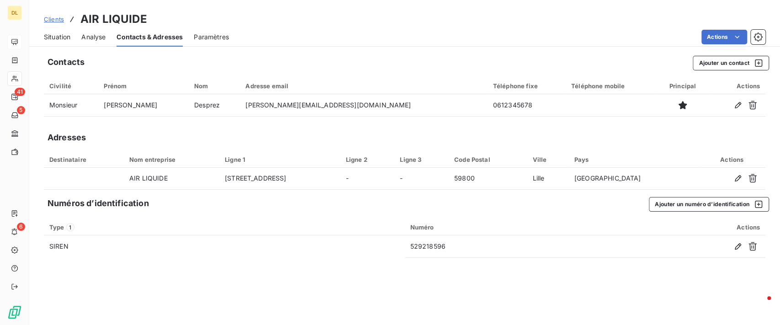
click at [212, 44] on div "Paramètres" at bounding box center [211, 36] width 35 height 19
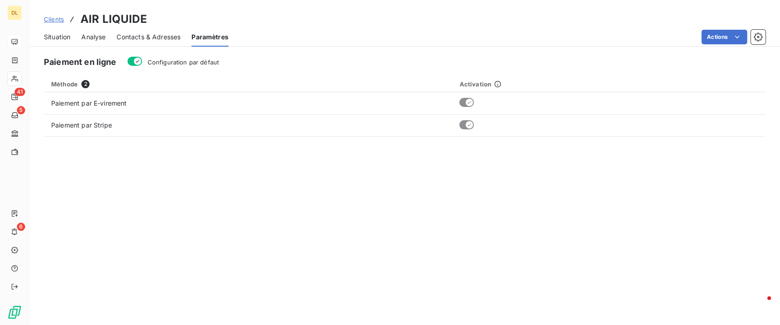
click at [156, 42] on div "Contacts & Adresses" at bounding box center [148, 36] width 64 height 19
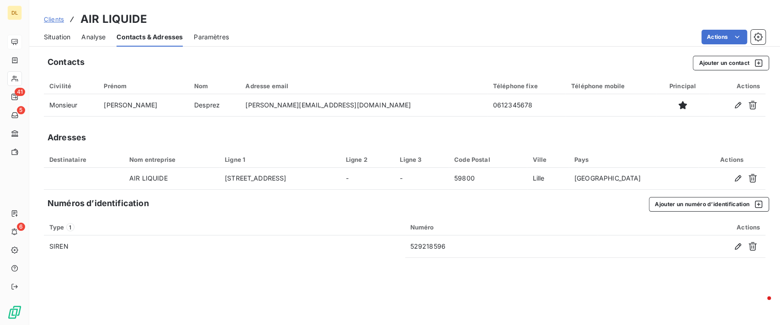
click at [62, 42] on div "Situation" at bounding box center [57, 36] width 26 height 19
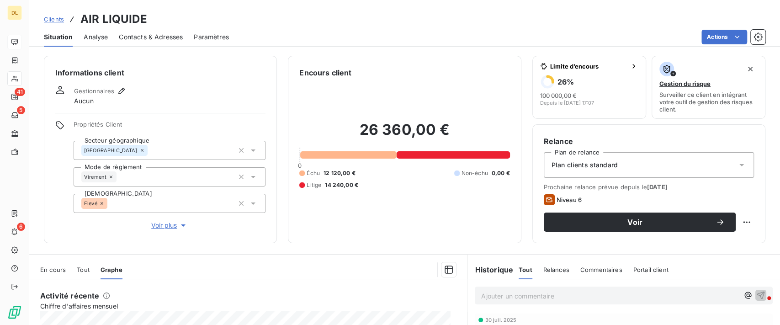
click at [169, 227] on span "Voir plus" at bounding box center [169, 225] width 37 height 9
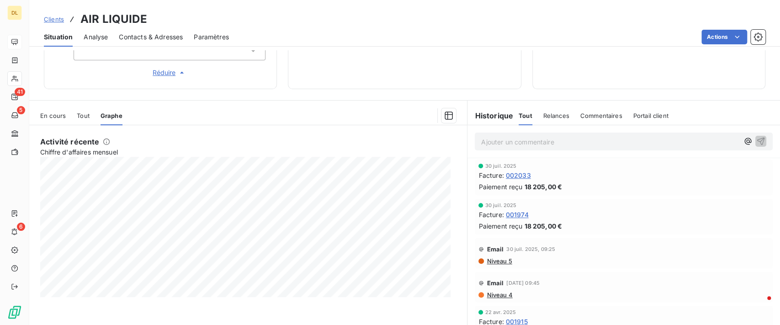
scroll to position [235, 0]
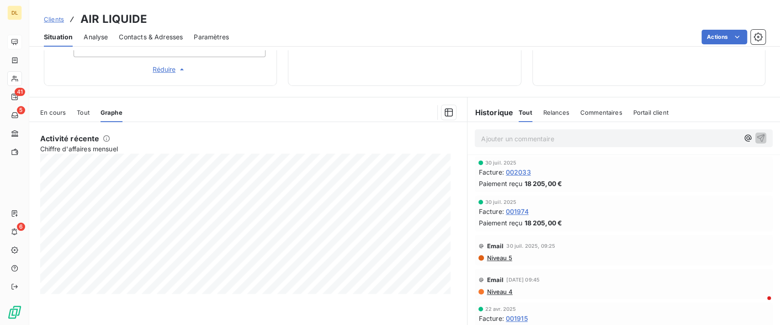
click at [58, 115] on span "En cours" at bounding box center [53, 112] width 26 height 7
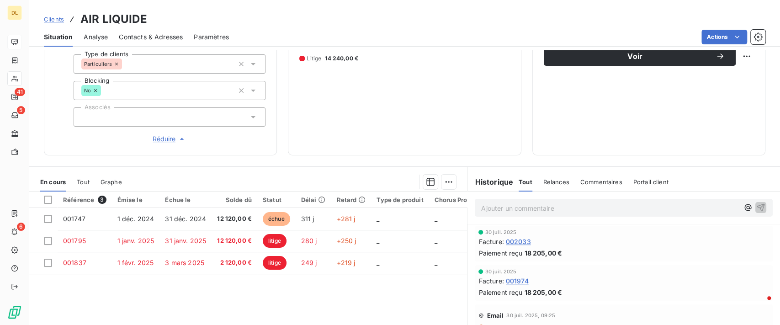
scroll to position [183, 0]
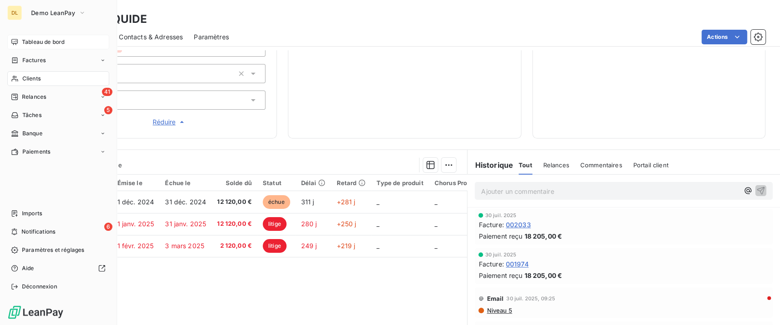
click at [33, 39] on span "Tableau de bord" at bounding box center [43, 42] width 42 height 8
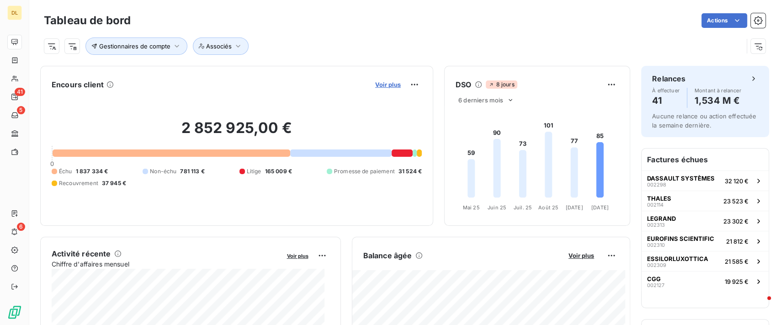
click at [378, 85] on span "Voir plus" at bounding box center [388, 84] width 26 height 7
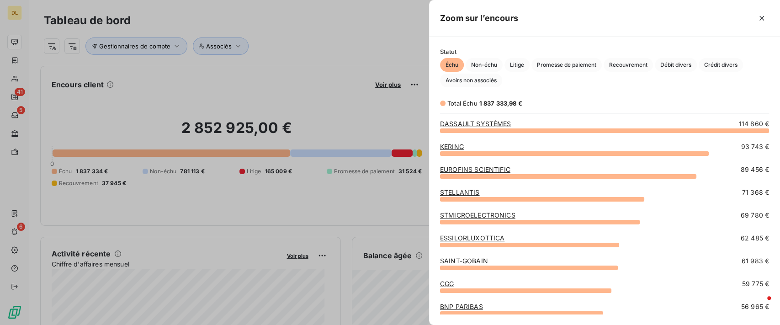
scroll to position [185, 341]
click at [664, 62] on span "Débit divers" at bounding box center [676, 65] width 42 height 14
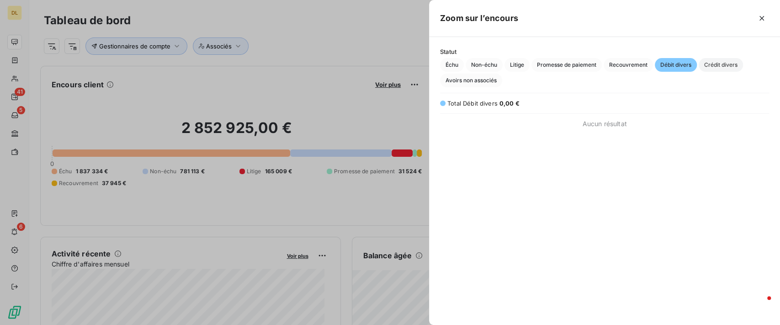
click at [730, 66] on span "Crédit divers" at bounding box center [721, 65] width 44 height 14
click at [765, 22] on icon "button" at bounding box center [761, 18] width 9 height 9
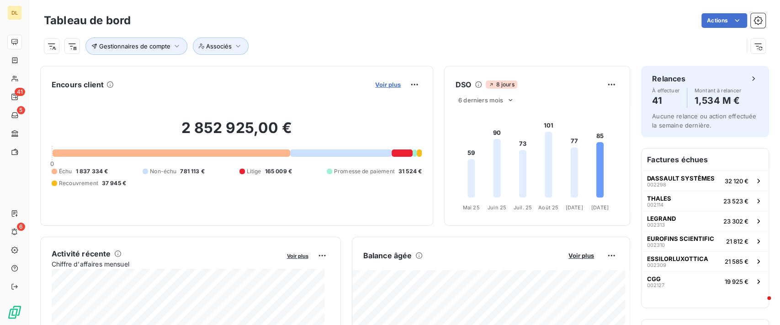
click at [391, 82] on span "Voir plus" at bounding box center [388, 84] width 26 height 7
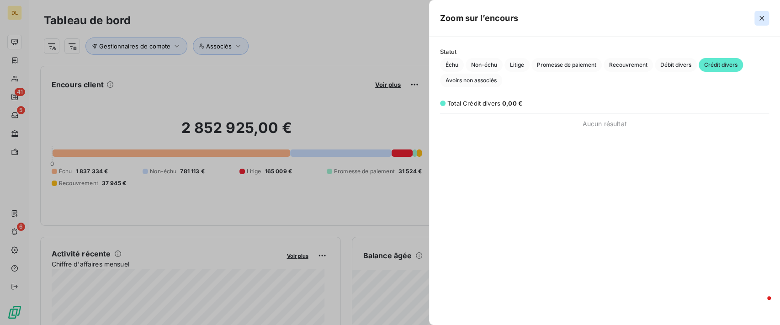
click at [760, 22] on icon "button" at bounding box center [761, 18] width 9 height 9
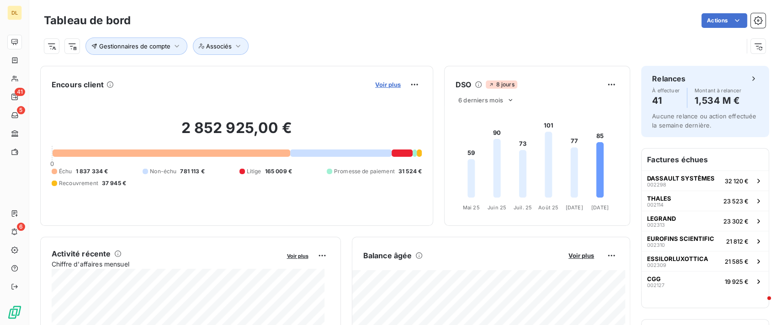
click at [391, 86] on span "Voir plus" at bounding box center [388, 84] width 26 height 7
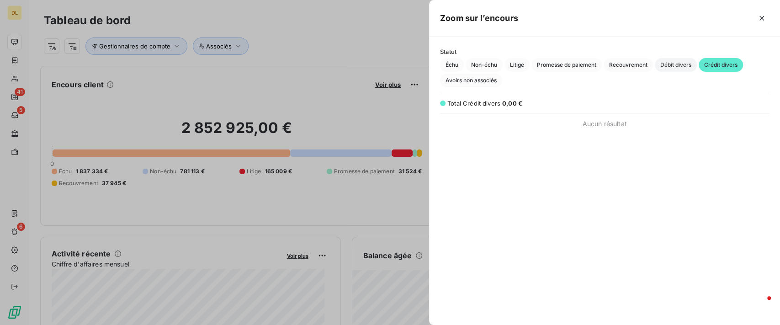
click at [673, 59] on span "Débit divers" at bounding box center [676, 65] width 42 height 14
click at [706, 63] on span "Crédit divers" at bounding box center [721, 65] width 44 height 14
click at [767, 21] on button "button" at bounding box center [761, 18] width 15 height 15
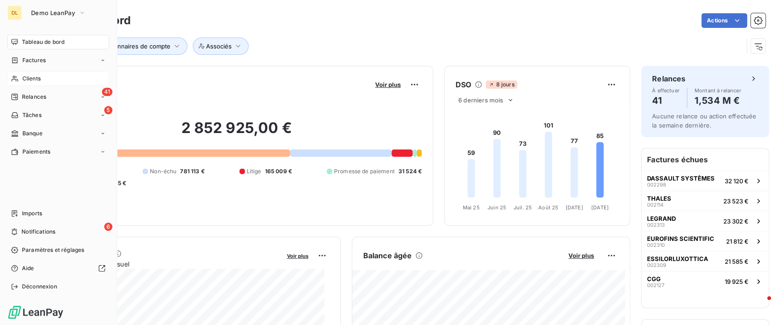
click at [44, 85] on div "Clients" at bounding box center [58, 78] width 102 height 15
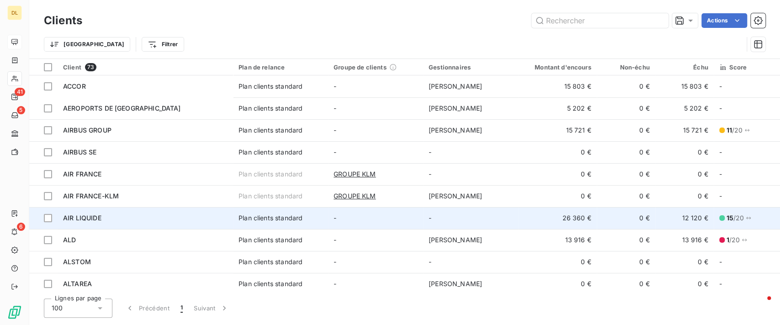
click at [185, 217] on div "AIR LIQUIDE" at bounding box center [145, 217] width 164 height 9
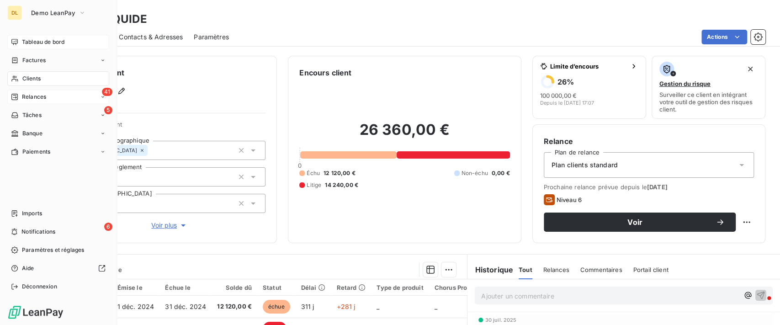
click at [25, 93] on span "Relances" at bounding box center [34, 97] width 24 height 8
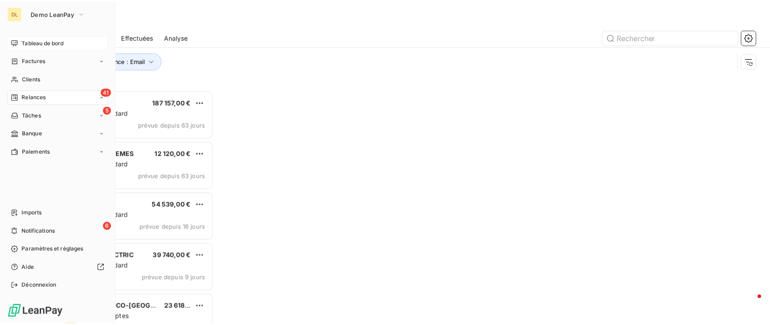
scroll to position [226, 163]
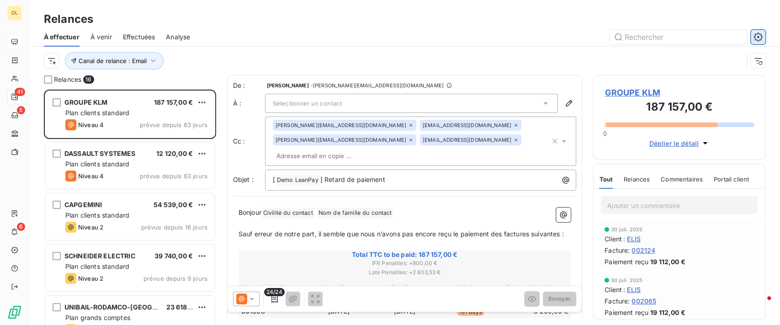
click at [760, 37] on icon "button" at bounding box center [757, 36] width 9 height 9
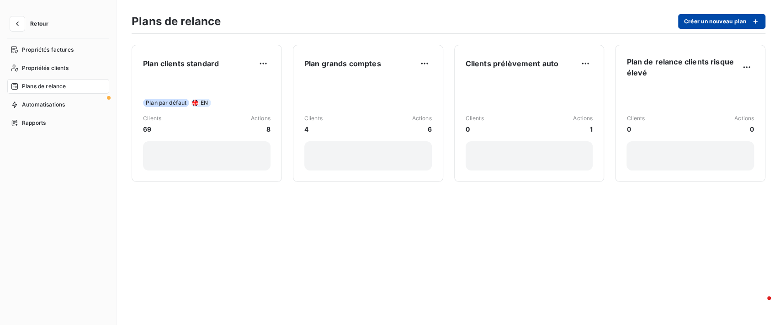
click at [697, 20] on button "Créer un nouveau plan" at bounding box center [721, 21] width 87 height 15
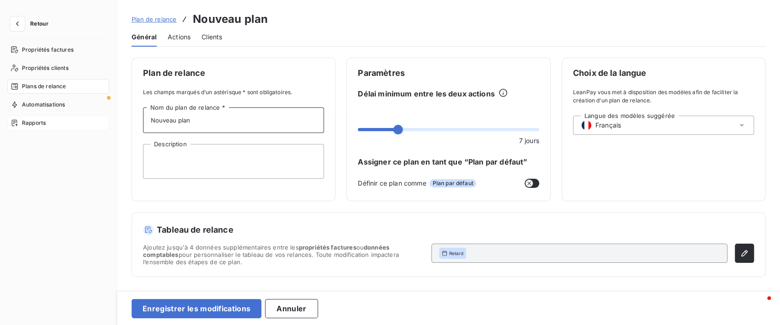
drag, startPoint x: 213, startPoint y: 123, endPoint x: 46, endPoint y: 116, distance: 166.9
click at [69, 120] on div "Retour Propriétés factures Propriétés clients Plans de relance Automatisations …" at bounding box center [390, 162] width 780 height 325
type input "TEST"
click at [175, 161] on textarea "Description" at bounding box center [233, 161] width 181 height 35
click at [746, 249] on icon "button" at bounding box center [744, 253] width 9 height 9
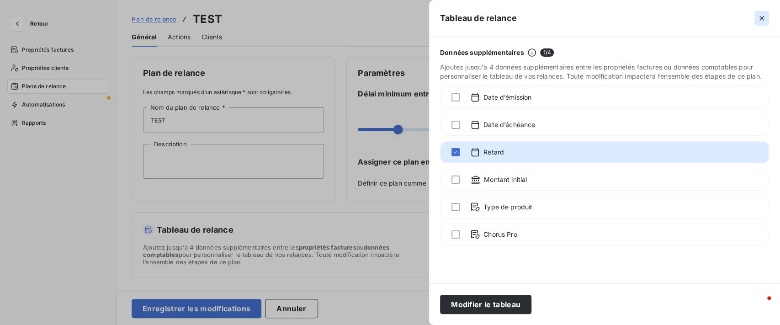
click at [768, 20] on button "button" at bounding box center [761, 18] width 15 height 15
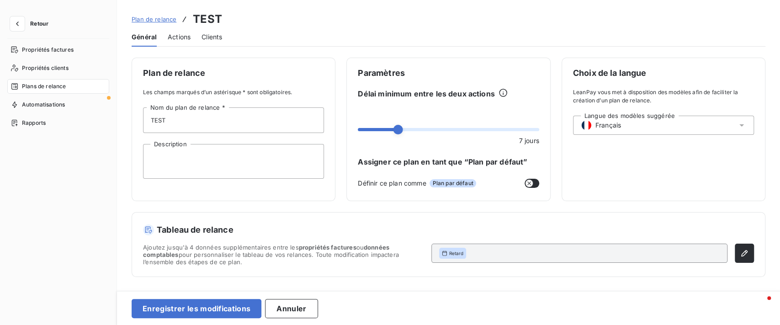
click at [185, 35] on span "Actions" at bounding box center [179, 36] width 23 height 9
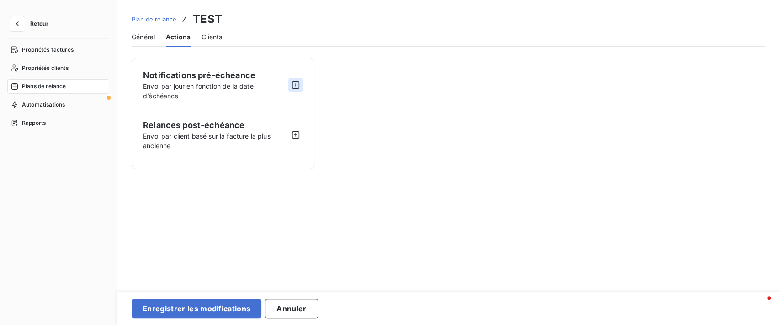
click at [296, 86] on icon "button" at bounding box center [295, 84] width 7 height 7
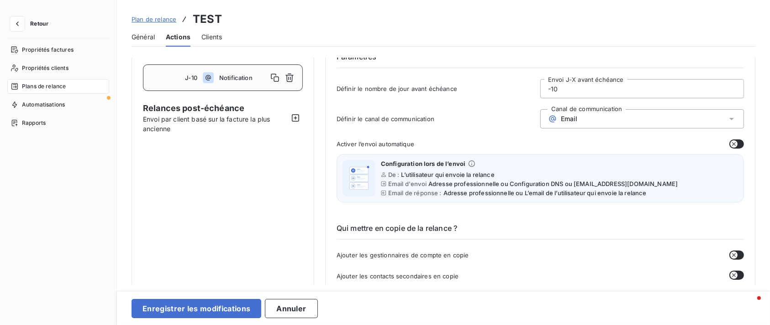
scroll to position [61, 0]
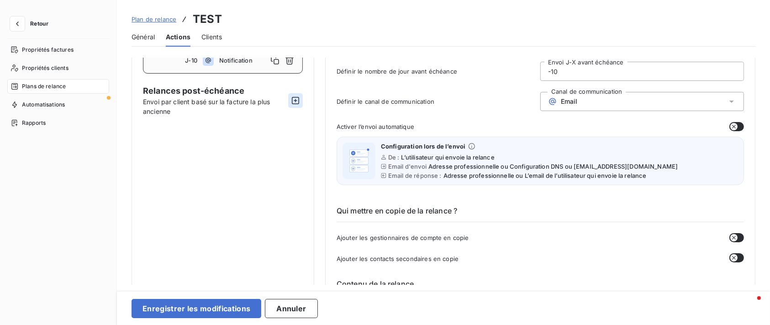
click at [300, 96] on icon "button" at bounding box center [295, 100] width 9 height 9
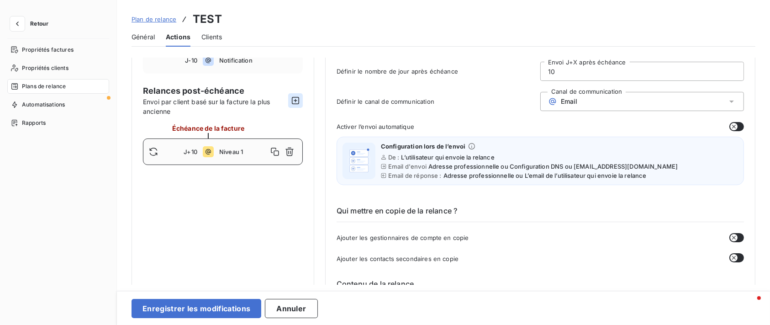
click at [296, 97] on icon "button" at bounding box center [295, 100] width 9 height 9
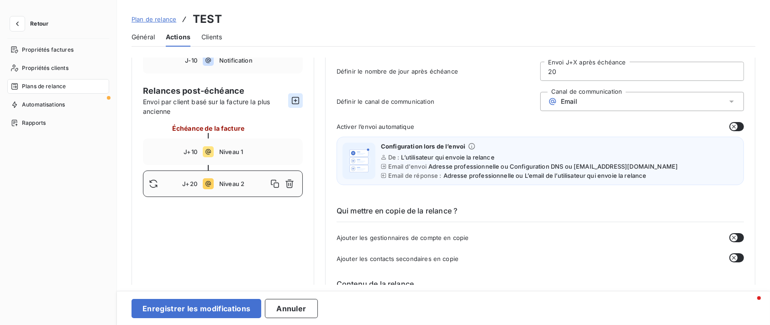
click at [296, 97] on icon "button" at bounding box center [295, 100] width 9 height 9
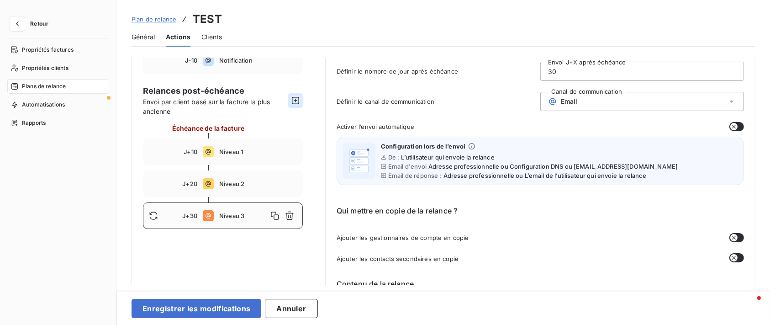
click at [296, 97] on icon "button" at bounding box center [295, 100] width 9 height 9
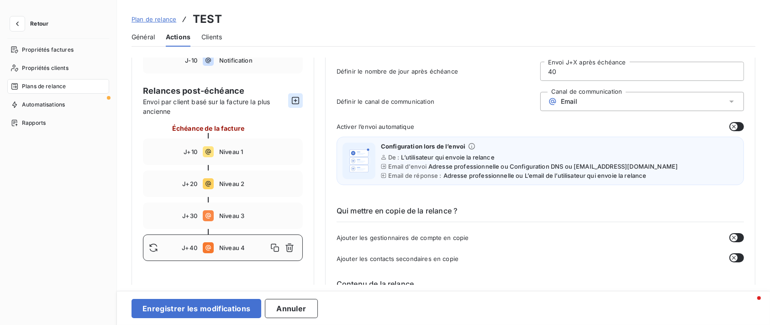
click at [302, 98] on button "button" at bounding box center [295, 100] width 15 height 15
click at [301, 98] on button "button" at bounding box center [295, 100] width 15 height 15
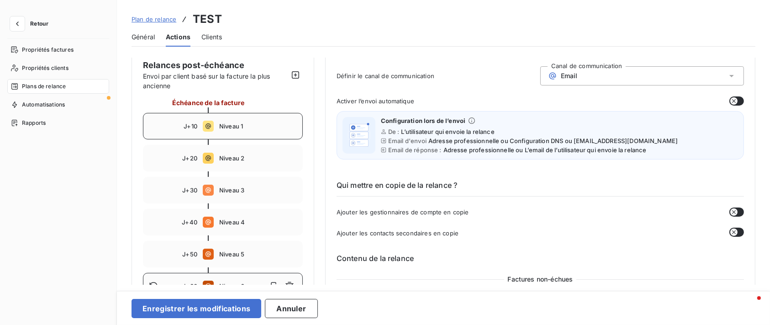
scroll to position [122, 0]
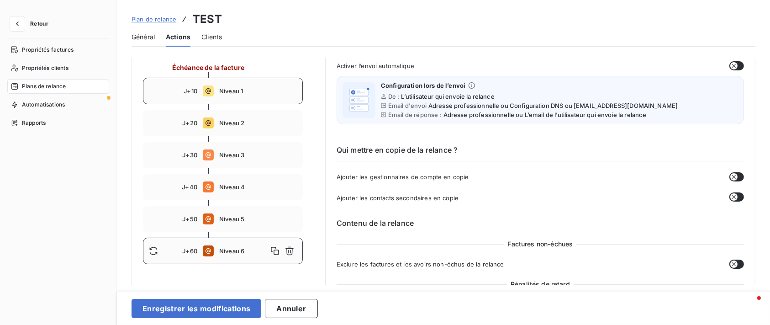
click at [251, 90] on span "Niveau 1" at bounding box center [258, 90] width 78 height 7
type input "10"
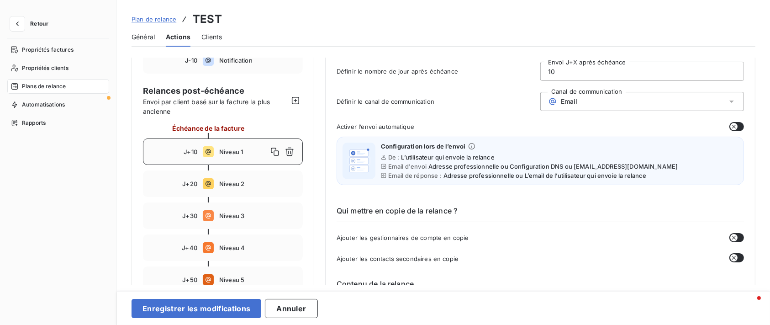
scroll to position [0, 0]
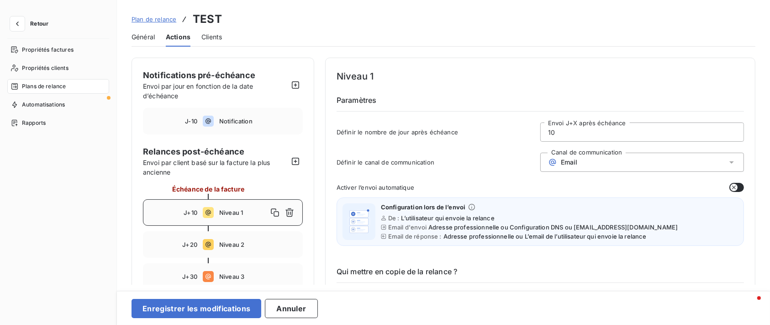
drag, startPoint x: 577, startPoint y: 130, endPoint x: 455, endPoint y: 129, distance: 122.9
click at [485, 129] on div "Définir le nombre de jour après échéance 10 Envoi J+X après échéance" at bounding box center [541, 134] width 408 height 25
click at [430, 159] on span "Définir le canal de communication" at bounding box center [439, 162] width 204 height 7
click at [612, 157] on div "Email" at bounding box center [642, 162] width 204 height 19
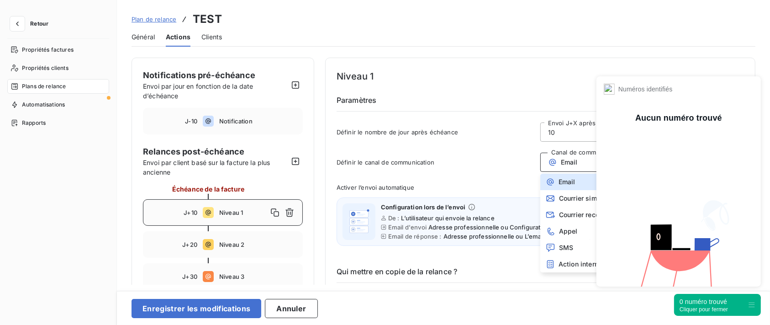
click at [728, 304] on div "0 numéro trouvé" at bounding box center [704, 301] width 48 height 9
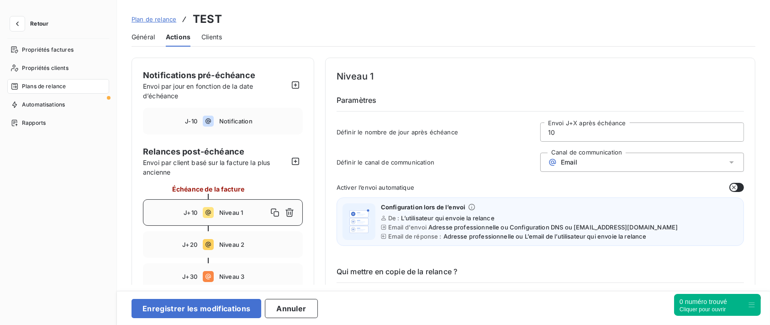
click at [587, 165] on div "Email" at bounding box center [642, 162] width 204 height 19
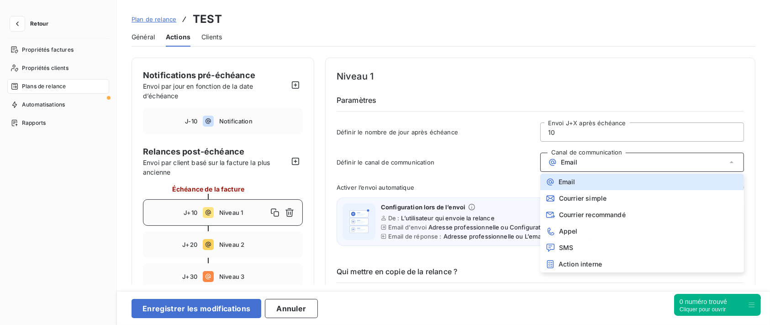
click at [465, 168] on div "Définir le canal de communication Canal de communication Email Email Courrier s…" at bounding box center [541, 165] width 408 height 25
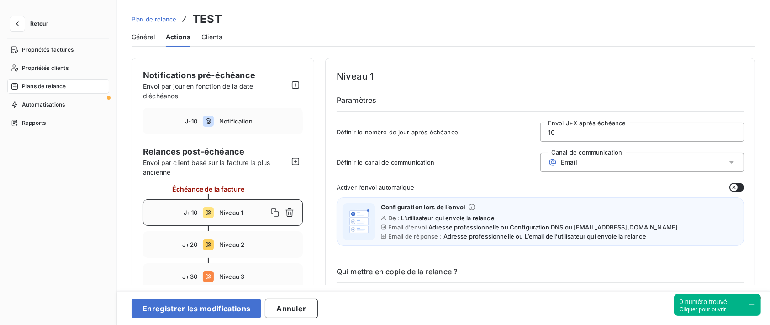
scroll to position [61, 0]
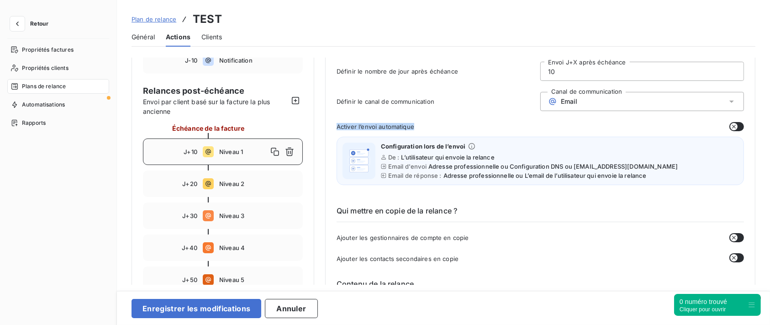
drag, startPoint x: 338, startPoint y: 126, endPoint x: 417, endPoint y: 126, distance: 79.0
click at [417, 126] on div "Activer l’envoi automatique" at bounding box center [541, 126] width 408 height 9
click at [450, 126] on div "Activer l’envoi automatique" at bounding box center [541, 126] width 408 height 9
click at [732, 126] on icon "button" at bounding box center [734, 126] width 7 height 7
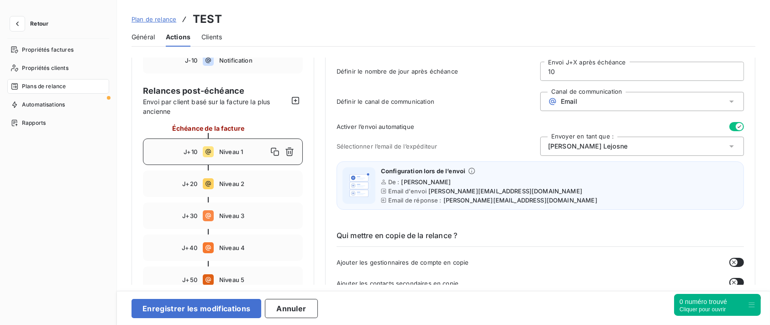
click at [736, 125] on icon "button" at bounding box center [739, 126] width 7 height 7
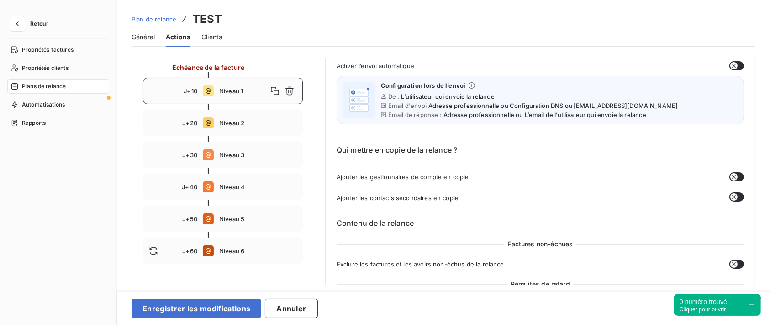
scroll to position [183, 0]
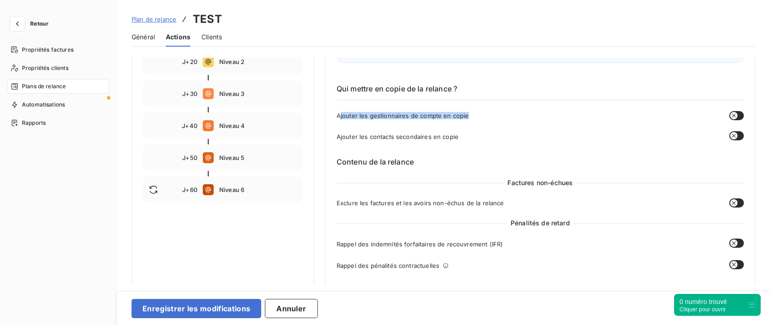
drag, startPoint x: 339, startPoint y: 116, endPoint x: 494, endPoint y: 111, distance: 155.4
click at [494, 111] on div "Ajouter les gestionnaires de compte en copie" at bounding box center [541, 115] width 408 height 9
click at [731, 114] on icon "button" at bounding box center [734, 115] width 7 height 7
click at [736, 113] on icon "button" at bounding box center [739, 115] width 7 height 7
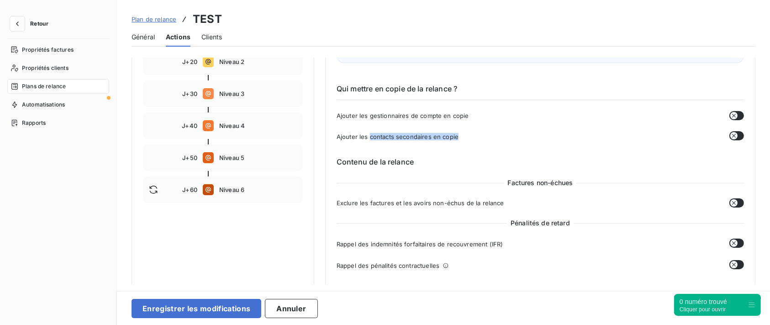
drag, startPoint x: 412, startPoint y: 135, endPoint x: 498, endPoint y: 135, distance: 85.9
click at [497, 135] on div "Ajouter les contacts secondaires en copie" at bounding box center [541, 136] width 408 height 11
click at [733, 135] on icon "button" at bounding box center [734, 135] width 7 height 7
click at [531, 138] on div "Ajouter les contacts secondaires en copie" at bounding box center [541, 136] width 408 height 11
click at [737, 137] on icon "button" at bounding box center [739, 135] width 7 height 7
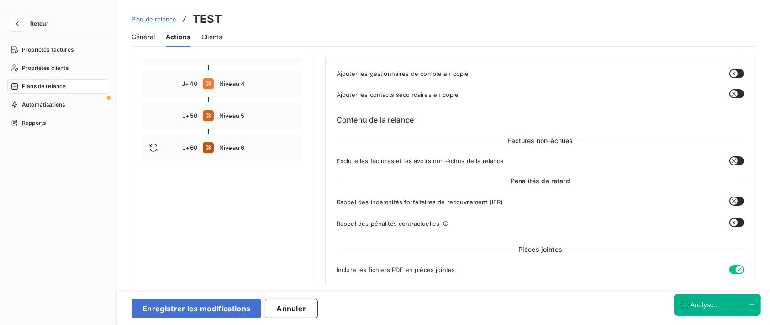
scroll to position [244, 0]
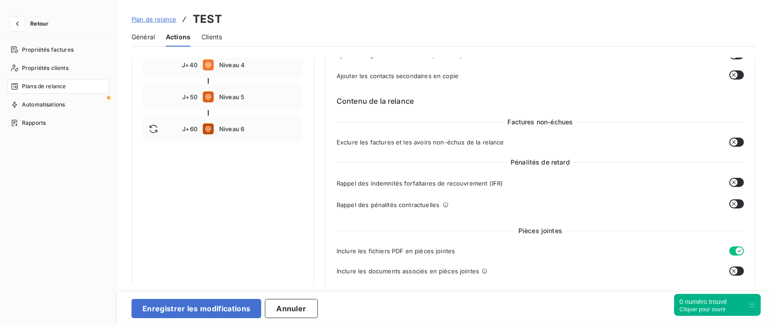
click at [731, 136] on div "Factures non-échues Exclure les factures et les avoirs non-échus de la relance …" at bounding box center [541, 166] width 408 height 98
click at [729, 136] on div "Factures non-échues Exclure les factures et les avoirs non-échus de la relance …" at bounding box center [541, 166] width 408 height 98
click at [732, 139] on icon "button" at bounding box center [734, 141] width 7 height 7
click at [736, 139] on icon "button" at bounding box center [739, 141] width 7 height 7
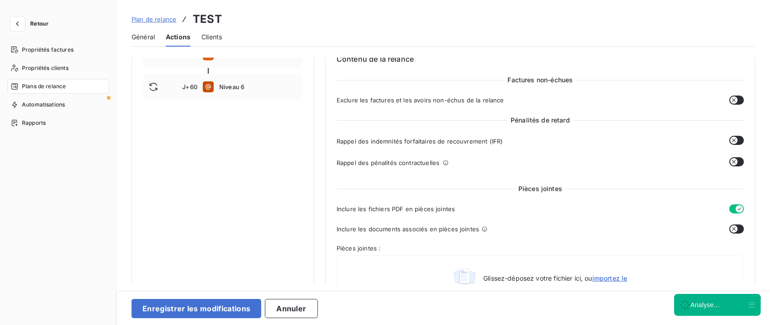
scroll to position [304, 0]
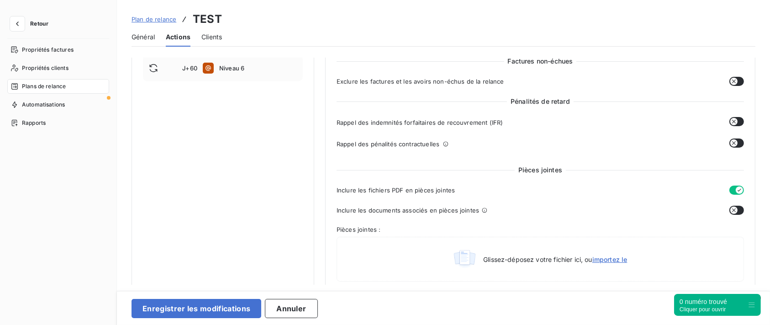
click at [736, 124] on button "button" at bounding box center [737, 121] width 15 height 9
click at [735, 141] on button "button" at bounding box center [737, 142] width 15 height 9
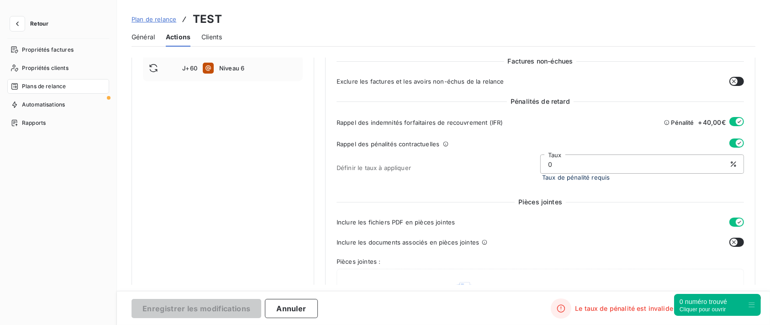
click at [736, 120] on icon "button" at bounding box center [739, 121] width 7 height 7
click at [725, 138] on div "Rappel des pénalités contractuelles" at bounding box center [541, 143] width 408 height 11
click at [730, 147] on button "button" at bounding box center [737, 142] width 15 height 9
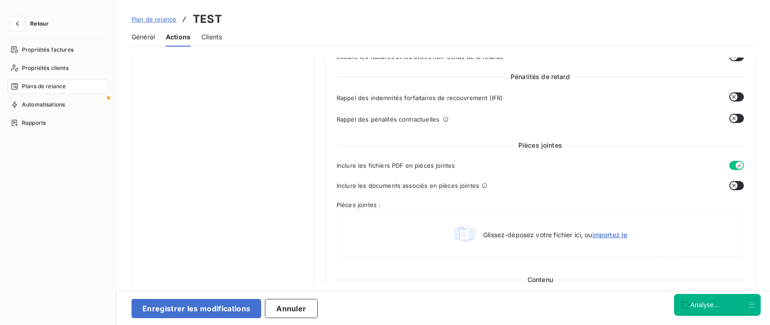
scroll to position [365, 0]
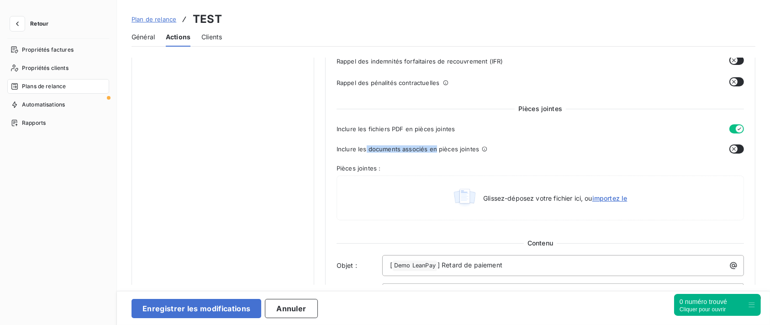
drag, startPoint x: 365, startPoint y: 148, endPoint x: 436, endPoint y: 148, distance: 70.8
click at [436, 148] on span "Inclure les documents associés en pièces jointes" at bounding box center [408, 148] width 143 height 7
click at [503, 148] on div "Inclure les documents associés en pièces jointes" at bounding box center [531, 148] width 389 height 9
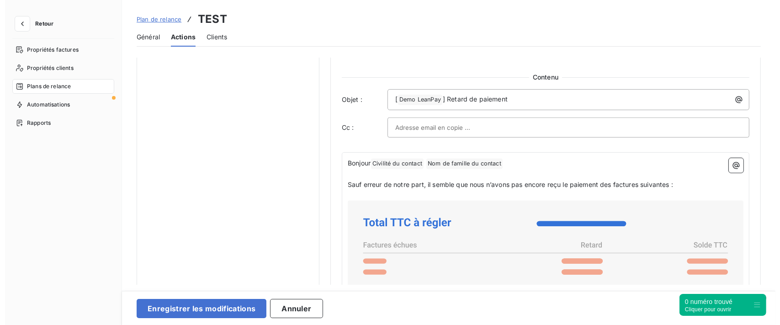
scroll to position [548, 0]
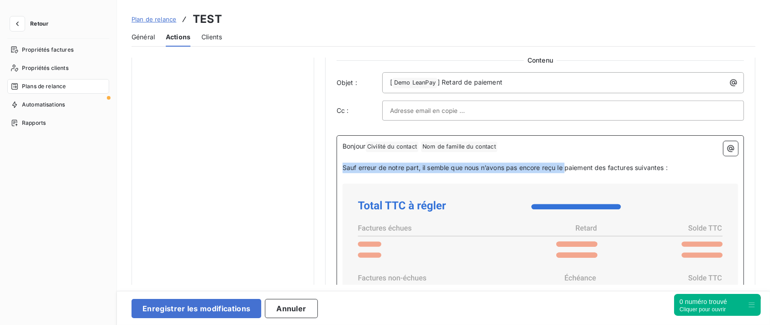
drag, startPoint x: 674, startPoint y: 168, endPoint x: 328, endPoint y: 171, distance: 346.3
click at [328, 171] on div "Niveau 1 Paramètres Définir le nombre de jour après échéance 10 Envoi J+X après…" at bounding box center [540, 0] width 430 height 983
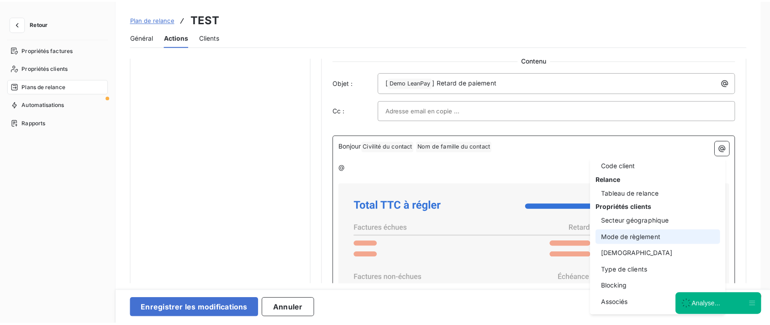
scroll to position [0, 0]
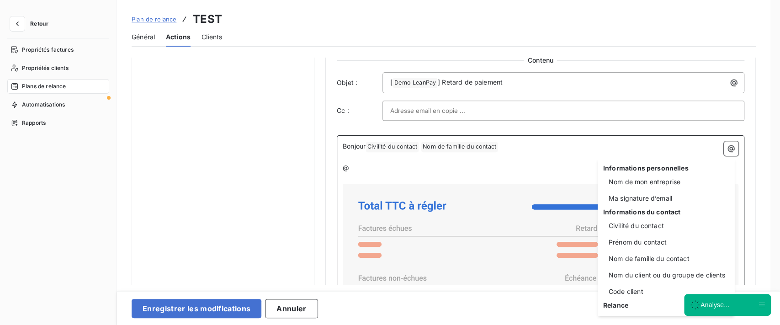
click at [350, 167] on html "Retour Propriétés factures Propriétés clients Plans de relance Automatisations …" at bounding box center [390, 162] width 780 height 325
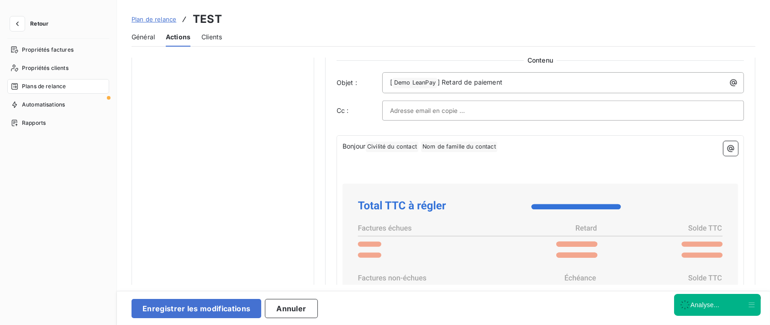
click at [221, 137] on div "Notifications pré-échéance Envoi par jour en fonction de la date d’échéance J-1…" at bounding box center [223, 0] width 183 height 983
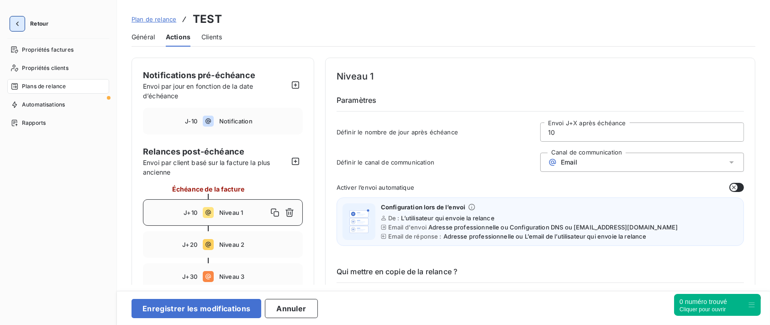
click at [23, 18] on button "button" at bounding box center [17, 23] width 15 height 15
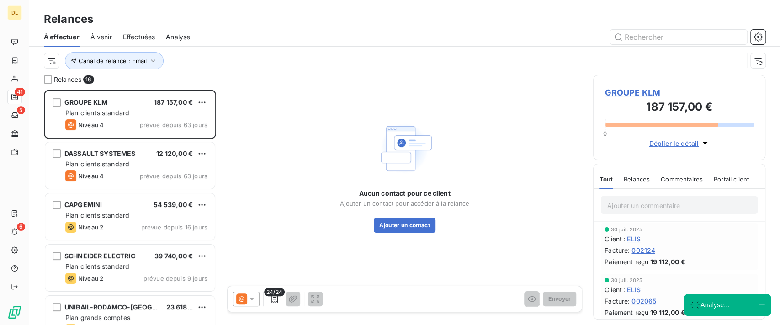
scroll to position [226, 163]
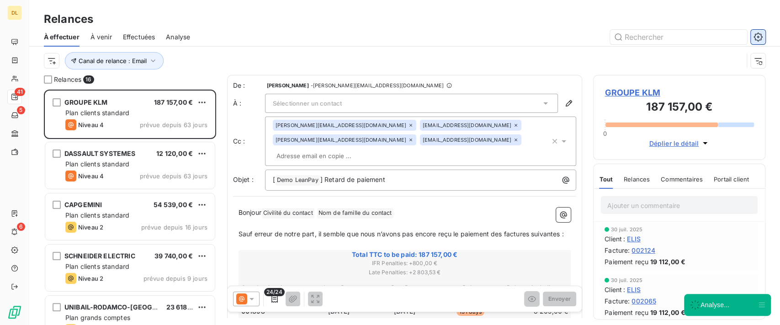
click at [762, 38] on icon "button" at bounding box center [757, 36] width 9 height 9
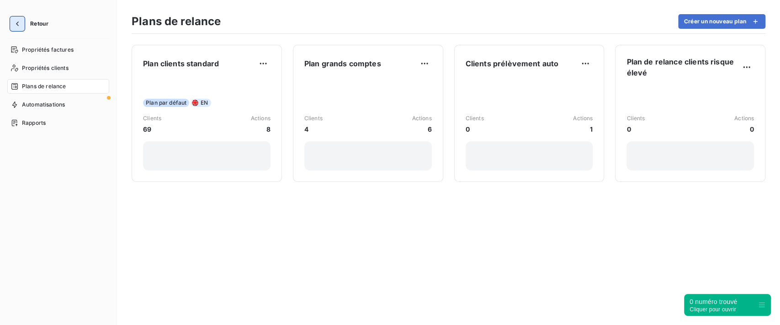
click at [23, 24] on button "button" at bounding box center [17, 23] width 15 height 15
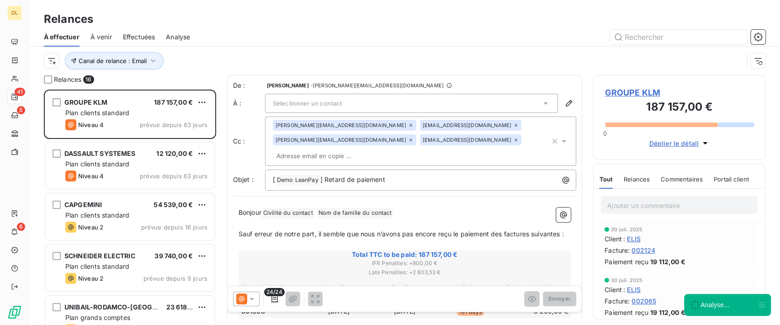
scroll to position [226, 163]
click at [144, 60] on span "Canal de relance : Email" at bounding box center [113, 60] width 68 height 7
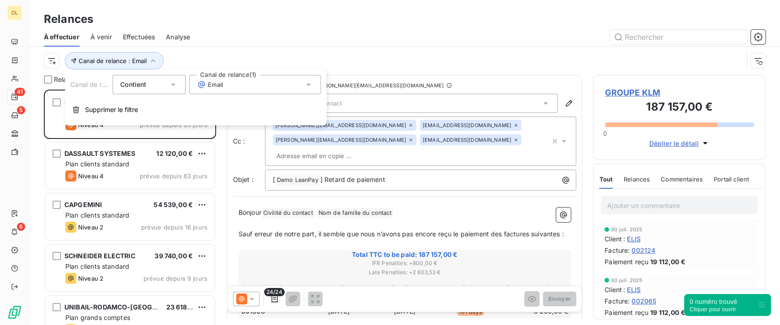
click at [221, 82] on span "Email" at bounding box center [210, 84] width 26 height 9
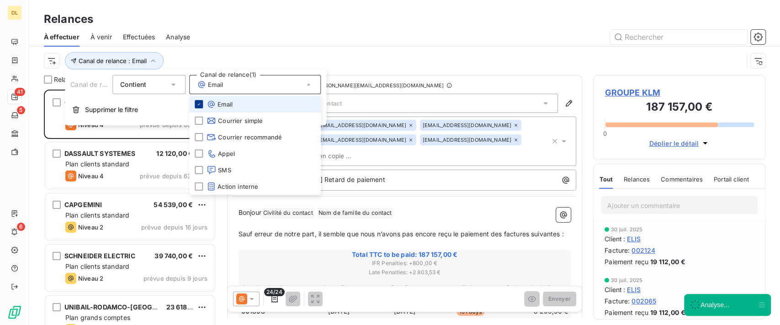
click at [201, 106] on icon at bounding box center [198, 103] width 5 height 5
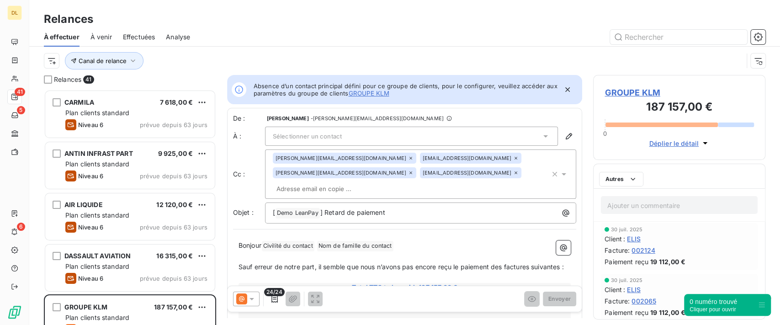
click at [348, 55] on div "Canal de relance" at bounding box center [393, 60] width 699 height 17
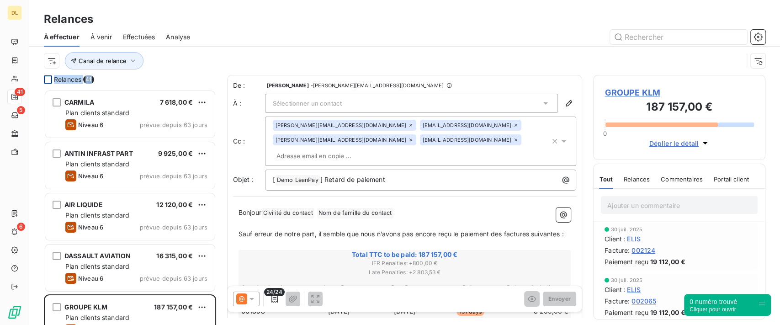
drag, startPoint x: 106, startPoint y: 80, endPoint x: 48, endPoint y: 80, distance: 58.0
click at [48, 80] on div "Relances 41" at bounding box center [130, 79] width 172 height 9
click at [106, 77] on div "Relances 41" at bounding box center [130, 79] width 172 height 9
click at [128, 64] on icon "button" at bounding box center [132, 60] width 9 height 9
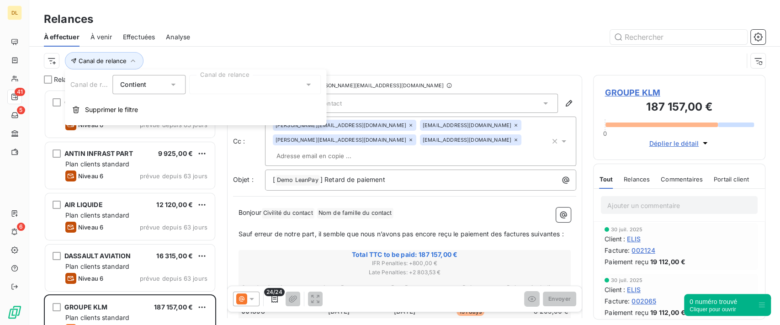
click at [254, 90] on div at bounding box center [255, 84] width 132 height 19
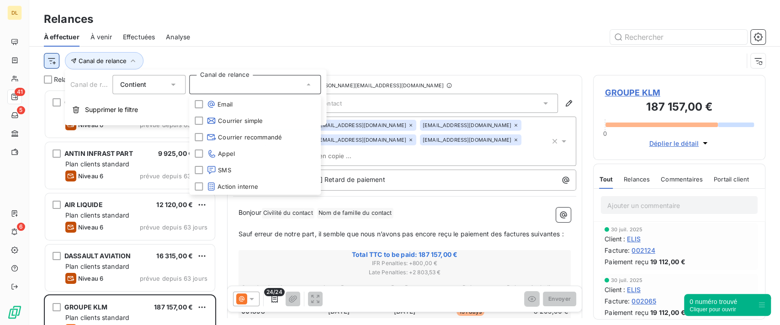
click at [50, 64] on html "DL 41 5 6 Relances À effectuer À venir Effectuées Analyse Canal de relance Rela…" at bounding box center [390, 162] width 780 height 325
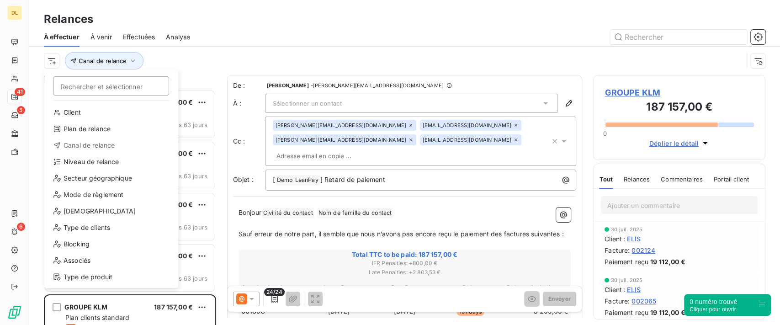
click at [246, 59] on html "DL 41 5 6 Relances À effectuer À venir Effectuées Analyse Rechercher et sélecti…" at bounding box center [390, 162] width 780 height 325
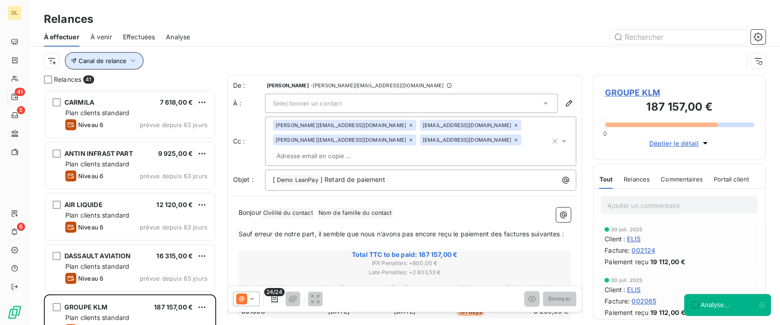
click at [119, 57] on span "Canal de relance" at bounding box center [103, 60] width 48 height 7
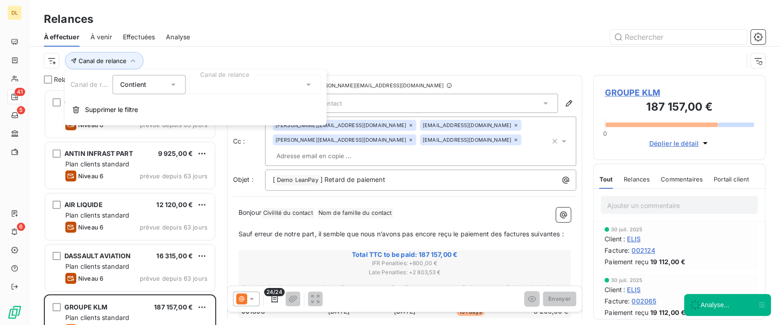
click at [238, 82] on div at bounding box center [255, 84] width 132 height 19
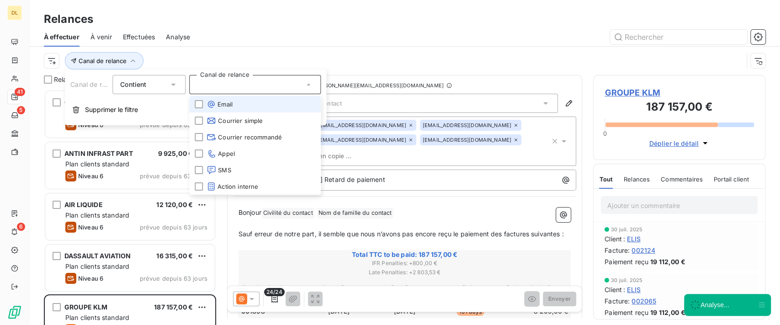
click at [241, 104] on li "Email" at bounding box center [255, 104] width 132 height 16
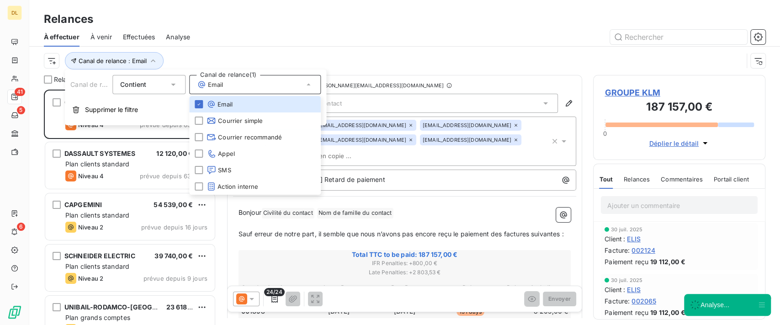
click at [386, 69] on div "Canal de relance : Email" at bounding box center [393, 60] width 699 height 17
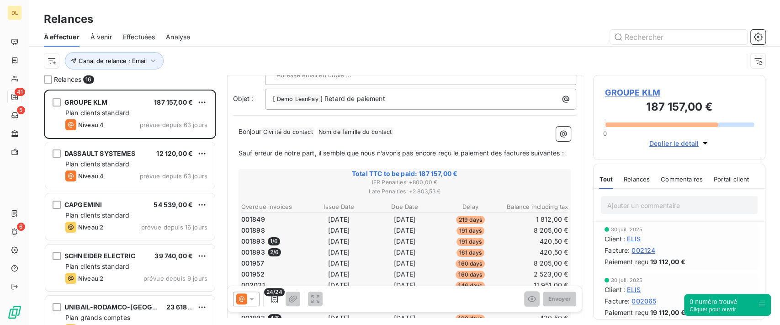
scroll to position [93, 0]
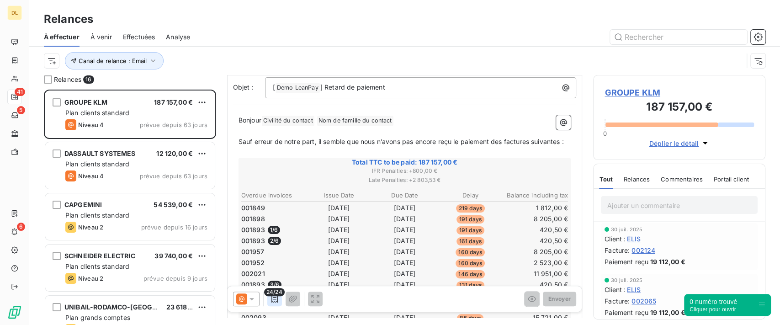
click at [276, 299] on icon "button" at bounding box center [274, 298] width 9 height 9
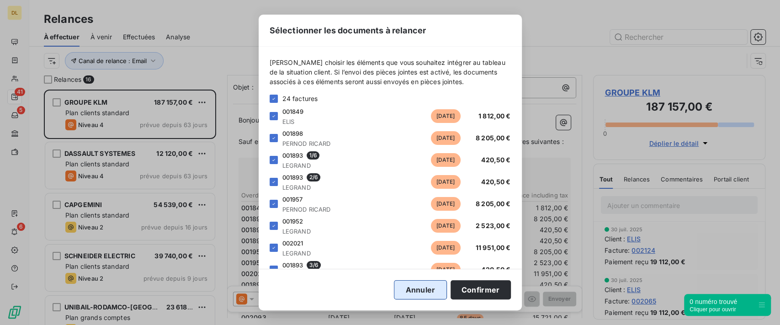
click at [431, 288] on button "Annuler" at bounding box center [420, 289] width 53 height 19
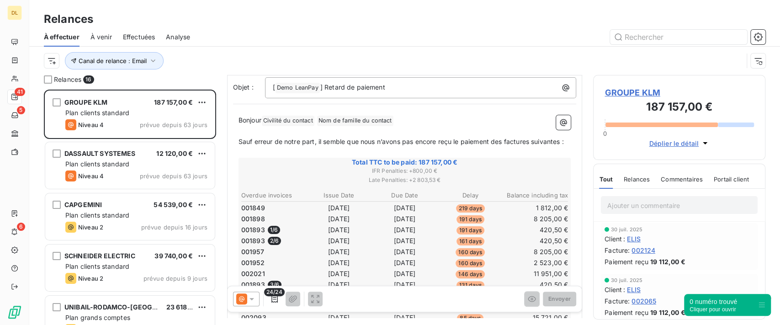
click at [621, 178] on div "Tout Relances Commentaires Portail client" at bounding box center [674, 178] width 150 height 19
click at [628, 181] on span "Relances" at bounding box center [637, 178] width 26 height 7
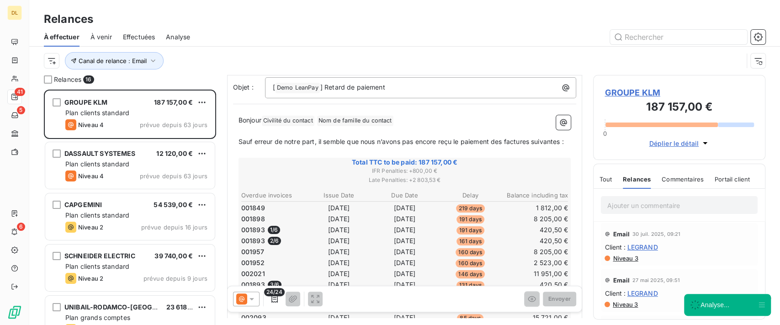
click at [640, 244] on span "LEGRAND" at bounding box center [642, 247] width 31 height 10
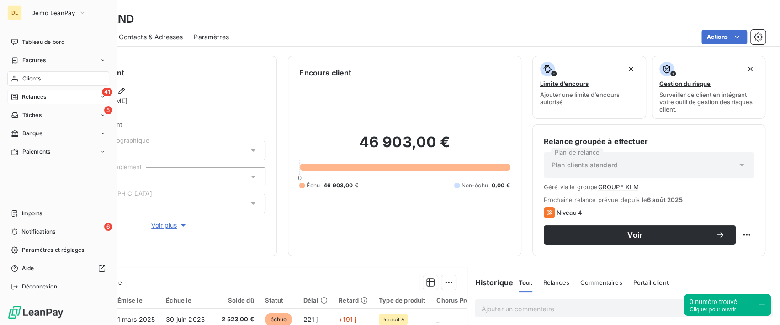
click at [22, 97] on span "Relances" at bounding box center [34, 97] width 24 height 8
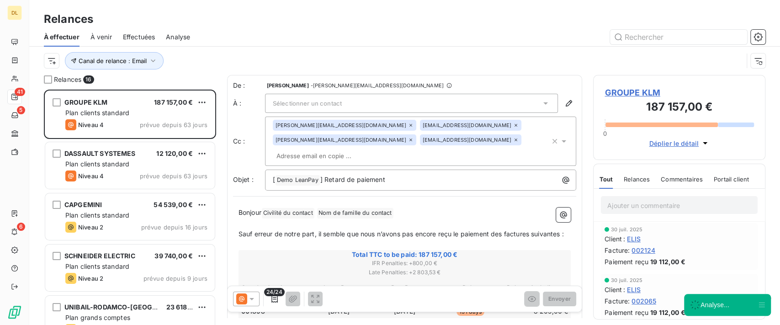
scroll to position [226, 163]
click at [685, 178] on span "Commentaires" at bounding box center [682, 178] width 42 height 7
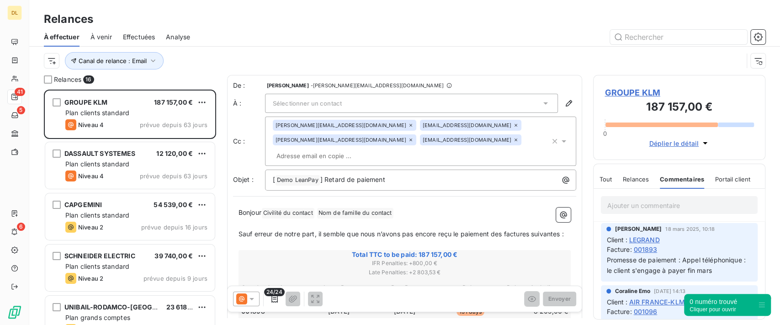
click at [718, 182] on div "Portail client" at bounding box center [732, 178] width 35 height 19
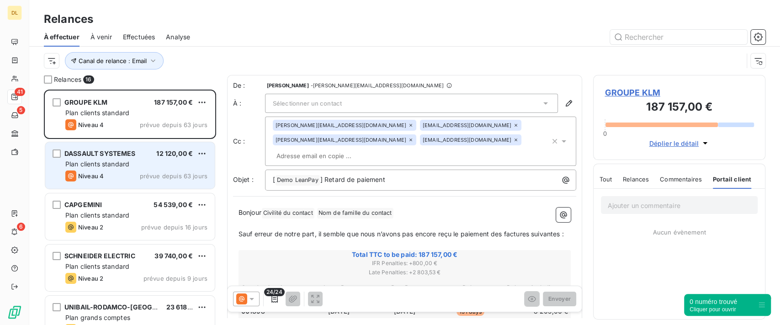
click at [121, 167] on span "Plan clients standard" at bounding box center [97, 164] width 64 height 8
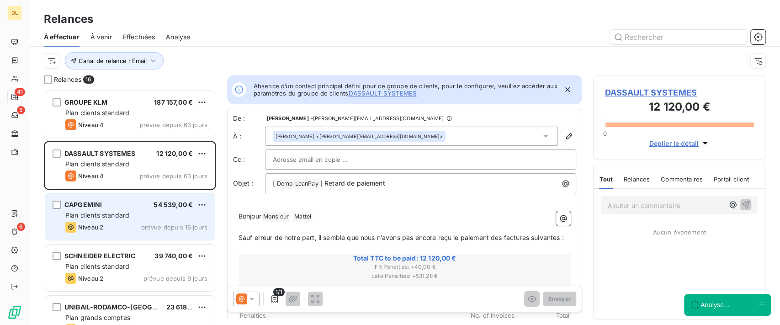
click at [133, 218] on div "Plan clients standard" at bounding box center [136, 215] width 142 height 9
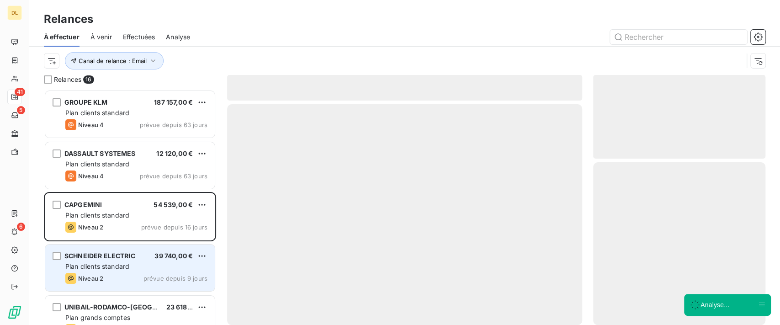
click at [140, 254] on div "SCHNEIDER ELECTRIC 39 740,00 €" at bounding box center [136, 256] width 142 height 8
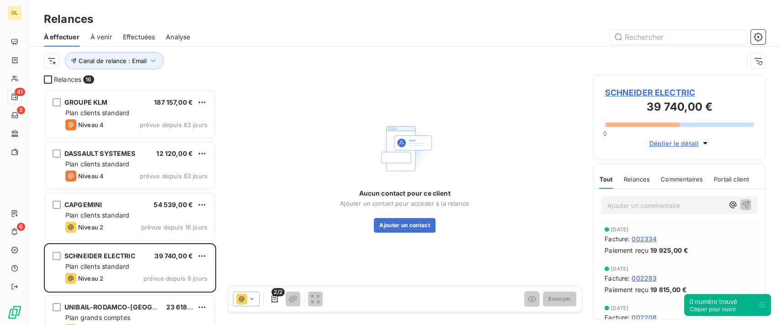
click at [48, 79] on div at bounding box center [48, 79] width 8 height 8
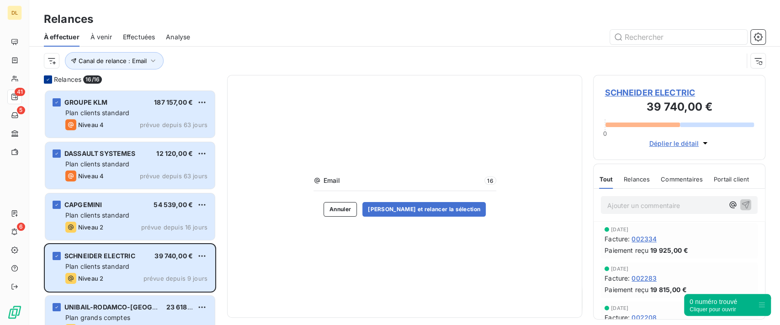
click at [48, 79] on icon at bounding box center [47, 79] width 5 height 5
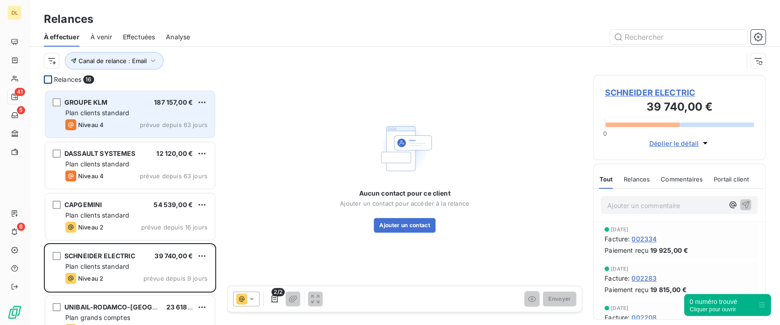
click at [87, 120] on div "Niveau 4" at bounding box center [84, 124] width 38 height 11
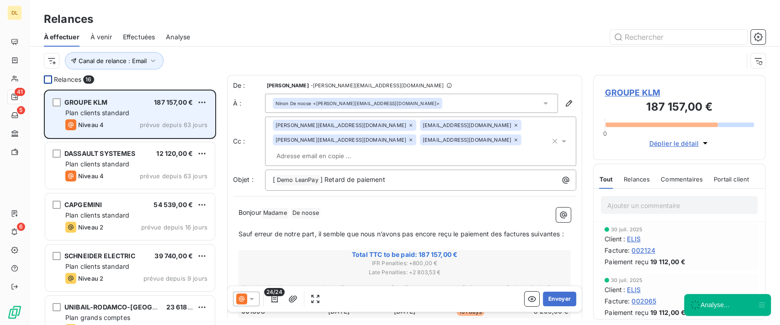
click at [207, 96] on div "GROUPE KLM 187 157,00 € Plan clients standard Niveau 4 prévue depuis 63 jours" at bounding box center [129, 114] width 169 height 47
click at [200, 102] on html "DL 41 5 6 Relances À effectuer À venir Effectuées Analyse Canal de relance : Em…" at bounding box center [390, 162] width 780 height 325
click at [191, 122] on div "Replanifier cette action" at bounding box center [163, 120] width 82 height 15
select select "9"
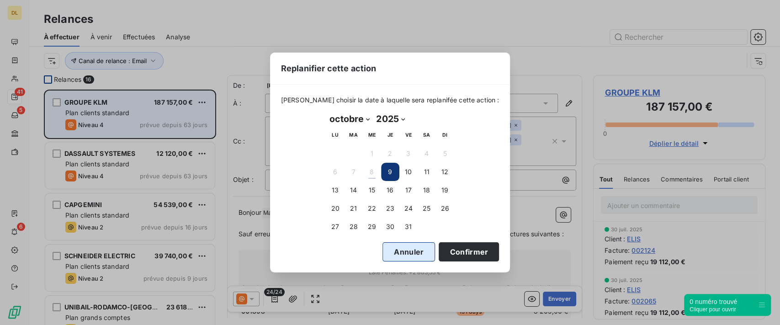
click at [397, 257] on button "Annuler" at bounding box center [408, 251] width 53 height 19
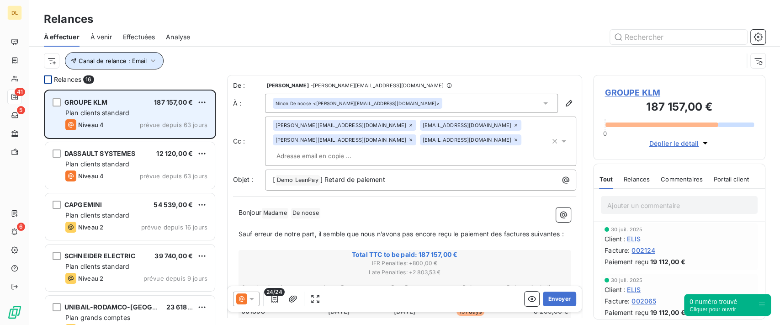
click at [155, 64] on icon "button" at bounding box center [152, 60] width 9 height 9
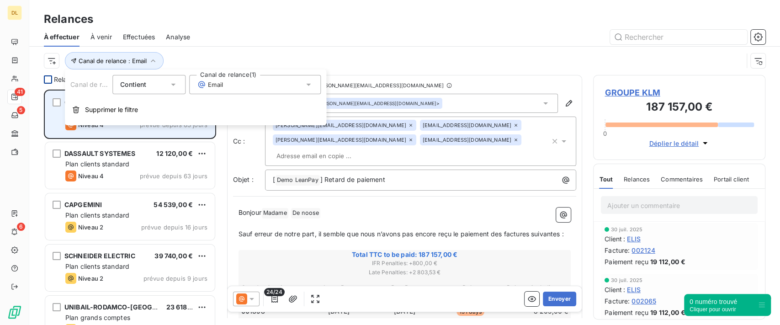
click at [249, 87] on div "Email" at bounding box center [255, 84] width 132 height 19
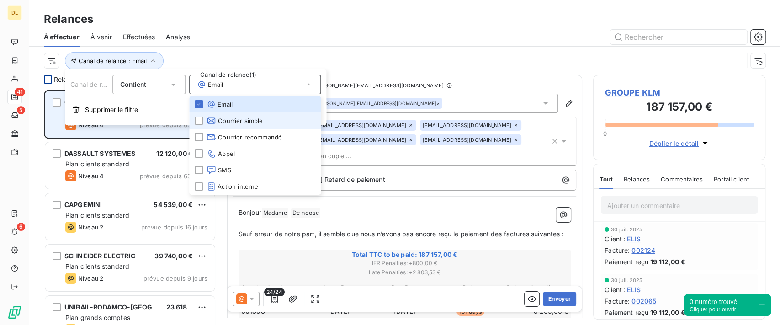
click at [229, 127] on li "Courrier simple" at bounding box center [255, 120] width 132 height 16
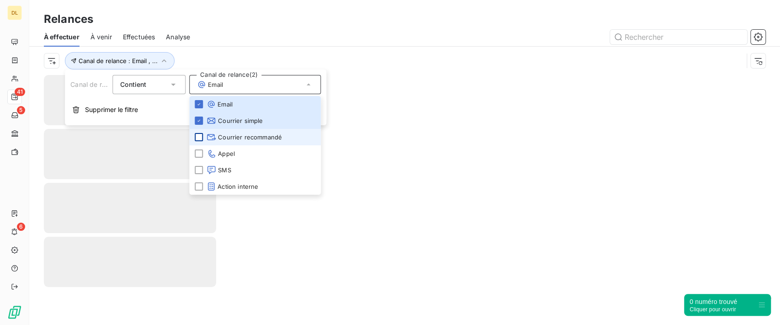
click at [197, 138] on div at bounding box center [199, 137] width 8 height 8
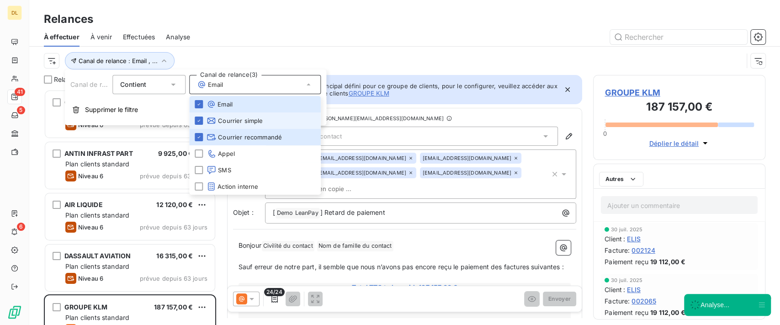
click at [203, 119] on li "Courrier simple" at bounding box center [255, 120] width 132 height 16
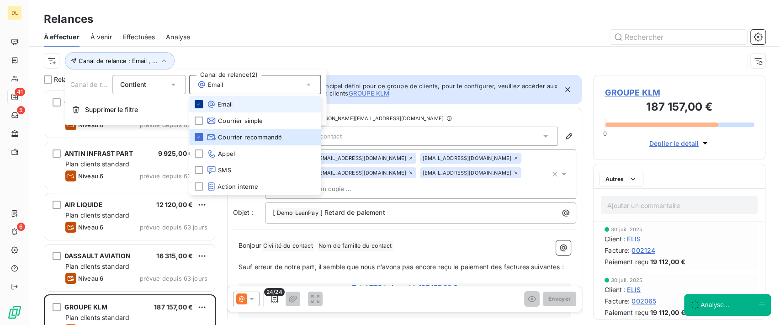
click at [200, 101] on div at bounding box center [199, 104] width 8 height 8
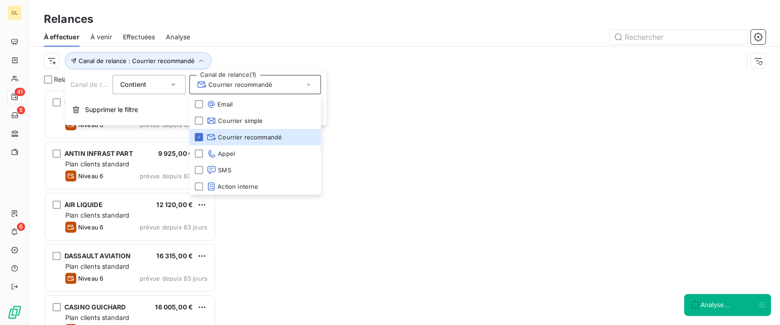
scroll to position [226, 163]
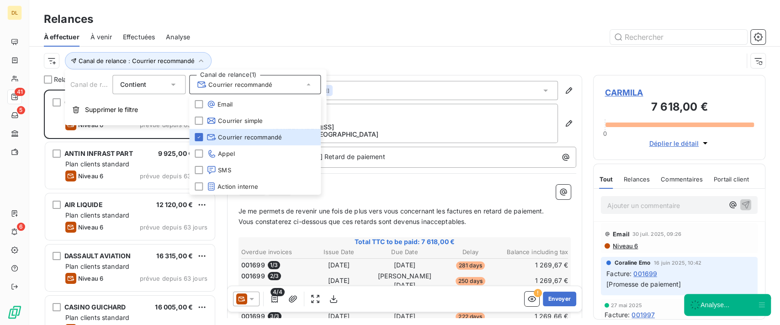
click at [483, 55] on div "Canal de relance : Courrier recommandé" at bounding box center [393, 60] width 699 height 17
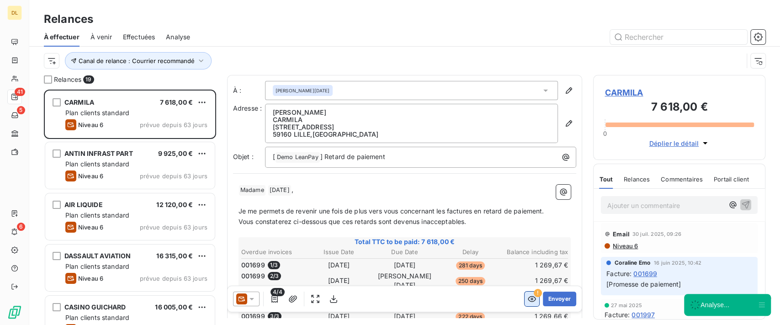
click at [524, 304] on button "button" at bounding box center [531, 298] width 15 height 15
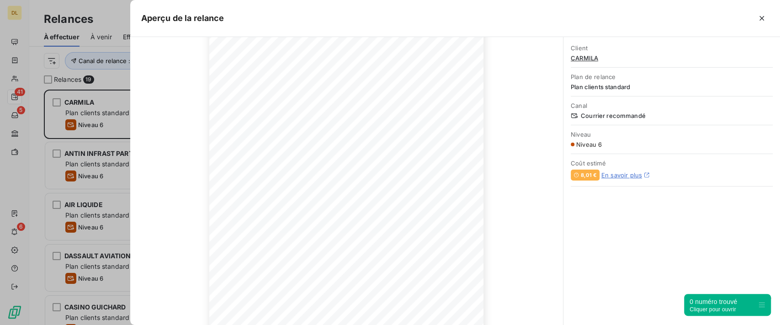
scroll to position [99, 0]
click at [758, 19] on icon "button" at bounding box center [761, 18] width 9 height 9
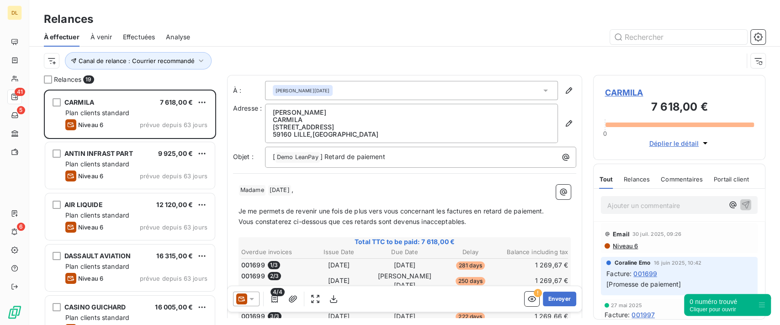
click at [173, 51] on div "Canal de relance : Courrier recommandé" at bounding box center [404, 61] width 721 height 28
click at [178, 58] on span "Canal de relance : Courrier recommandé" at bounding box center [137, 60] width 116 height 7
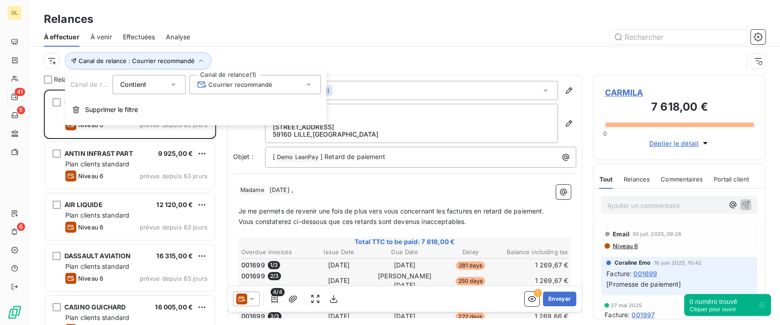
click at [252, 81] on span "Courrier recommandé" at bounding box center [234, 84] width 75 height 9
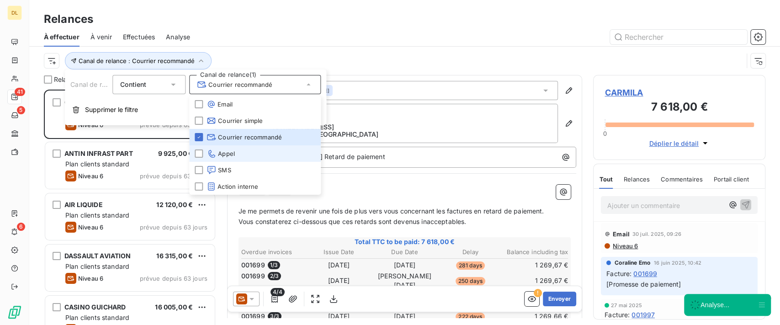
click at [232, 154] on span "Appel" at bounding box center [220, 153] width 28 height 9
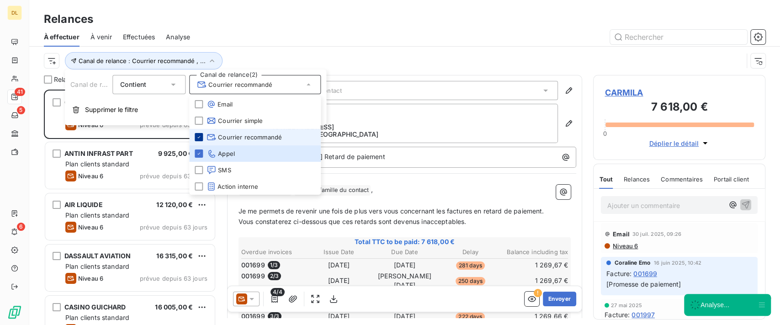
scroll to position [226, 163]
click at [202, 136] on div at bounding box center [199, 137] width 8 height 8
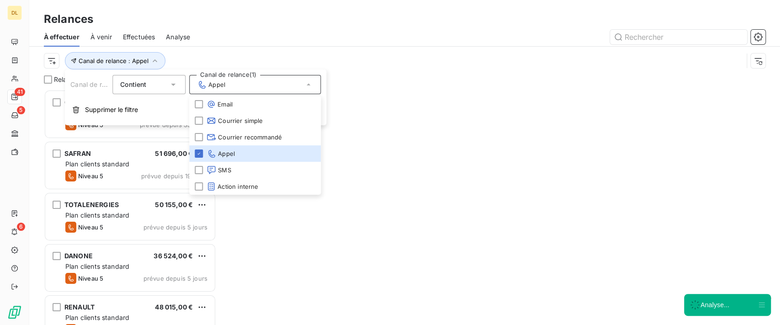
scroll to position [226, 163]
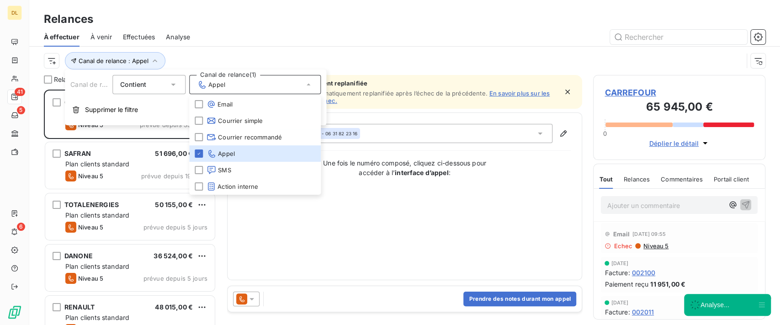
click at [513, 241] on div "Contact : [PERSON_NAME] - 06 31 82 23 16 Une fois le numéro composé, cliquez ci…" at bounding box center [404, 196] width 333 height 145
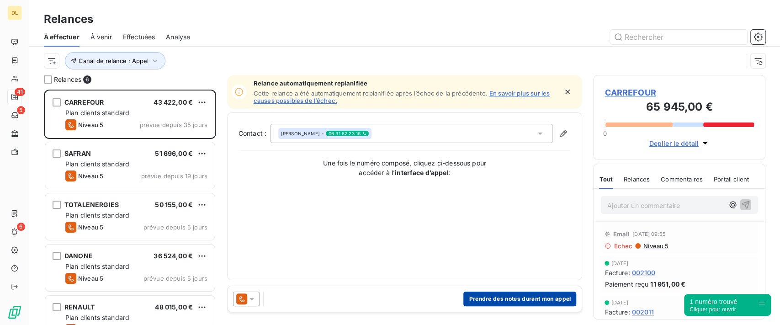
click at [531, 304] on button "Prendre des notes durant mon appel" at bounding box center [519, 298] width 113 height 15
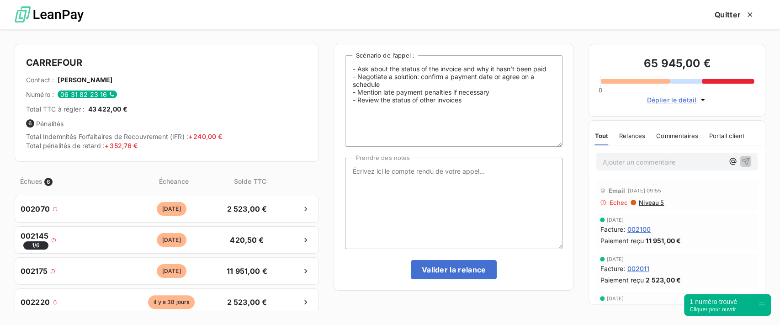
click at [711, 302] on div "1 numéro trouvé" at bounding box center [713, 301] width 48 height 9
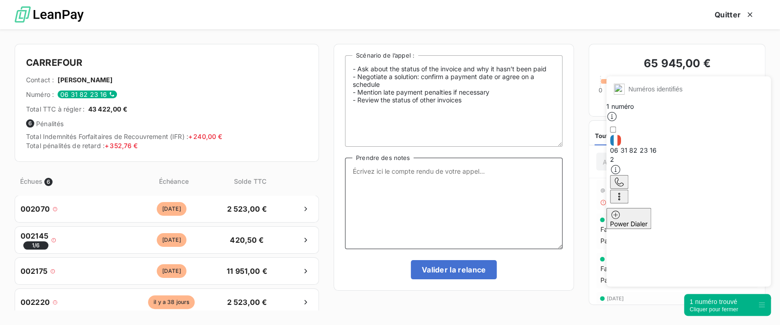
click at [395, 191] on textarea "Prendre des notes" at bounding box center [453, 203] width 217 height 91
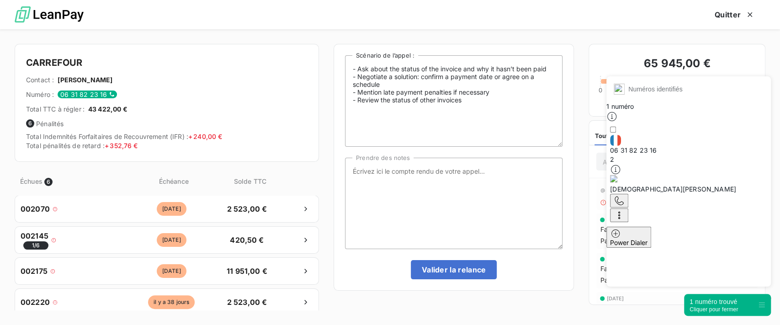
click at [705, 303] on div "1 numéro trouvé" at bounding box center [713, 301] width 48 height 9
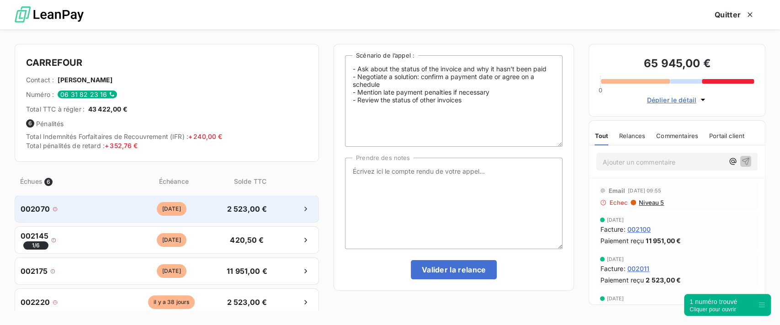
click at [157, 209] on span "[DATE]" at bounding box center [172, 209] width 30 height 14
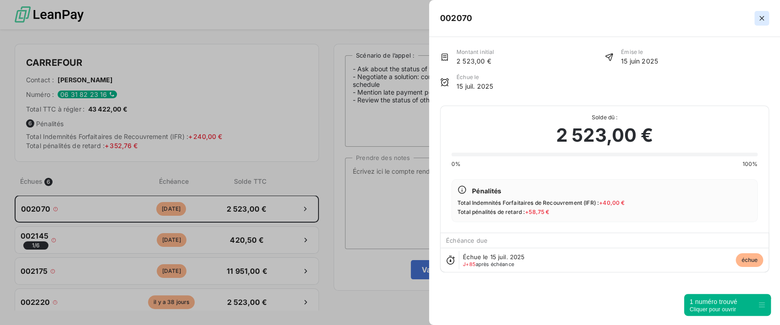
click at [768, 24] on button "button" at bounding box center [761, 18] width 15 height 15
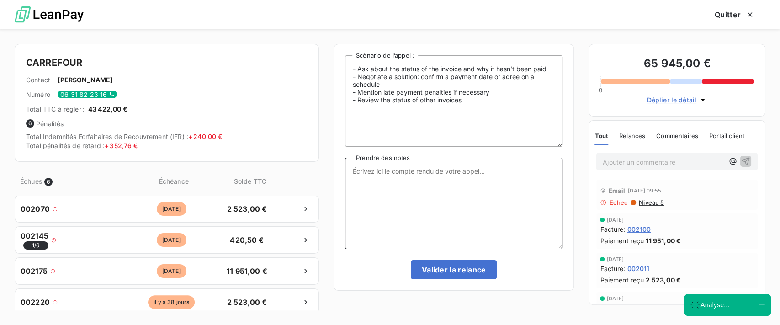
click at [399, 181] on textarea "Prendre des notes" at bounding box center [453, 203] width 217 height 91
click at [708, 301] on div "1 numéro trouvé" at bounding box center [713, 301] width 48 height 9
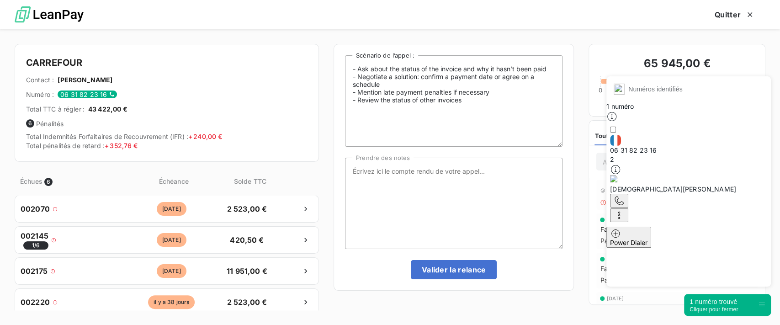
click at [708, 301] on div "1 numéro trouvé" at bounding box center [713, 301] width 48 height 9
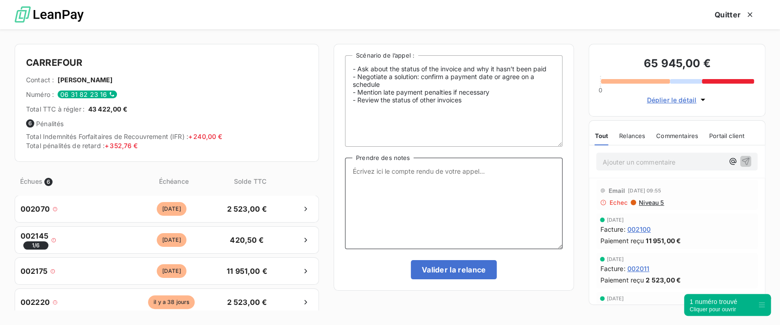
click at [458, 212] on textarea "Prendre des notes" at bounding box center [453, 203] width 217 height 91
click at [621, 133] on span "Relances" at bounding box center [632, 135] width 26 height 7
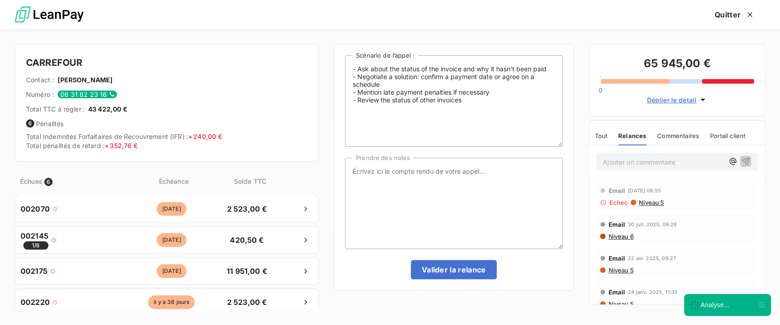
click at [669, 138] on span "Commentaires" at bounding box center [678, 135] width 42 height 7
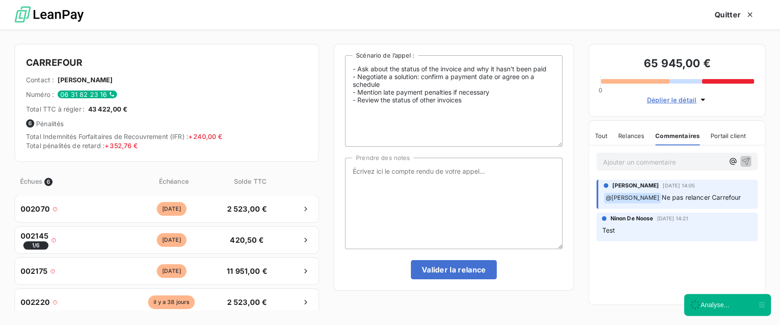
click at [713, 138] on span "Portail client" at bounding box center [727, 135] width 35 height 7
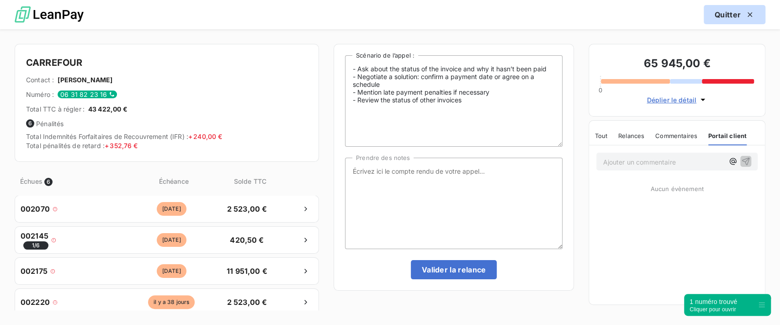
click at [745, 16] on icon "button" at bounding box center [749, 14] width 9 height 9
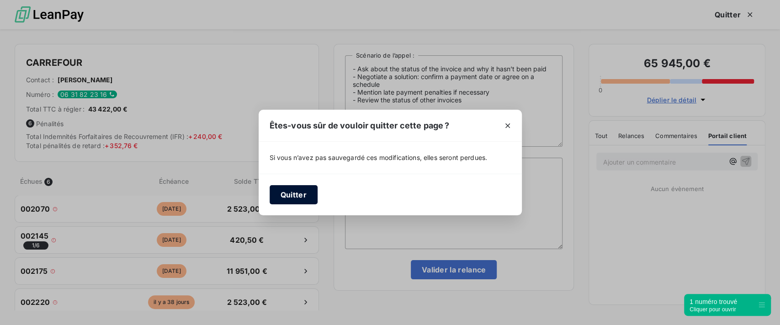
click at [299, 197] on button "Quitter" at bounding box center [294, 194] width 48 height 19
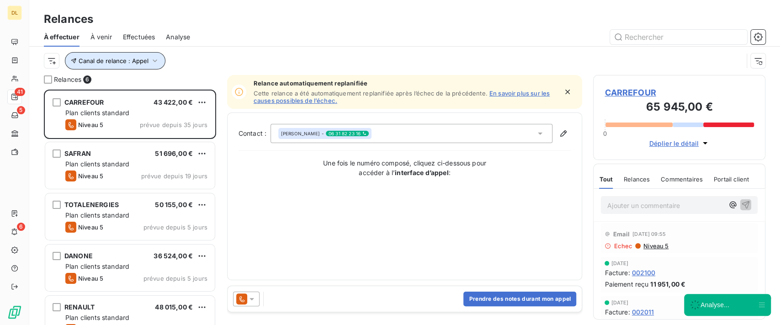
click at [152, 63] on icon "button" at bounding box center [154, 60] width 9 height 9
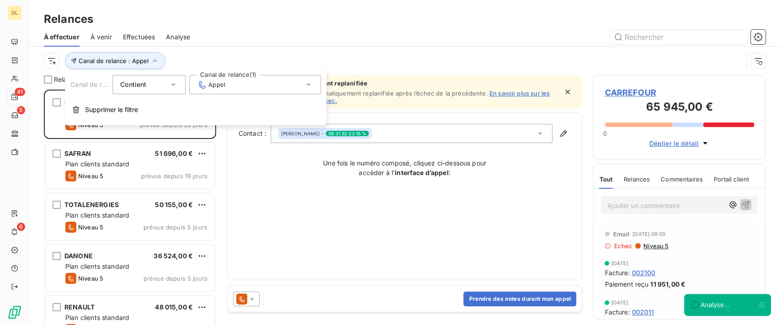
click at [238, 82] on div "Appel" at bounding box center [255, 84] width 132 height 19
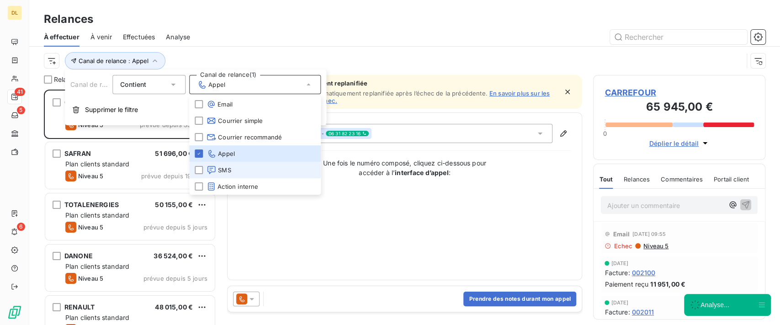
click at [230, 176] on li "SMS" at bounding box center [255, 170] width 132 height 16
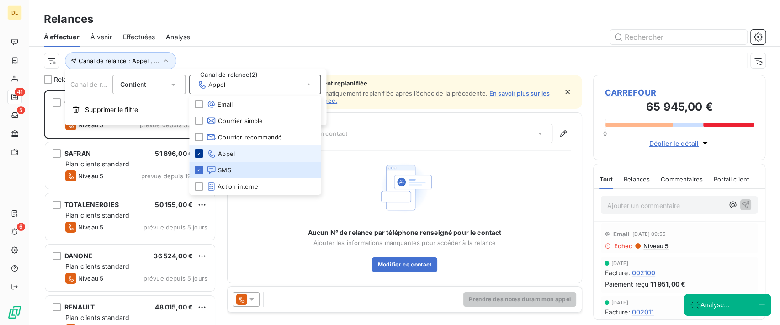
click at [201, 152] on icon at bounding box center [198, 153] width 5 height 5
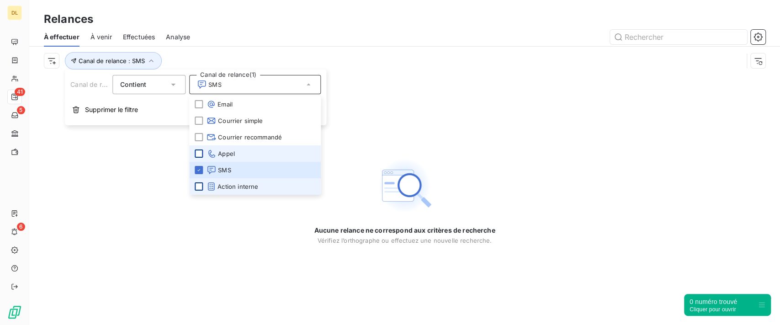
click at [195, 186] on div at bounding box center [199, 186] width 8 height 8
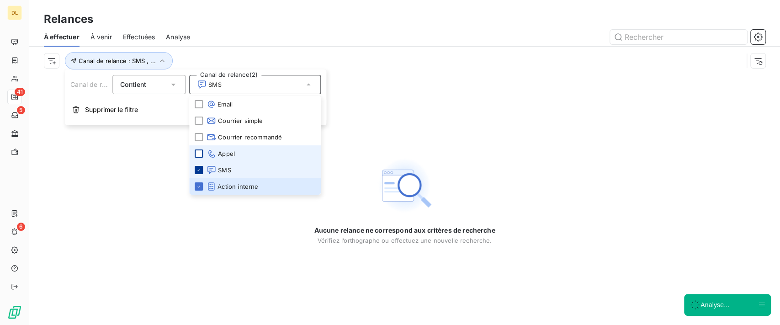
click at [196, 170] on icon at bounding box center [198, 169] width 5 height 5
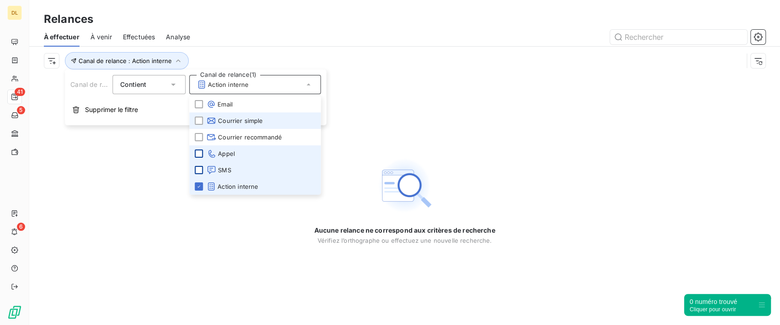
click at [199, 184] on icon at bounding box center [198, 186] width 5 height 5
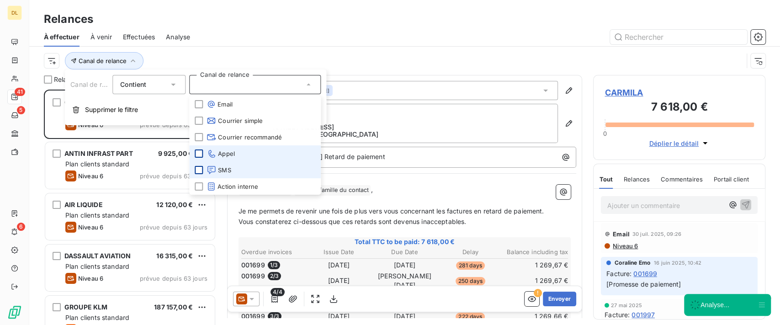
scroll to position [226, 163]
click at [318, 53] on div "Canal de relance" at bounding box center [393, 60] width 699 height 17
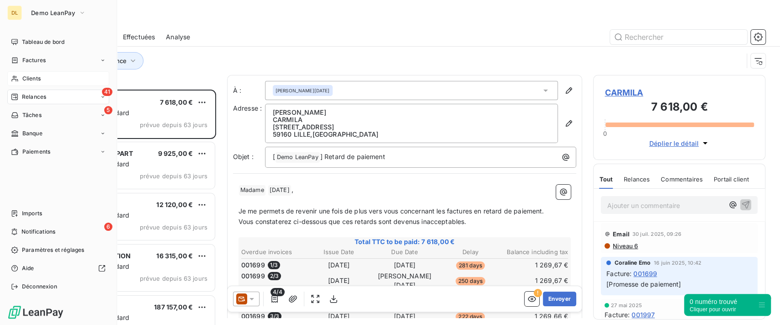
click at [27, 74] on span "Clients" at bounding box center [31, 78] width 18 height 8
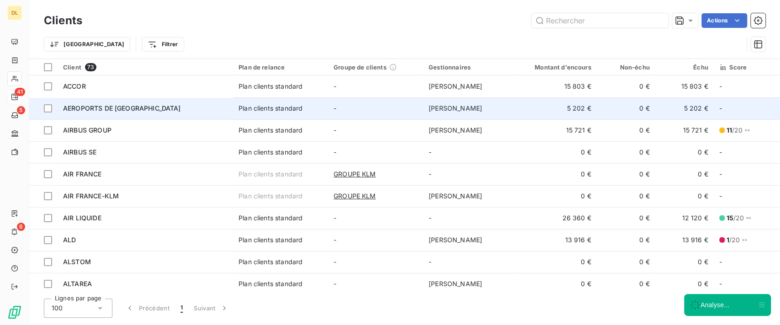
click at [312, 111] on span "Plan clients standard" at bounding box center [280, 108] width 84 height 9
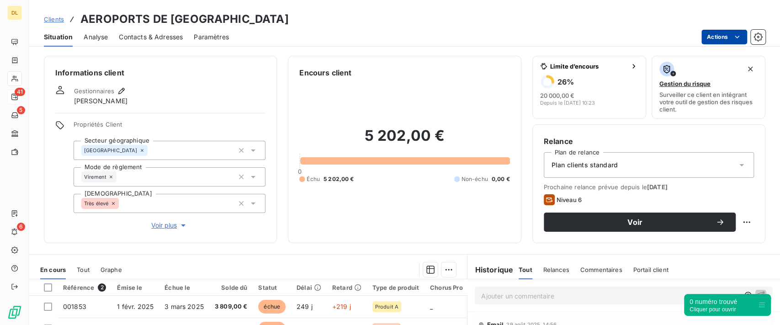
click at [715, 39] on html "DL 41 5 6 Clients AEROPORTS DE PARIS Situation Analyse Contacts & Adresses Para…" at bounding box center [390, 162] width 780 height 325
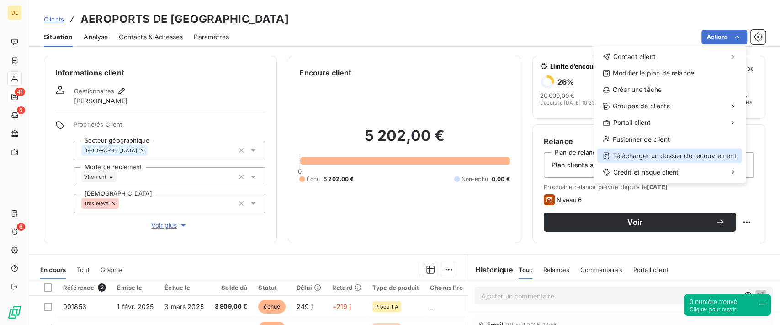
click at [651, 158] on div "Télécharger un dossier de recouvrement" at bounding box center [669, 155] width 145 height 15
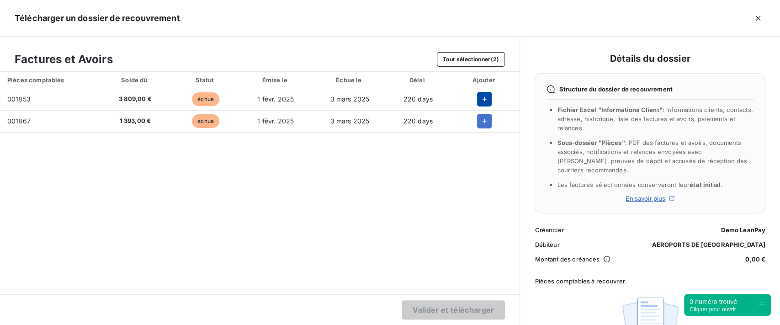
click at [488, 102] on icon "button" at bounding box center [484, 99] width 9 height 9
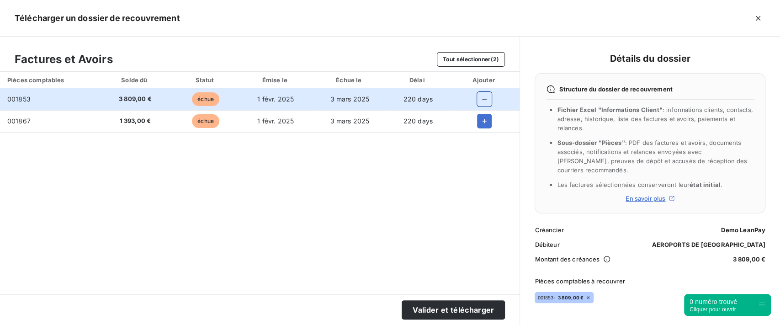
click at [482, 130] on td at bounding box center [484, 121] width 70 height 22
click at [482, 124] on icon "button" at bounding box center [484, 120] width 9 height 9
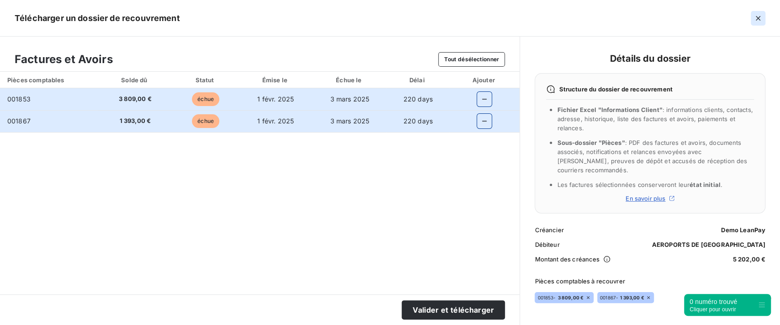
click at [760, 20] on icon "button" at bounding box center [757, 18] width 9 height 9
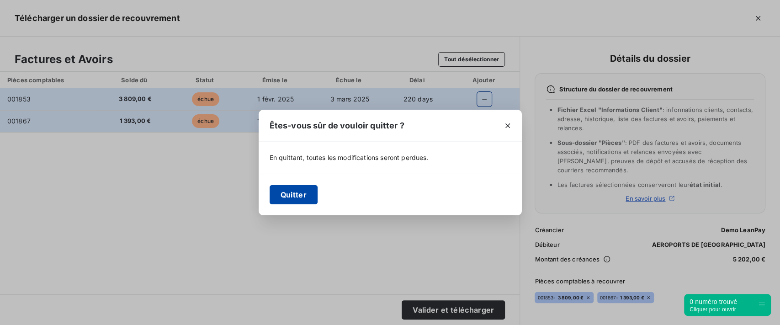
click at [284, 194] on button "Quitter" at bounding box center [294, 194] width 48 height 19
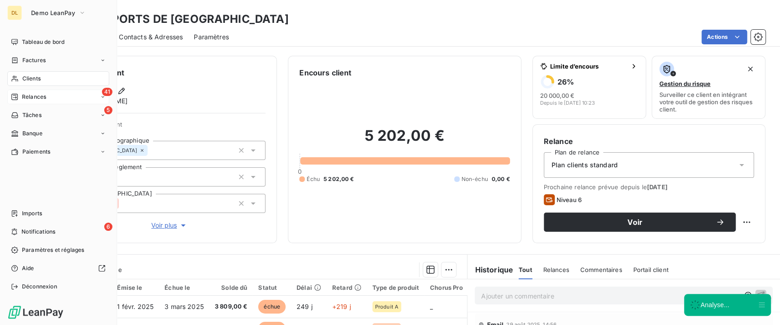
click at [50, 100] on div "41 Relances" at bounding box center [58, 97] width 102 height 15
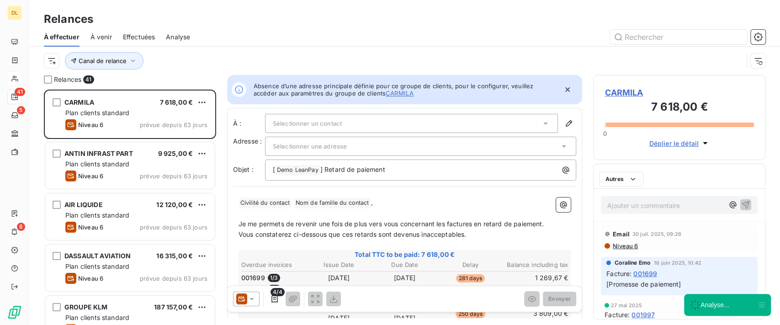
scroll to position [226, 163]
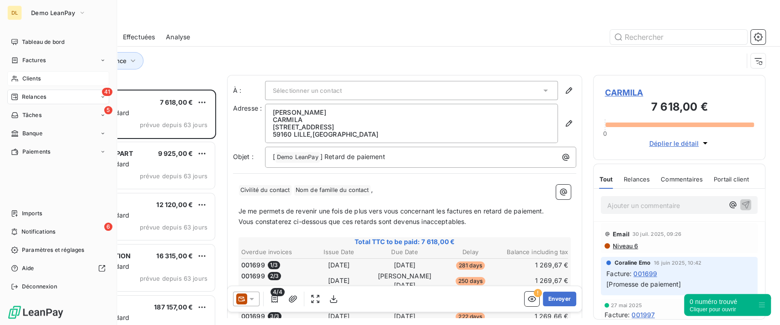
click at [21, 78] on div "Clients" at bounding box center [58, 78] width 102 height 15
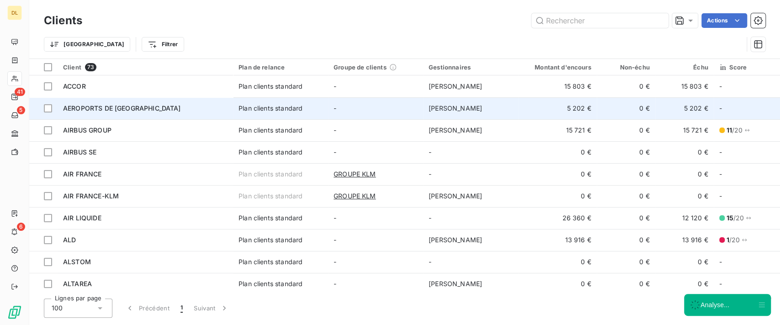
click at [351, 108] on td "-" at bounding box center [375, 108] width 95 height 22
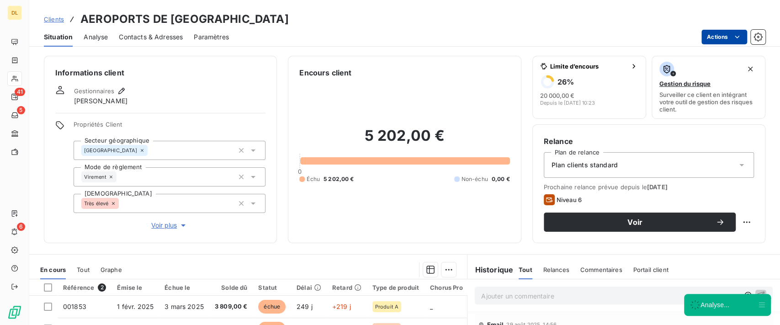
click at [727, 38] on html "DL 41 5 6 Clients AEROPORTS DE PARIS Situation Analyse Contacts & Adresses Para…" at bounding box center [390, 162] width 780 height 325
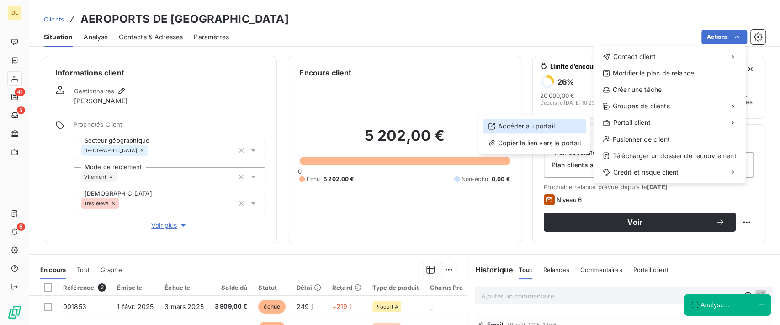
click at [519, 130] on div "Accéder au portail" at bounding box center [534, 126] width 104 height 15
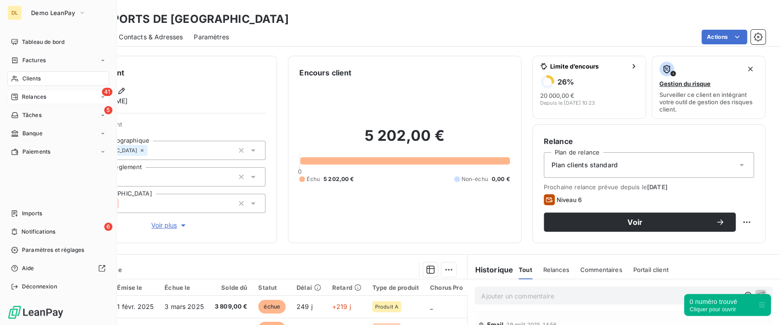
click at [22, 102] on div "41 Relances" at bounding box center [58, 97] width 102 height 15
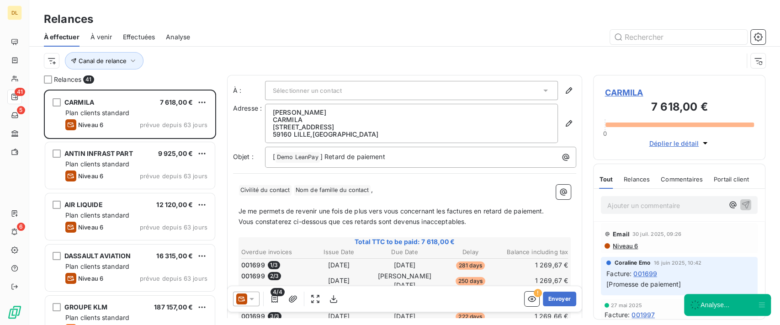
scroll to position [226, 163]
click at [126, 55] on button "Canal de relance" at bounding box center [104, 60] width 79 height 17
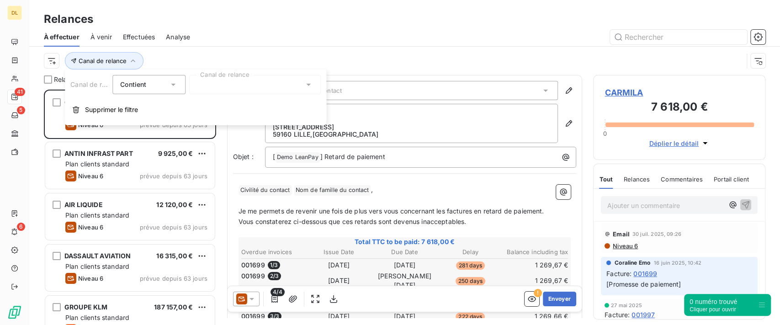
click at [255, 84] on div at bounding box center [255, 84] width 132 height 19
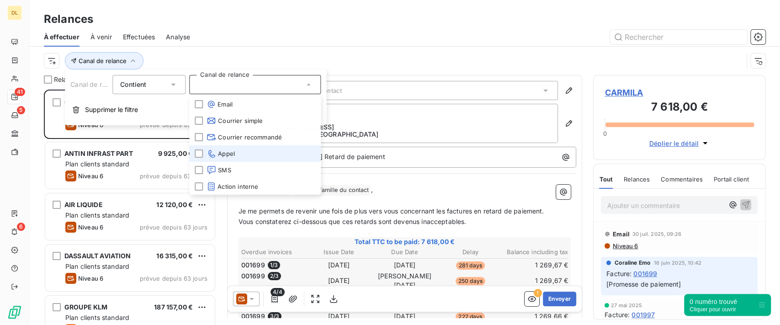
click at [238, 149] on li "Appel" at bounding box center [255, 153] width 132 height 16
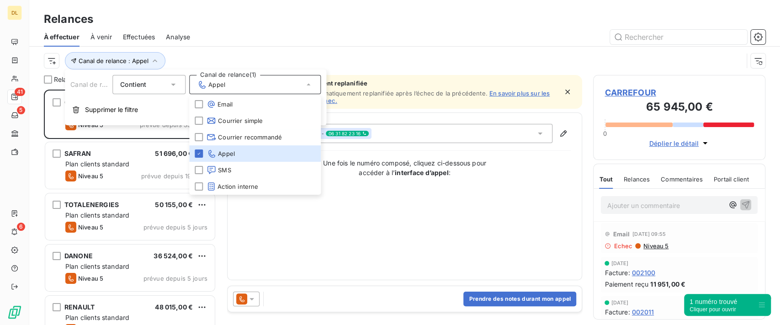
click at [458, 188] on div "Contact : [PERSON_NAME] - 06 31 82 23 16 Une fois le numéro composé, cliquez ci…" at bounding box center [404, 196] width 333 height 145
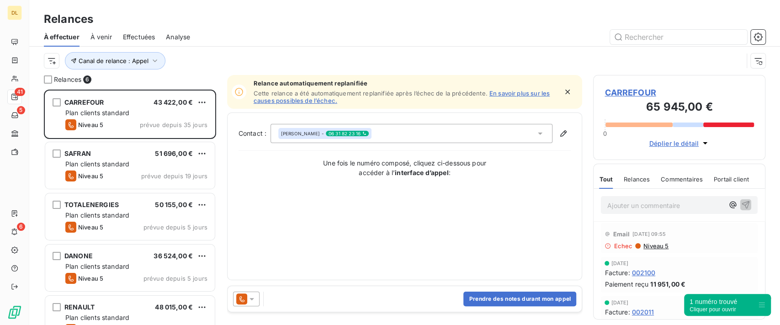
click at [508, 308] on div "Prendre des notes durant mon appel" at bounding box center [405, 299] width 355 height 26
click at [514, 299] on button "Prendre des notes durant mon appel" at bounding box center [519, 298] width 113 height 15
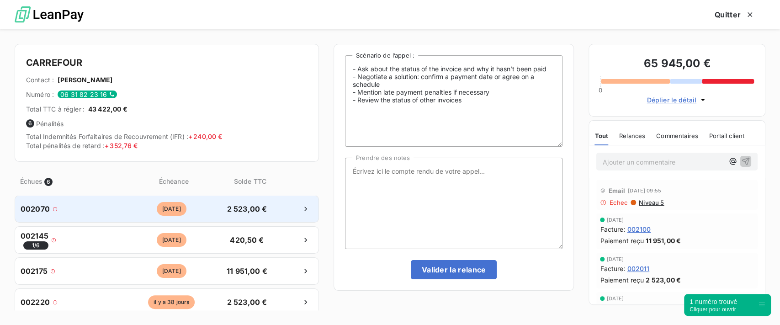
click at [251, 217] on div "002070 [DATE] 2 523,00 €" at bounding box center [167, 208] width 304 height 27
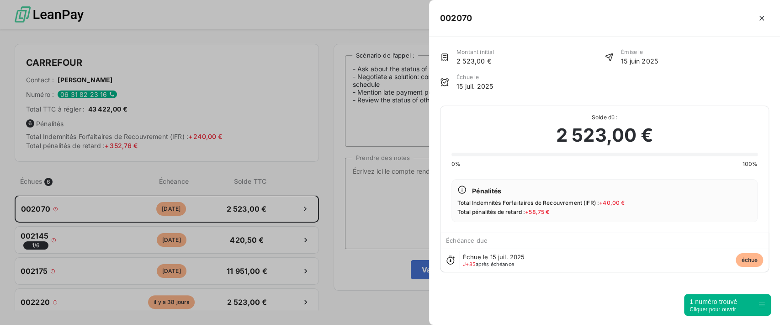
click at [585, 222] on div "Solde dû : 2 523,00 € 0% 100% Pénalités Total Indemnités Forfaitaires de Recouv…" at bounding box center [604, 169] width 328 height 127
click at [760, 14] on icon "button" at bounding box center [761, 18] width 9 height 9
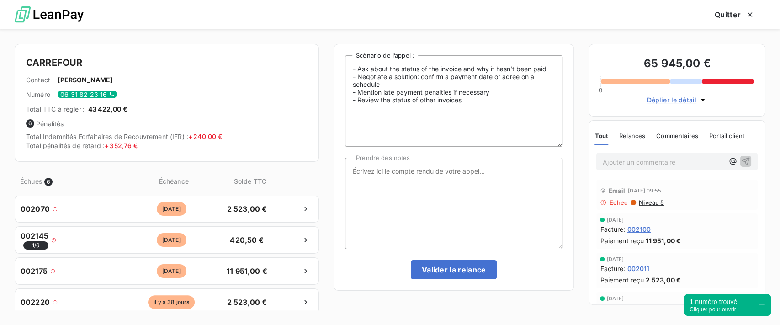
click at [639, 232] on span "002100" at bounding box center [639, 229] width 24 height 10
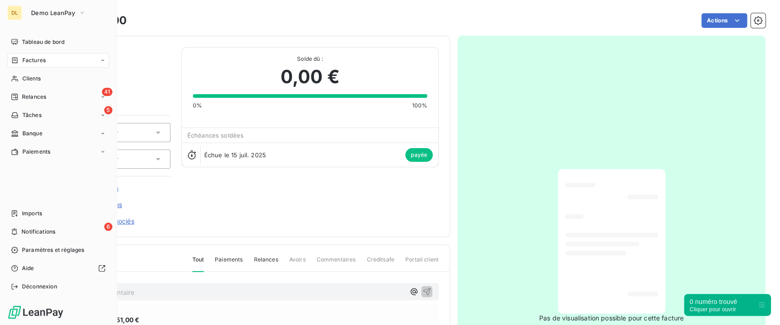
click at [41, 62] on span "Factures" at bounding box center [33, 60] width 23 height 8
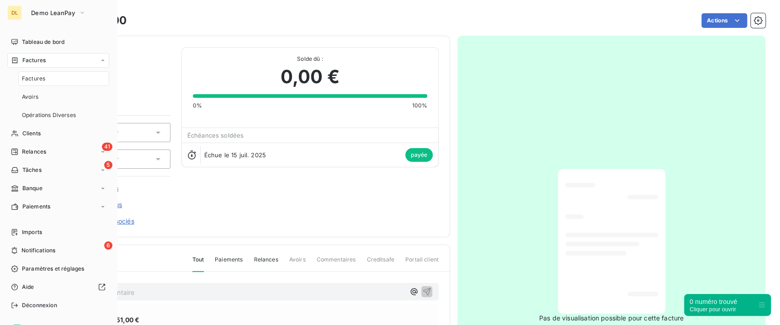
click at [45, 148] on span "Relances" at bounding box center [34, 152] width 24 height 8
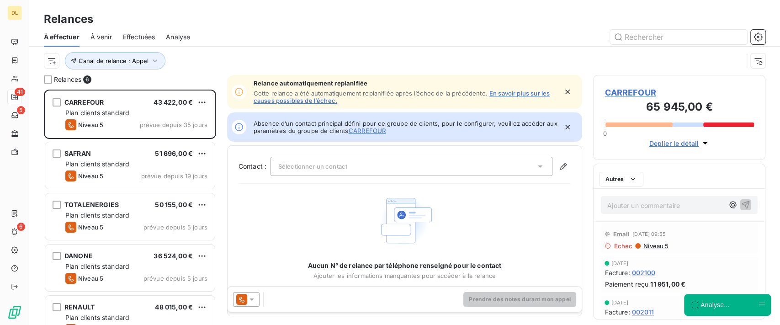
scroll to position [226, 163]
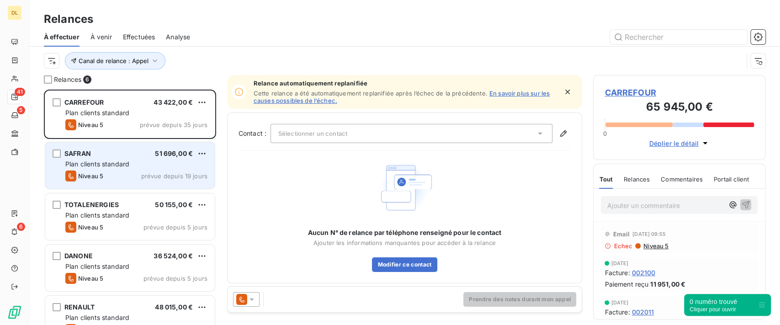
click at [110, 171] on div "Niveau 5 prévue depuis 19 jours" at bounding box center [136, 175] width 142 height 11
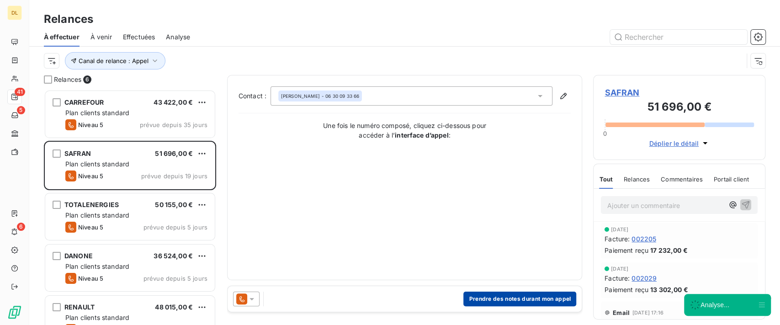
click at [507, 296] on button "Prendre des notes durant mon appel" at bounding box center [519, 298] width 113 height 15
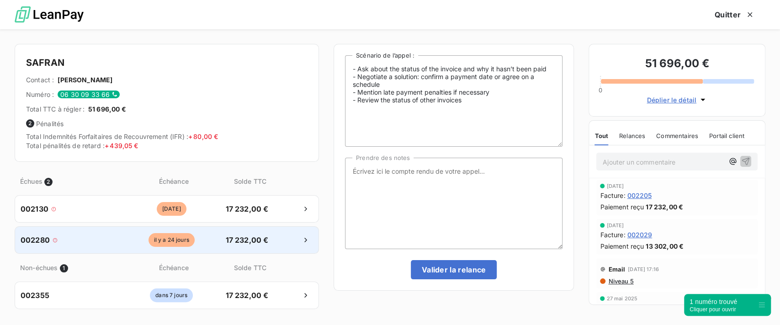
click at [230, 236] on span "17 232,00 €" at bounding box center [247, 239] width 48 height 11
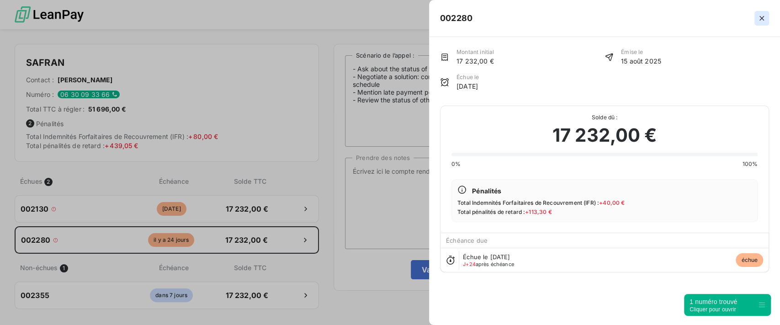
click at [765, 20] on icon "button" at bounding box center [761, 18] width 9 height 9
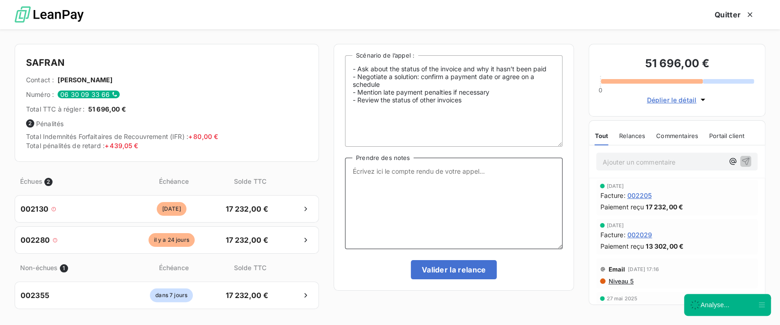
click at [431, 179] on textarea "Prendre des notes" at bounding box center [453, 203] width 217 height 91
click at [737, 16] on button "Quitter" at bounding box center [735, 14] width 62 height 19
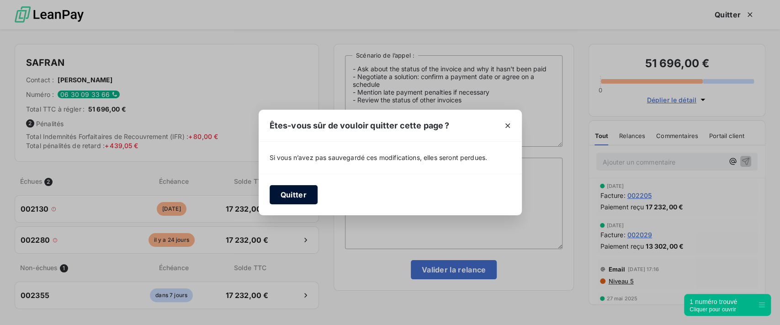
click at [303, 192] on button "Quitter" at bounding box center [294, 194] width 48 height 19
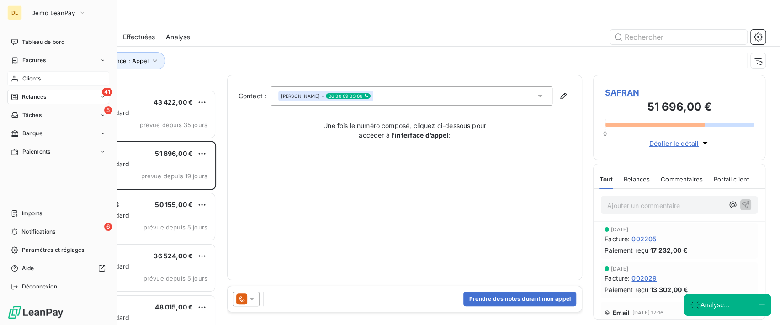
click at [19, 77] on div "Clients" at bounding box center [58, 78] width 102 height 15
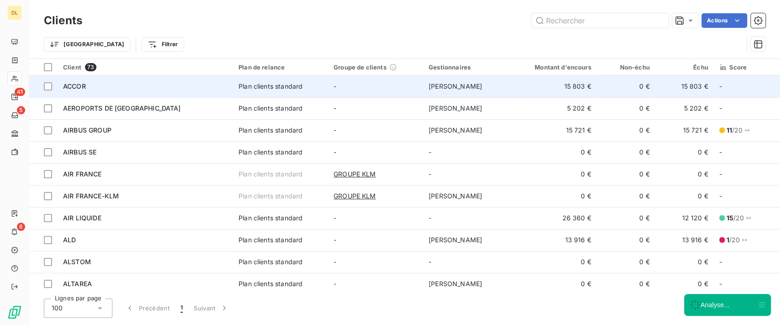
click at [334, 93] on td "-" at bounding box center [375, 86] width 95 height 22
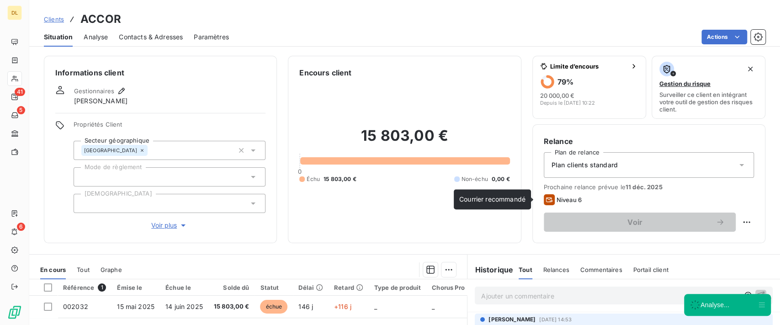
click at [556, 198] on span "Niveau 6" at bounding box center [568, 199] width 25 height 7
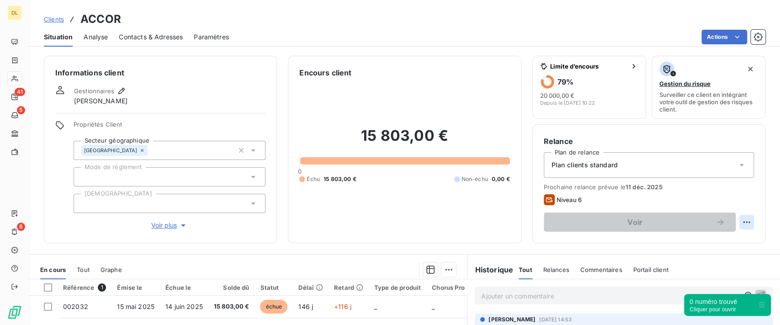
click at [742, 220] on html "DL 41 5 6 Clients ACCOR Situation Analyse Contacts & Adresses Paramètres Action…" at bounding box center [390, 162] width 780 height 325
click at [694, 240] on div "Replanifier cette action" at bounding box center [700, 242] width 82 height 15
select select "9"
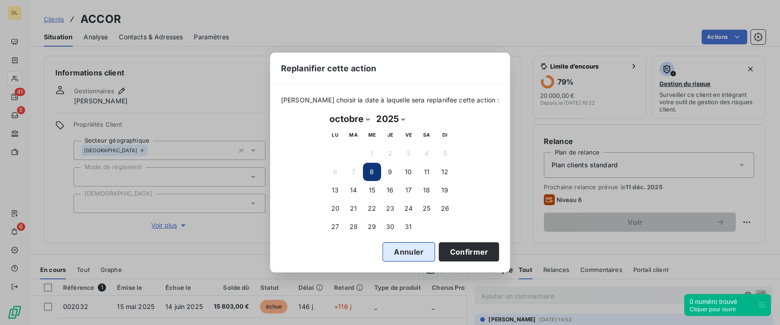
click at [394, 257] on button "Annuler" at bounding box center [408, 251] width 53 height 19
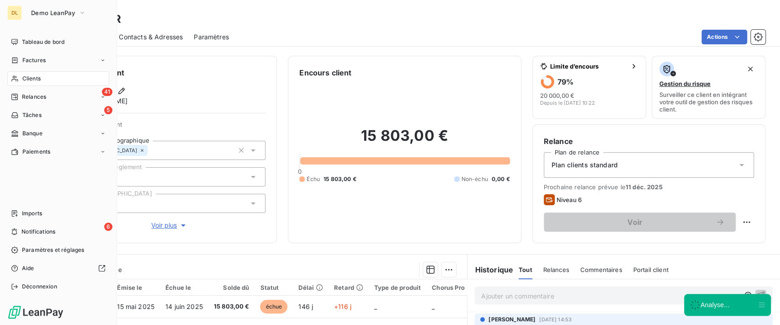
click at [26, 93] on span "Relances" at bounding box center [34, 97] width 24 height 8
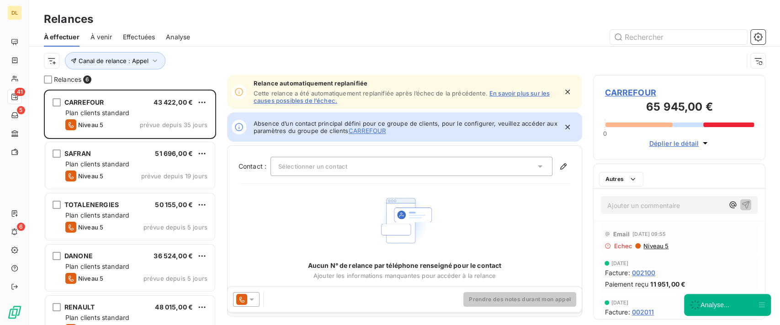
scroll to position [226, 163]
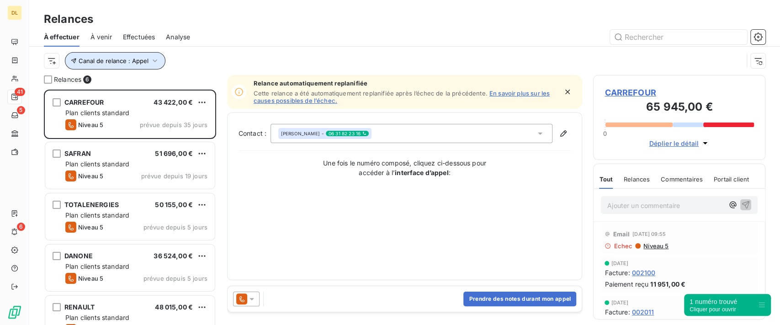
click at [140, 62] on span "Canal de relance : Appel" at bounding box center [114, 60] width 70 height 7
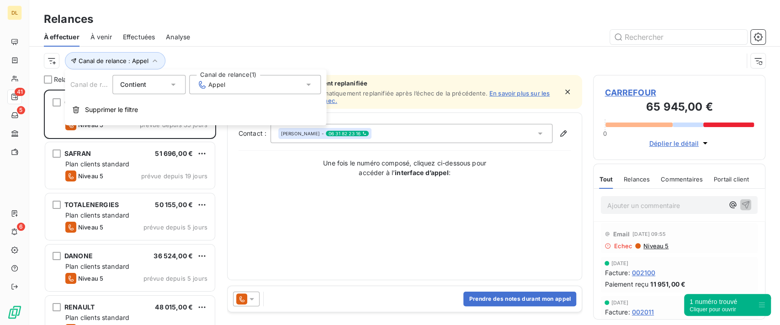
click at [231, 76] on div "Appel" at bounding box center [255, 84] width 132 height 19
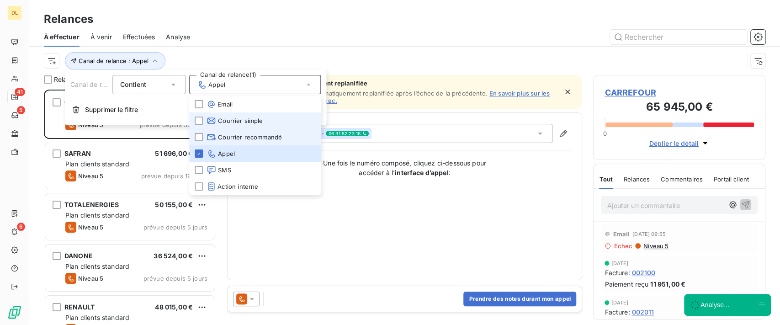
click at [240, 136] on span "Courrier recommandé" at bounding box center [243, 136] width 75 height 9
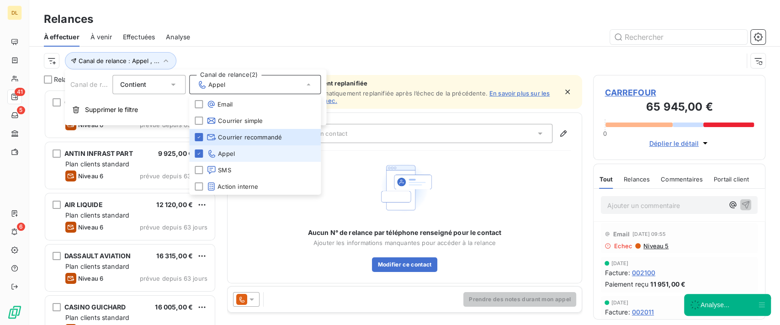
click at [198, 158] on li "Appel" at bounding box center [255, 153] width 132 height 16
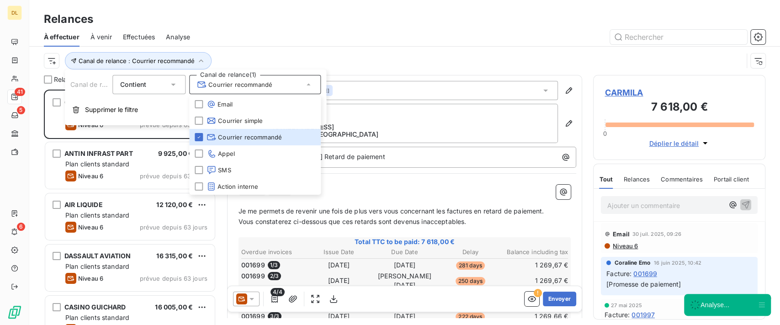
click at [254, 300] on icon at bounding box center [251, 298] width 9 height 9
